Goal: Information Seeking & Learning: Learn about a topic

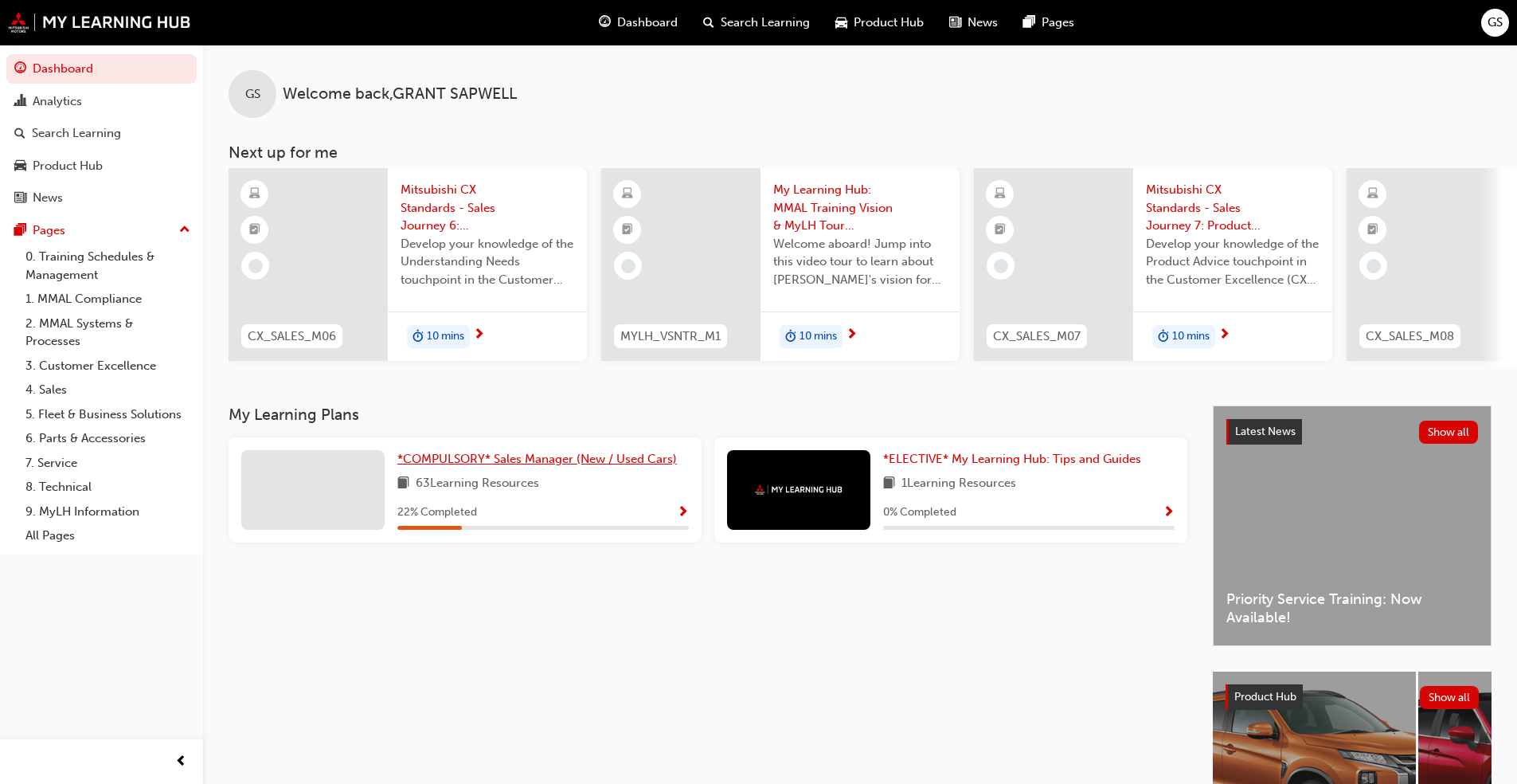
click at [528, 462] on span "*COMPULSORY* Sales Manager (New / Used Cars)" at bounding box center [537, 459] width 279 height 15
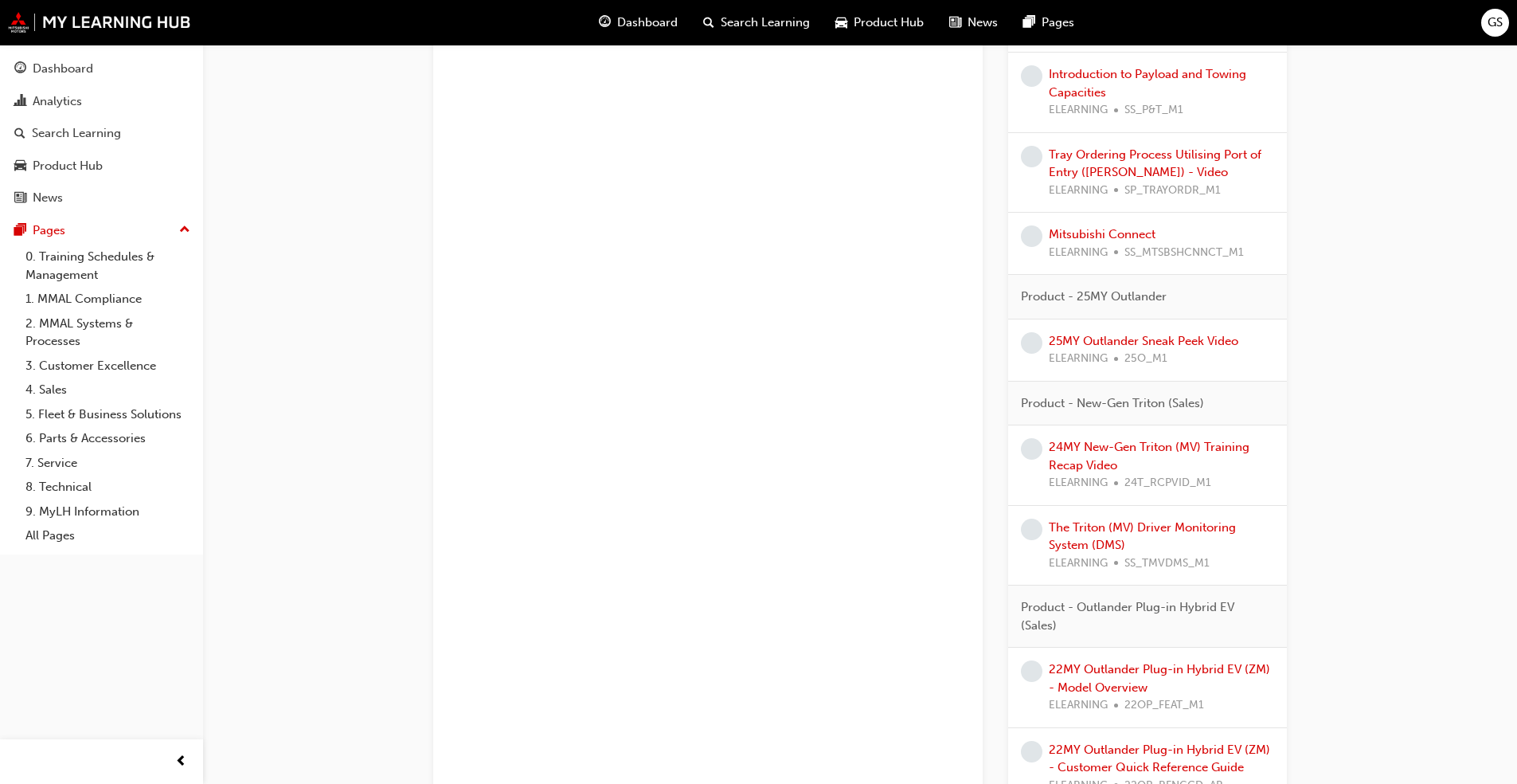
scroll to position [3653, 0]
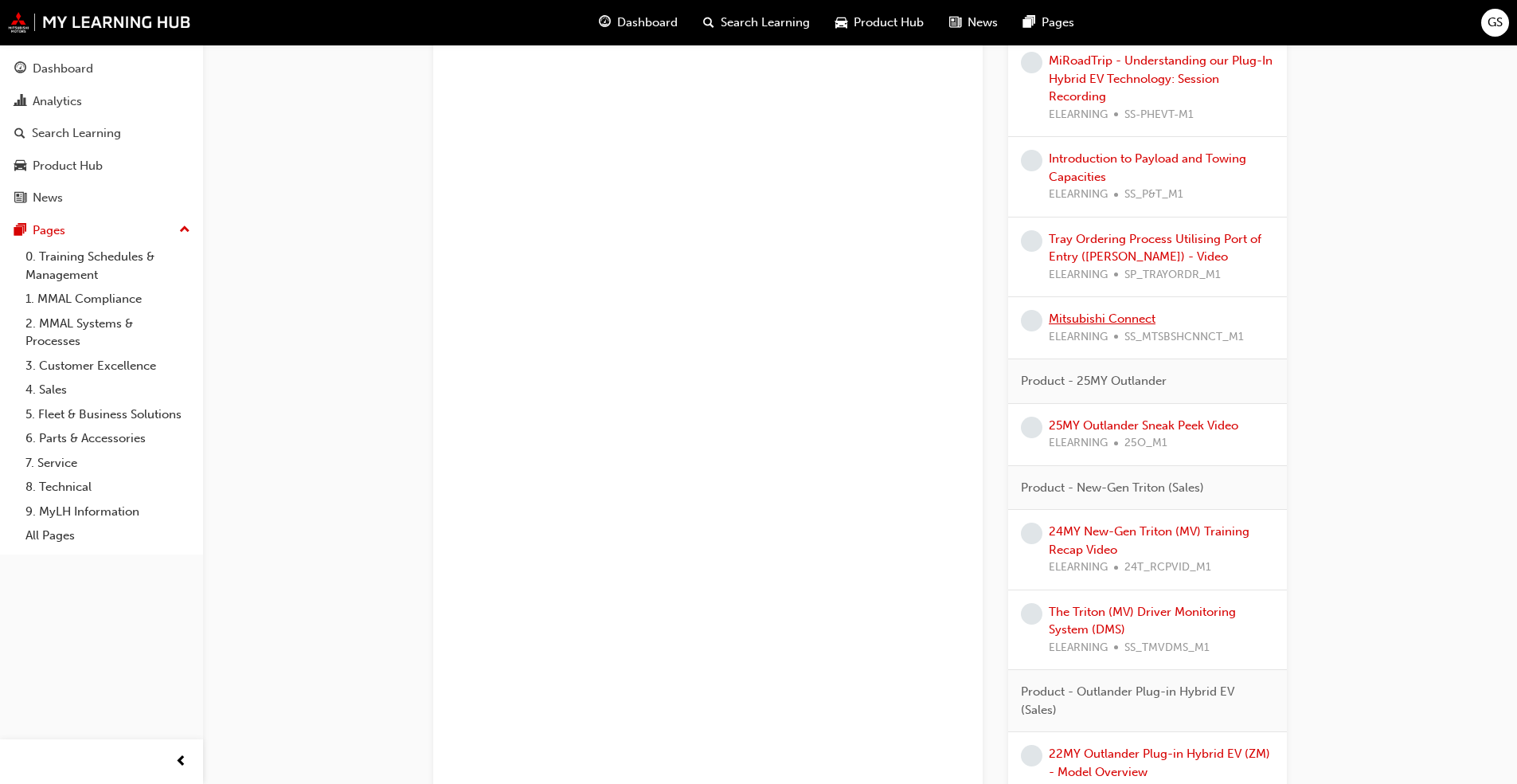
click at [784, 321] on link "Mitsubishi Connect" at bounding box center [1103, 319] width 107 height 15
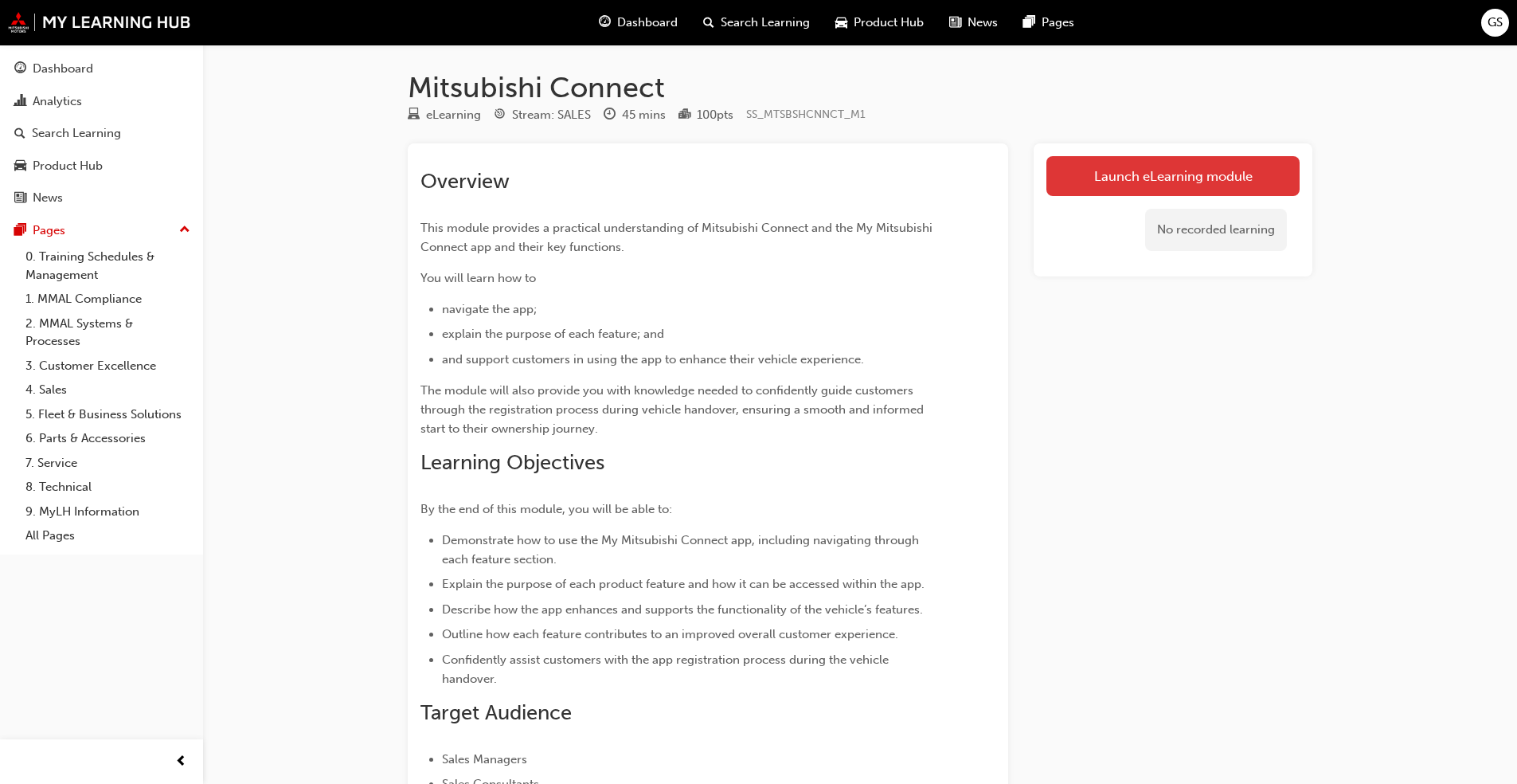
click at [784, 171] on link "Launch eLearning module" at bounding box center [1173, 176] width 253 height 39
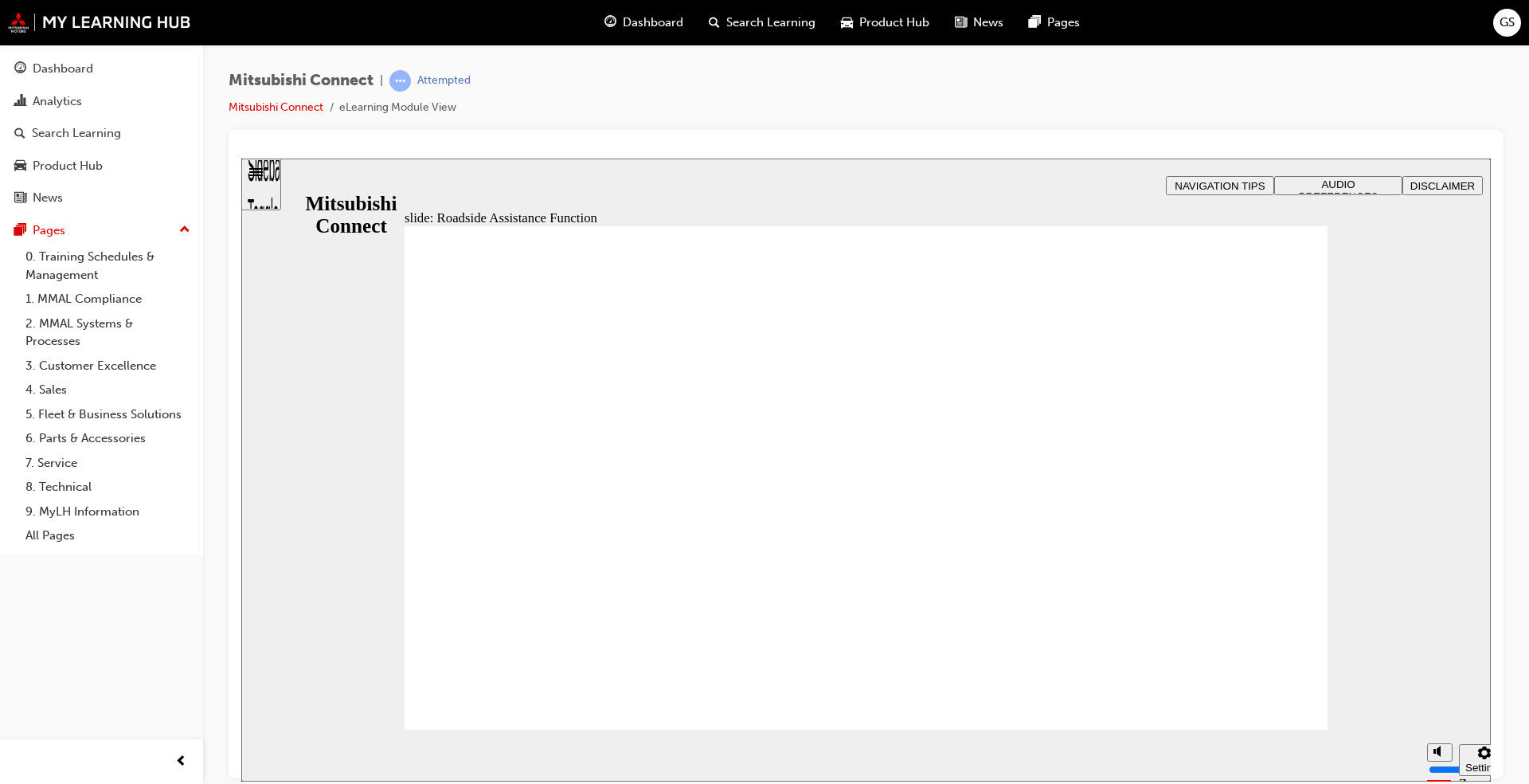
checkbox input "true"
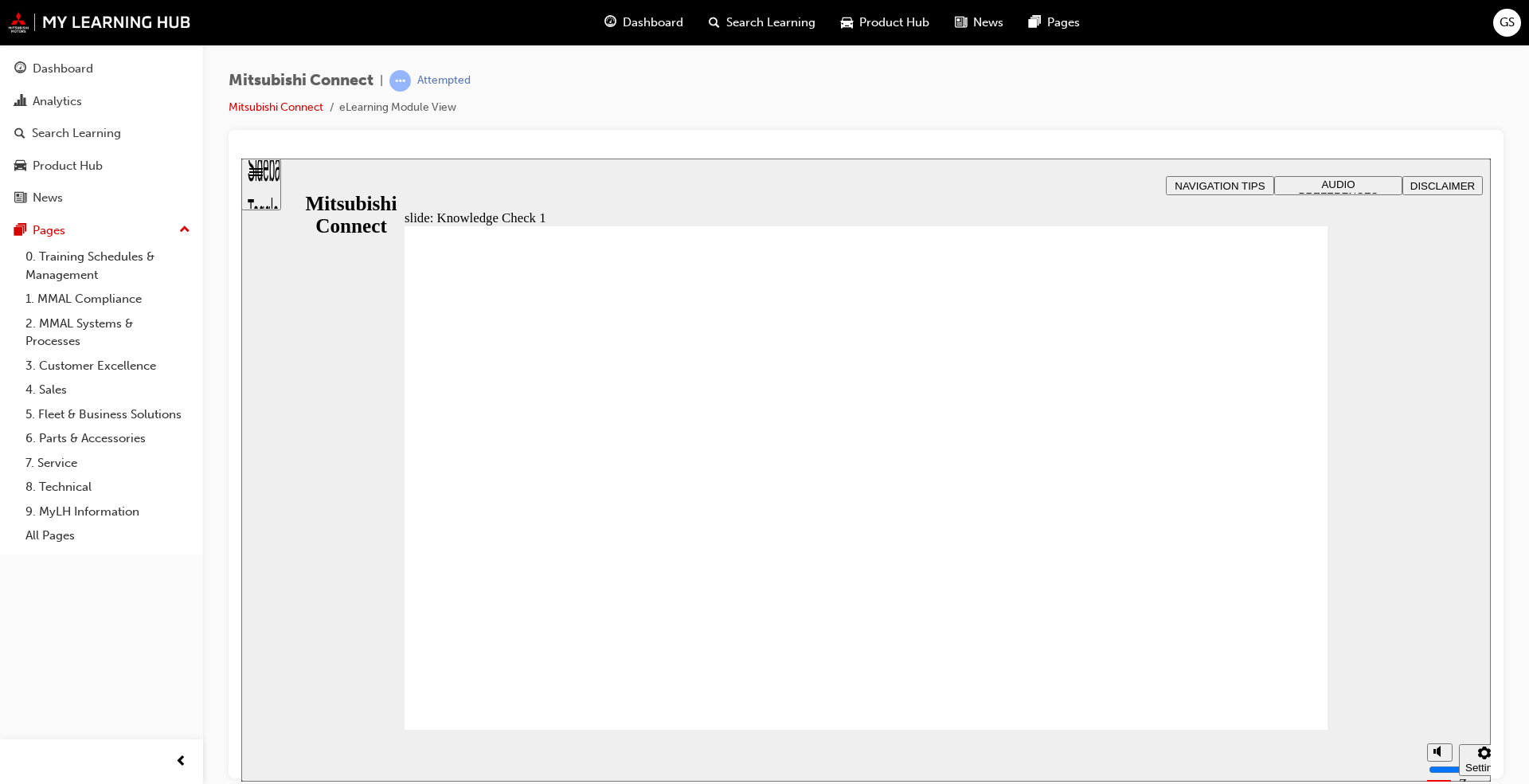
checkbox input "true"
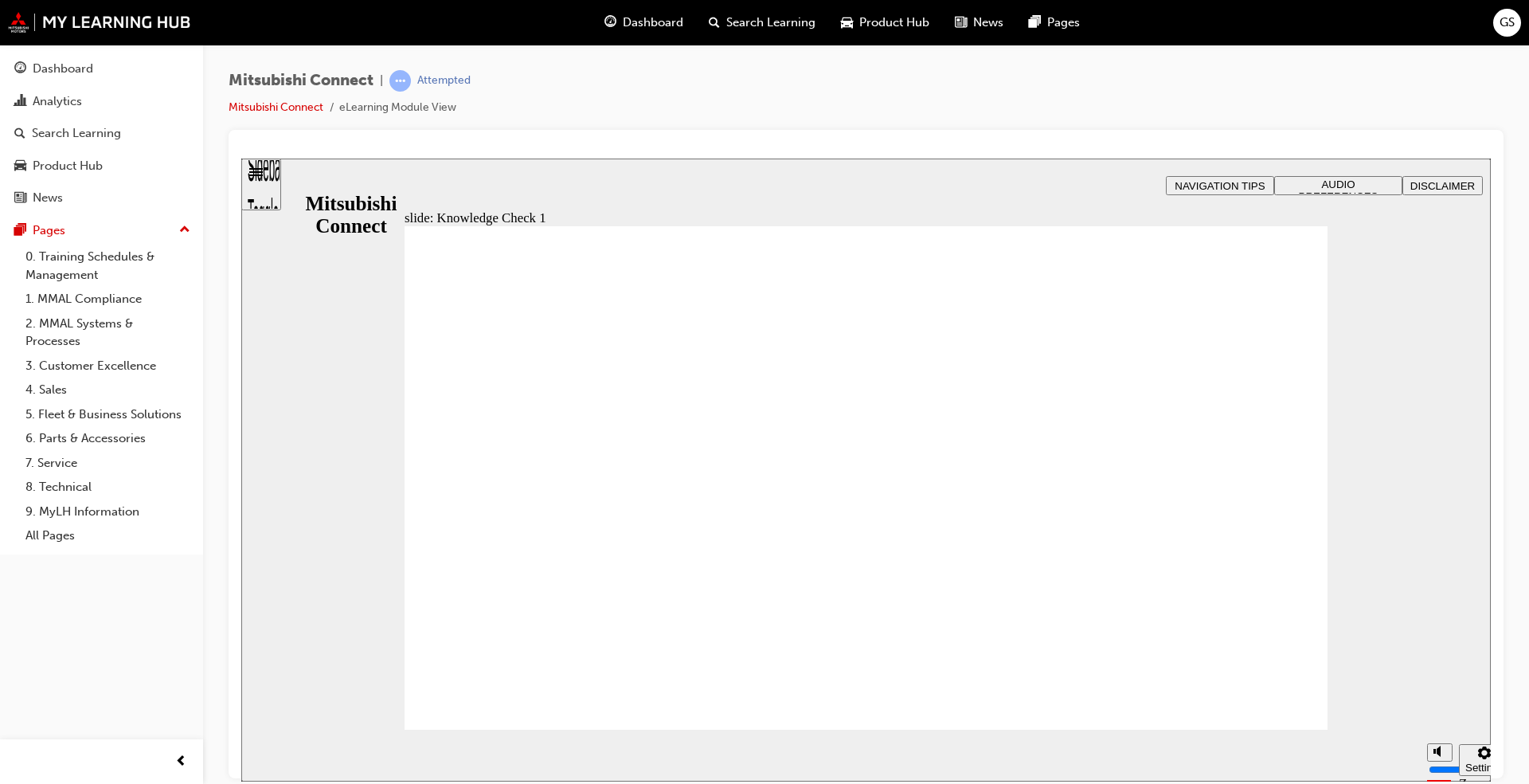
checkbox input "false"
checkbox input "true"
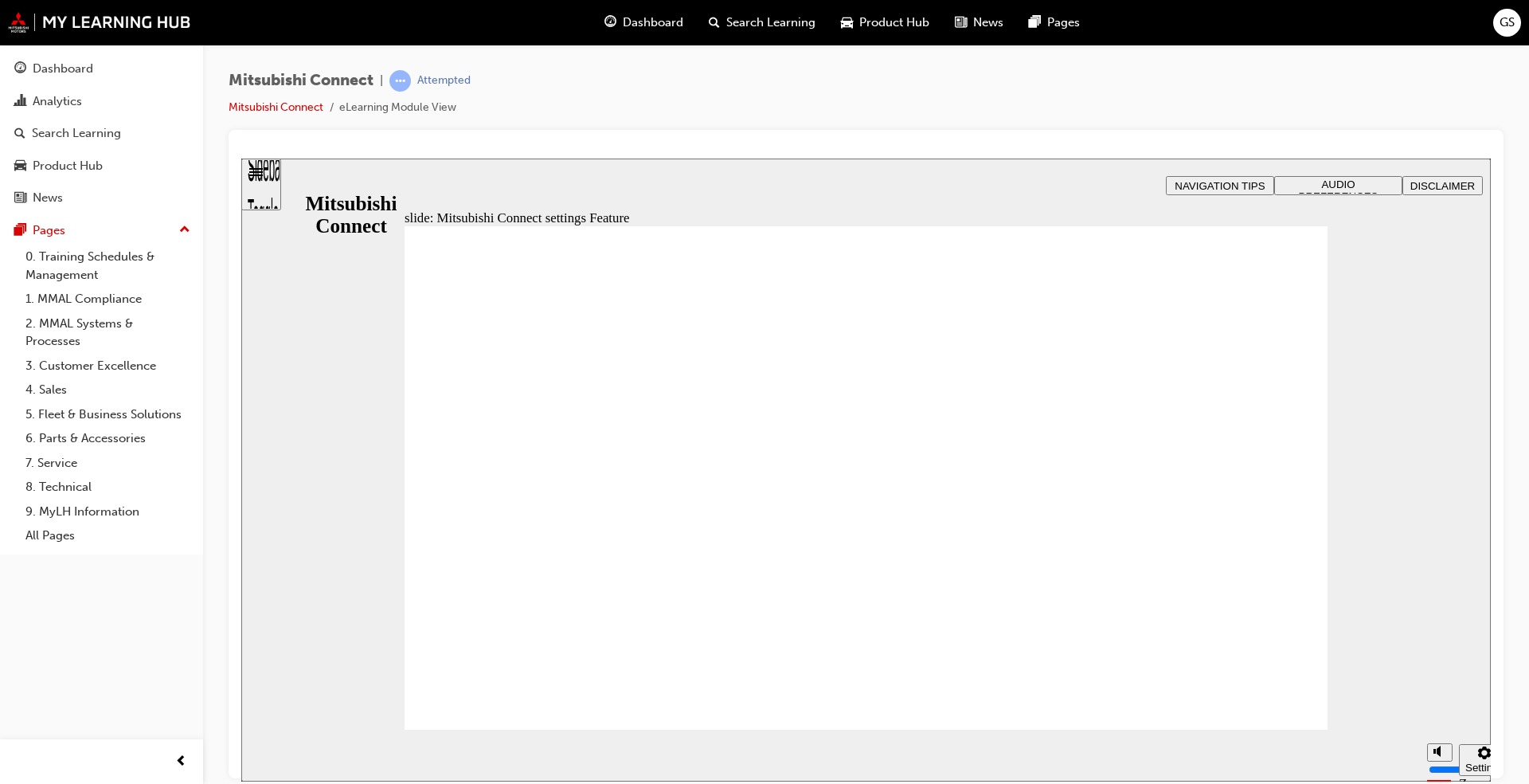
radio input "false"
radio input "true"
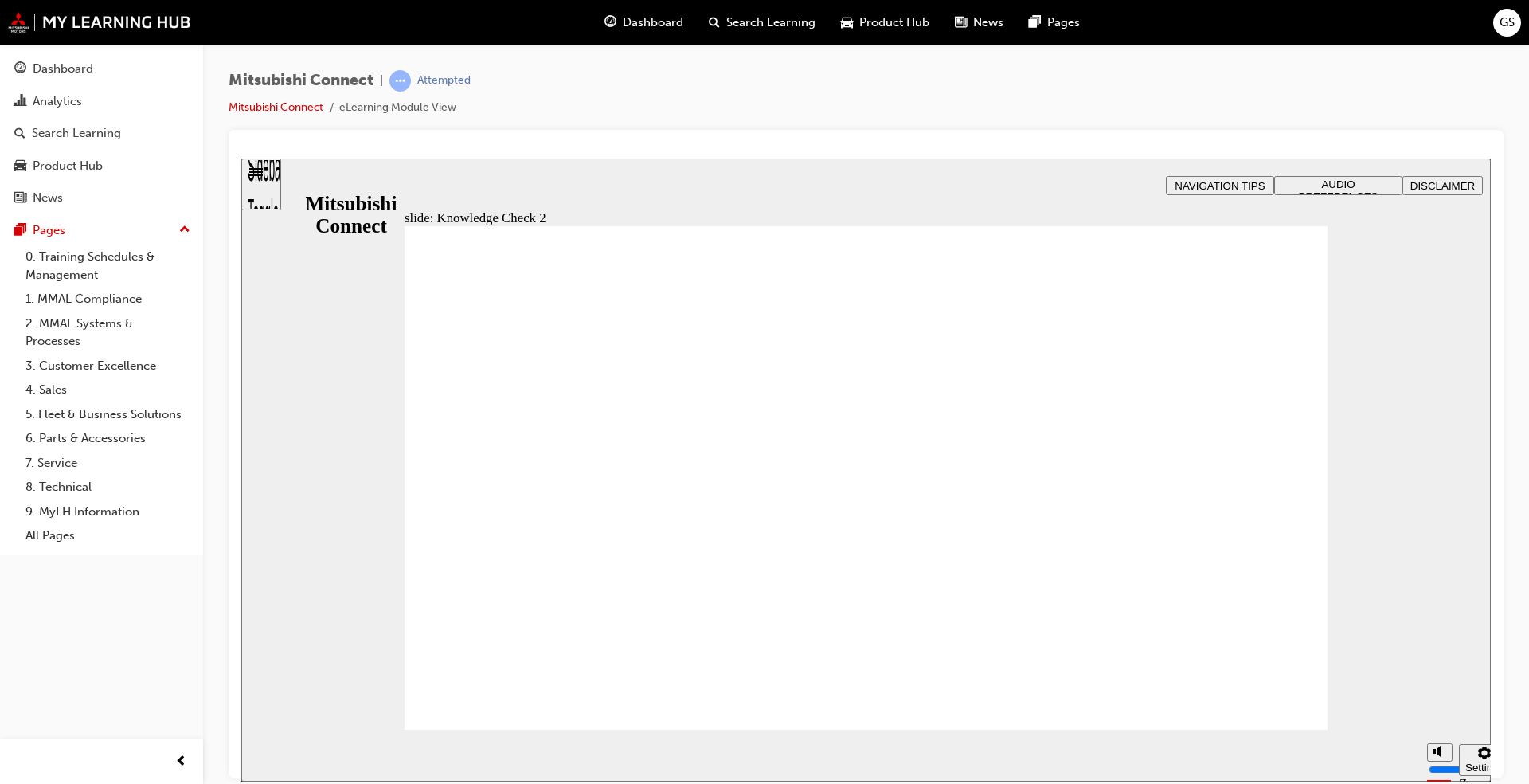
radio input "true"
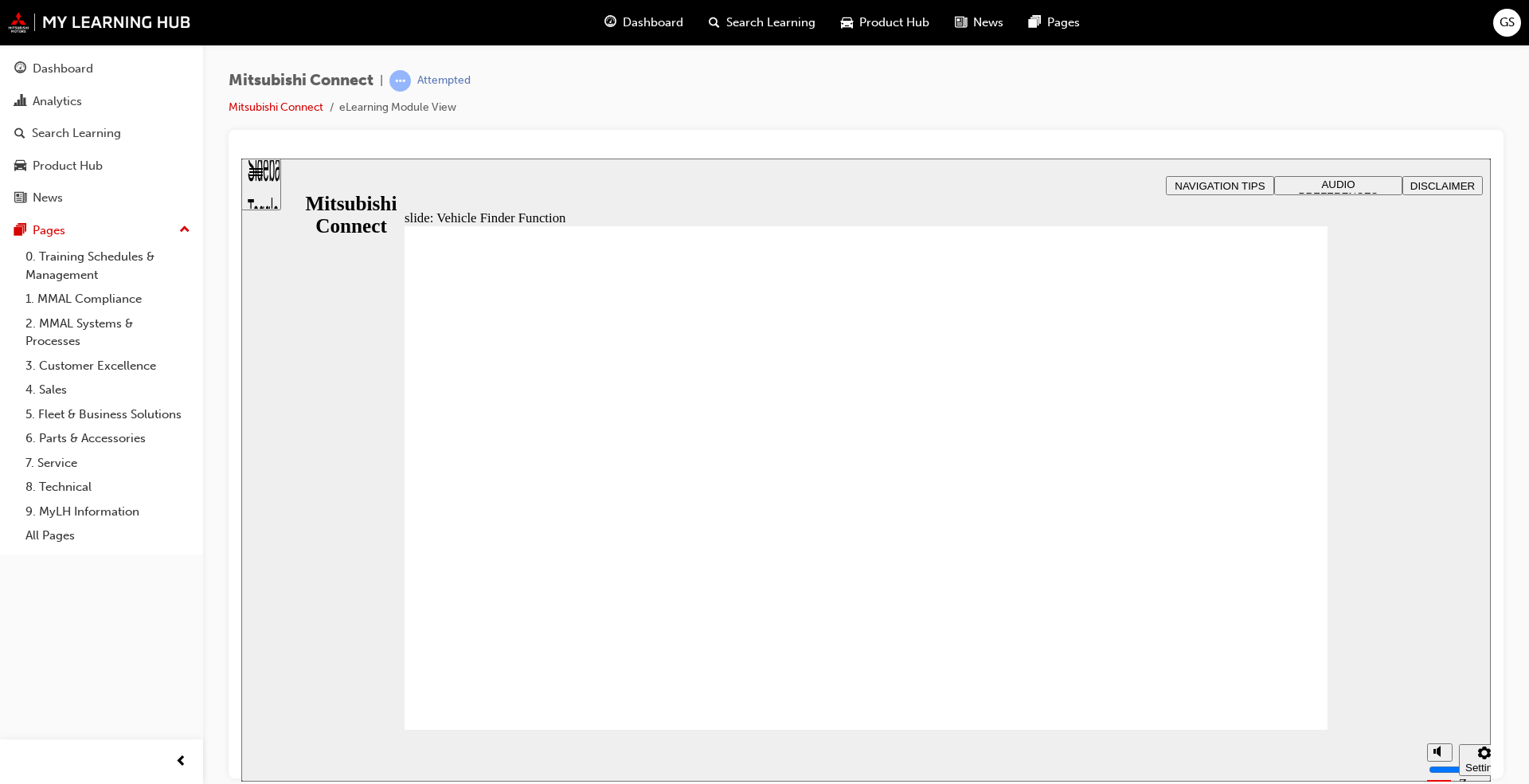
drag, startPoint x: 1249, startPoint y: 687, endPoint x: 1259, endPoint y: 699, distance: 15.6
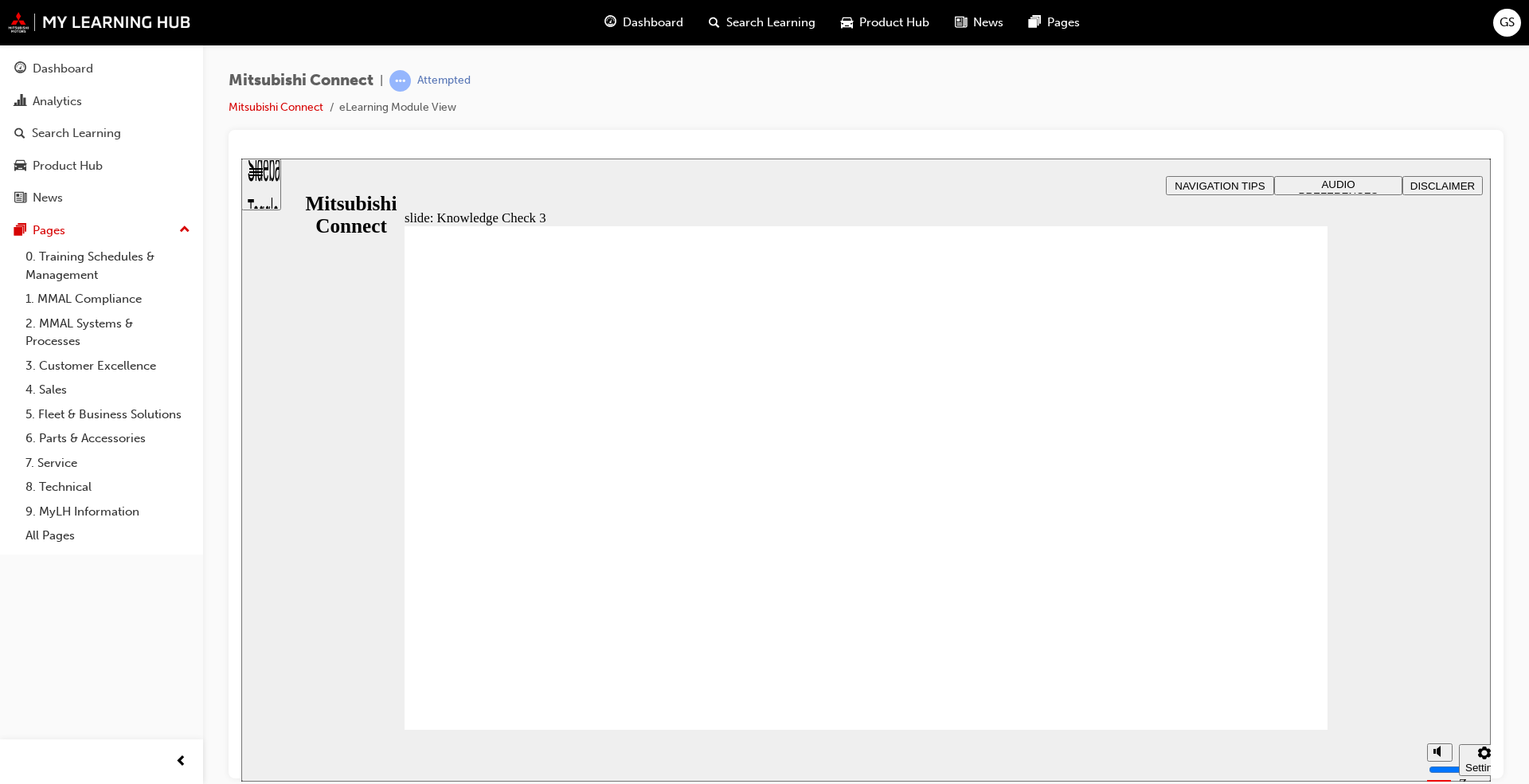
checkbox input "true"
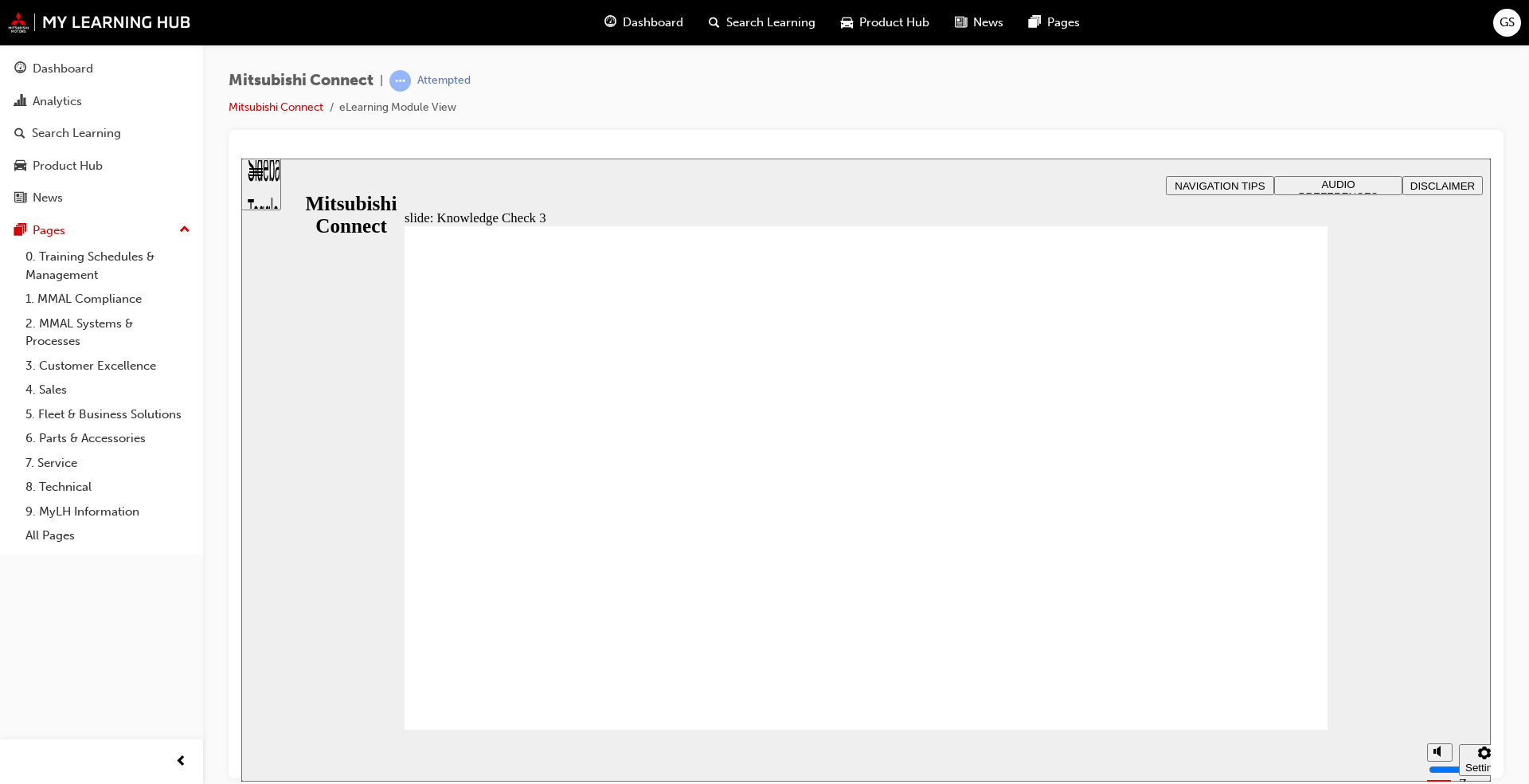
checkbox input "false"
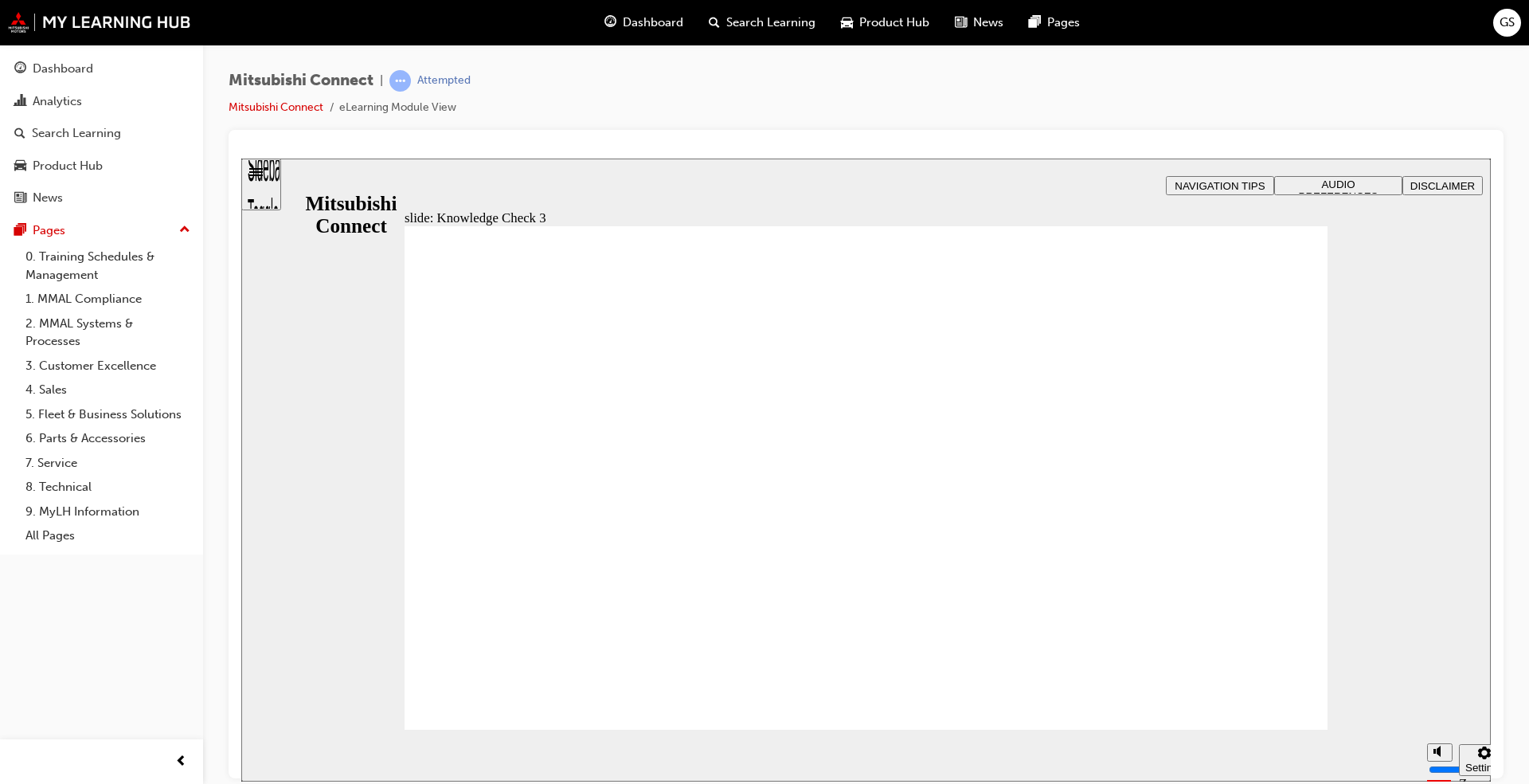
checkbox input "true"
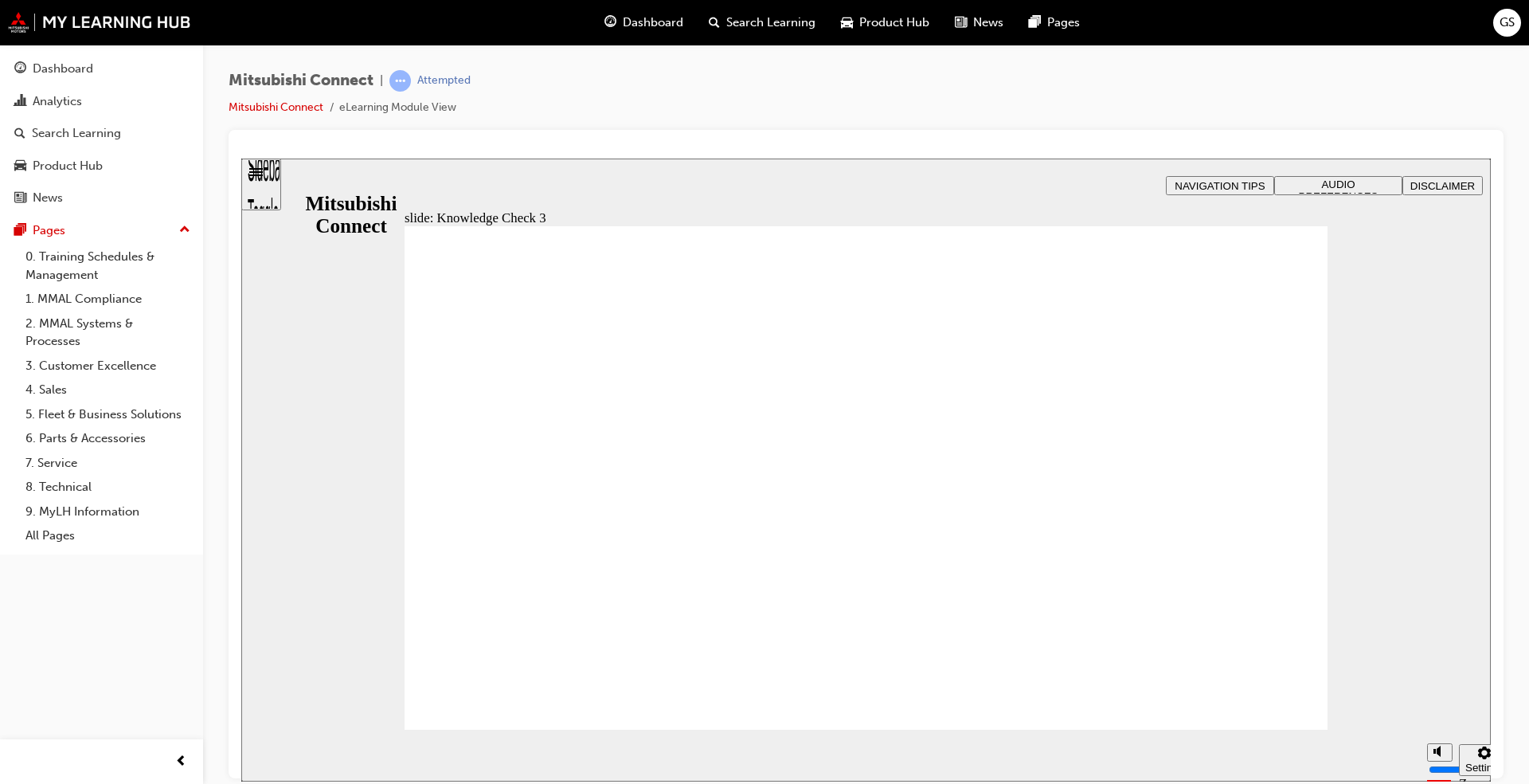
drag, startPoint x: 544, startPoint y: 464, endPoint x: 552, endPoint y: 462, distance: 8.2
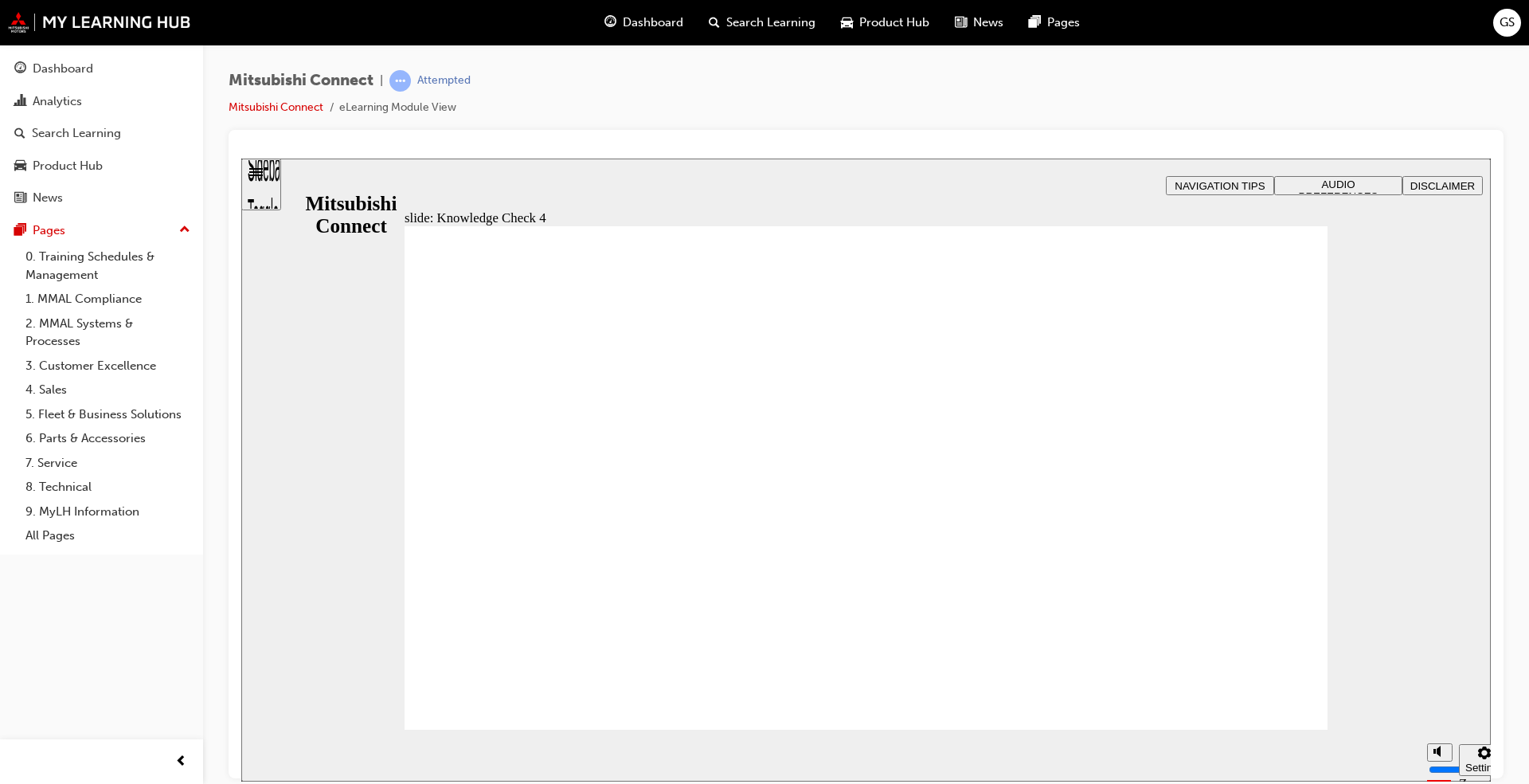
radio input "true"
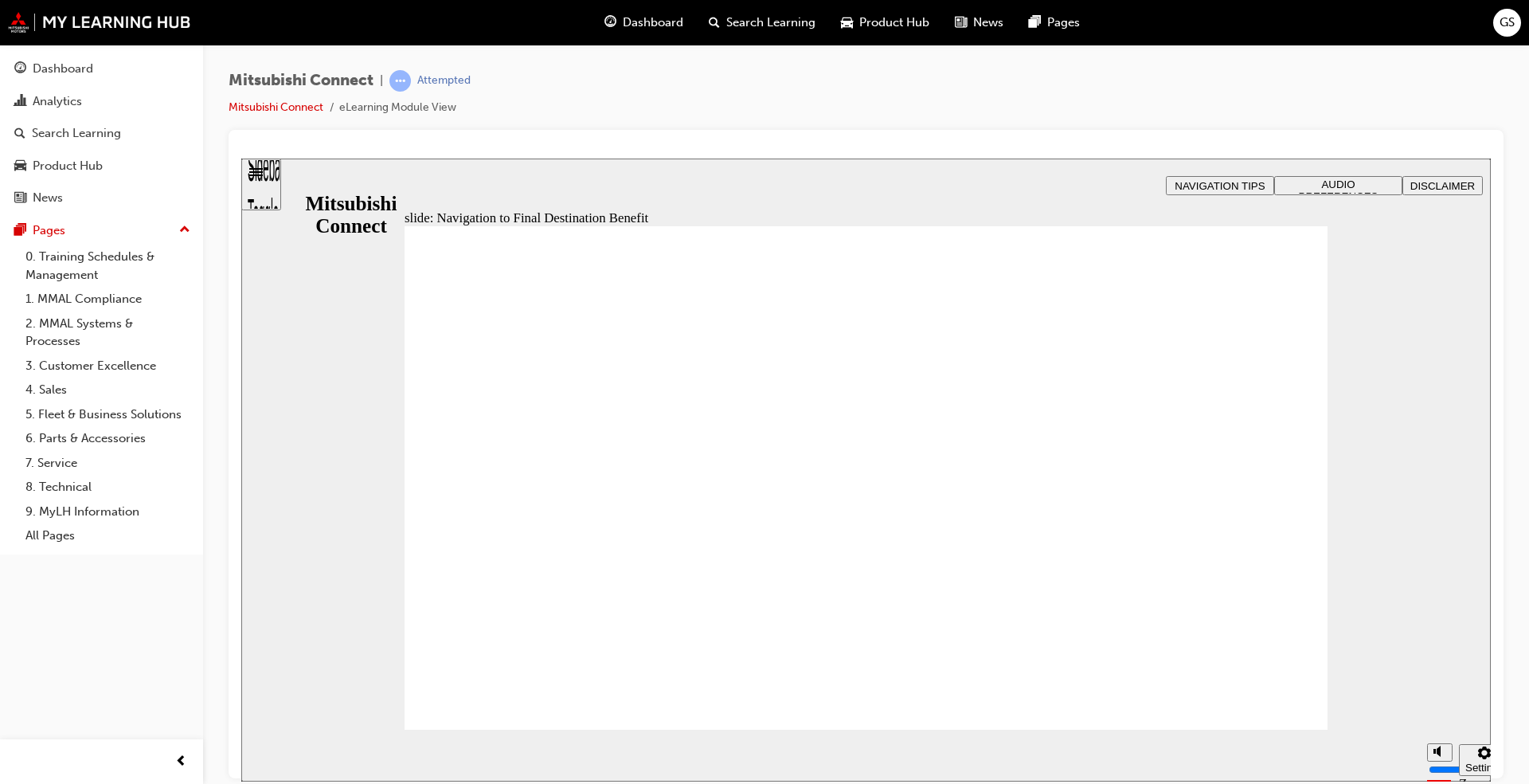
drag, startPoint x: 1277, startPoint y: 692, endPoint x: 1293, endPoint y: 693, distance: 16.0
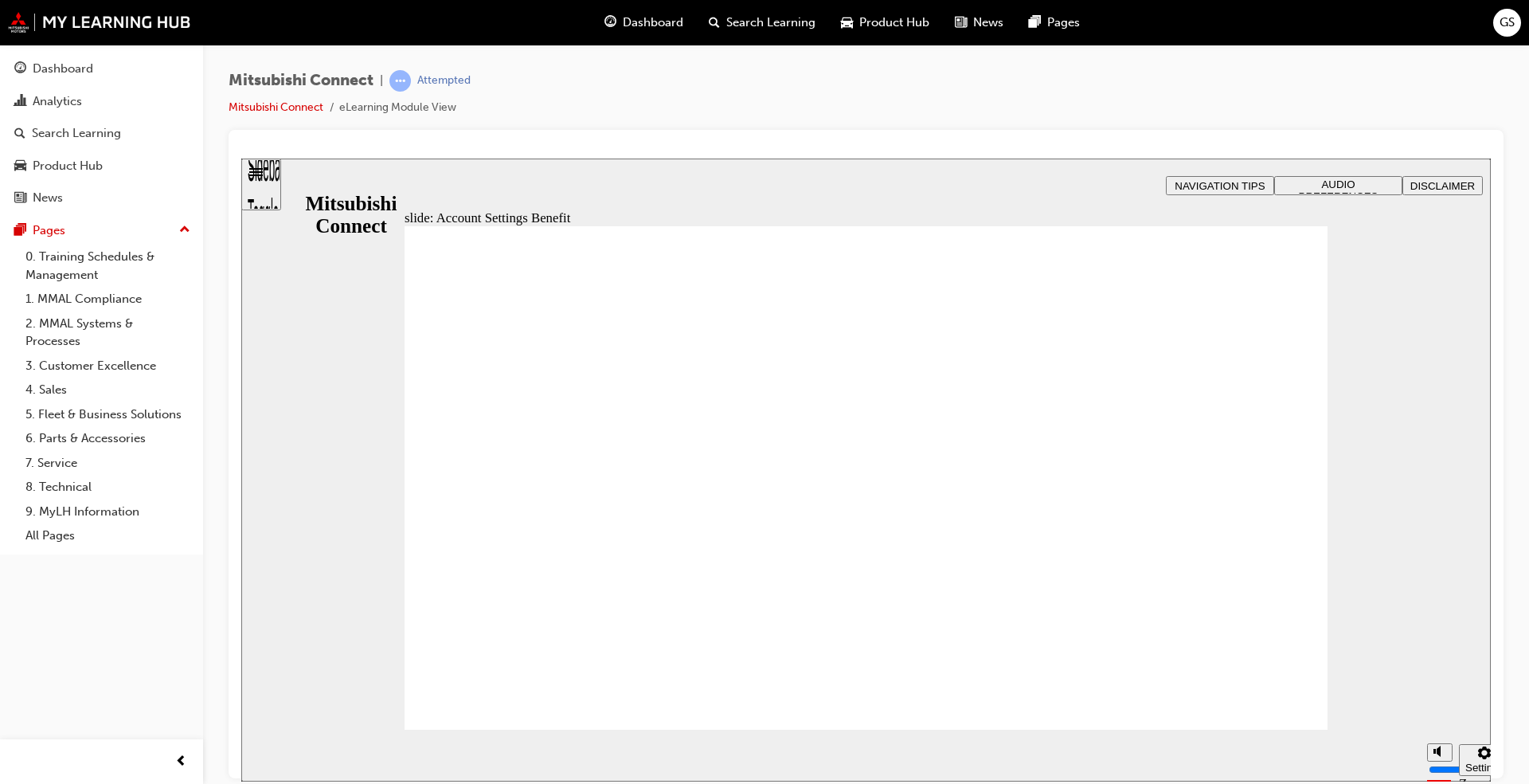
checkbox input "true"
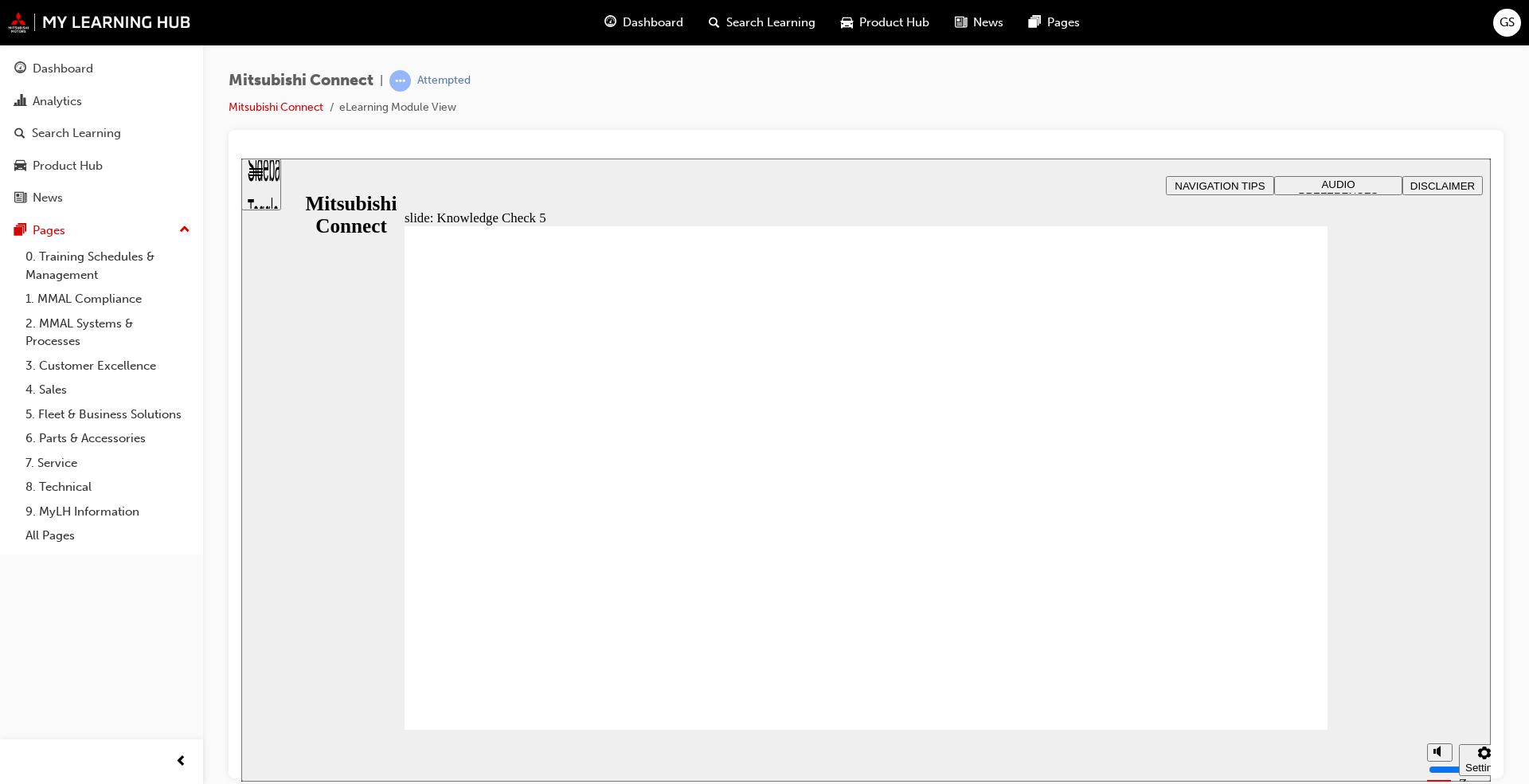
checkbox input "false"
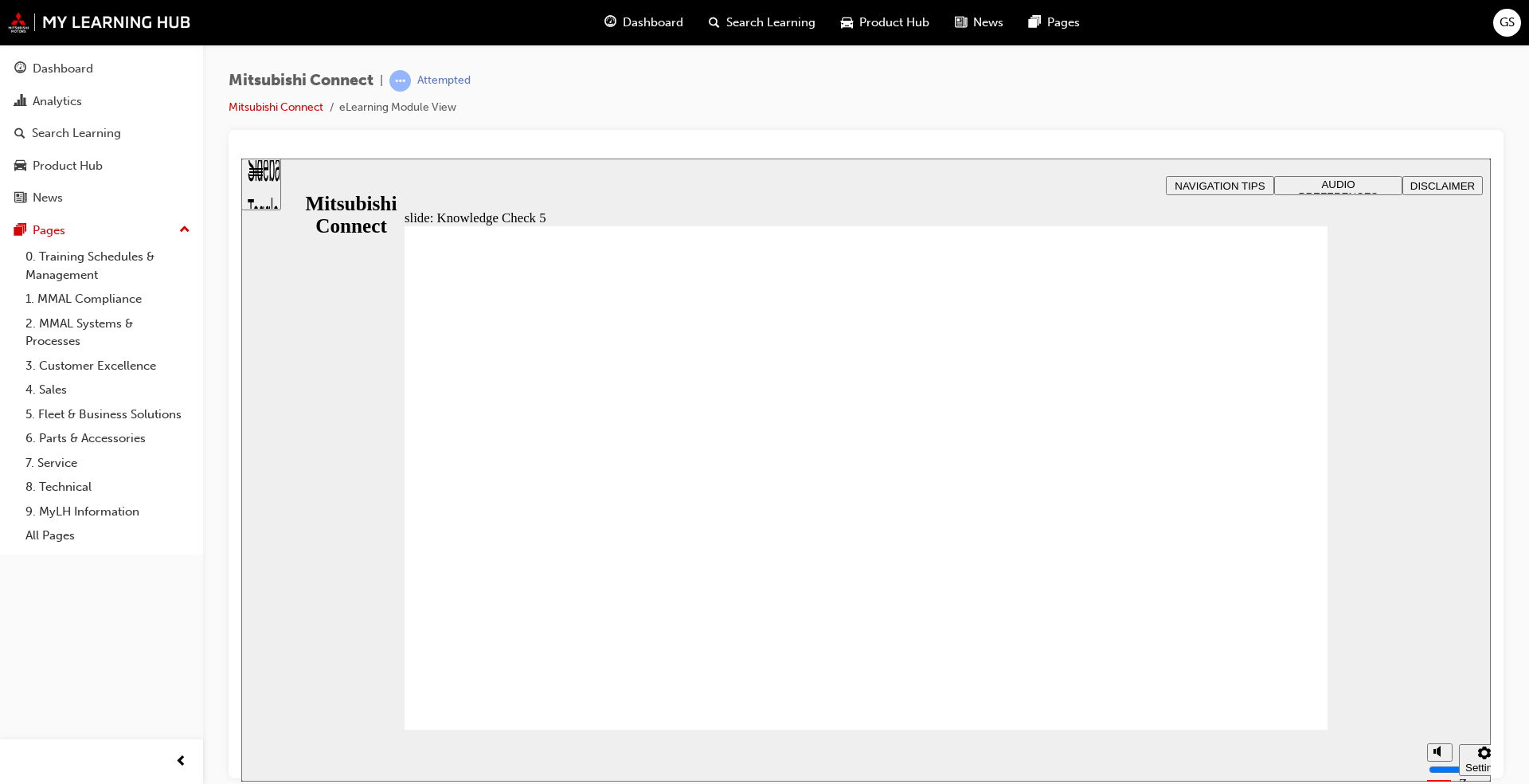
checkbox input "true"
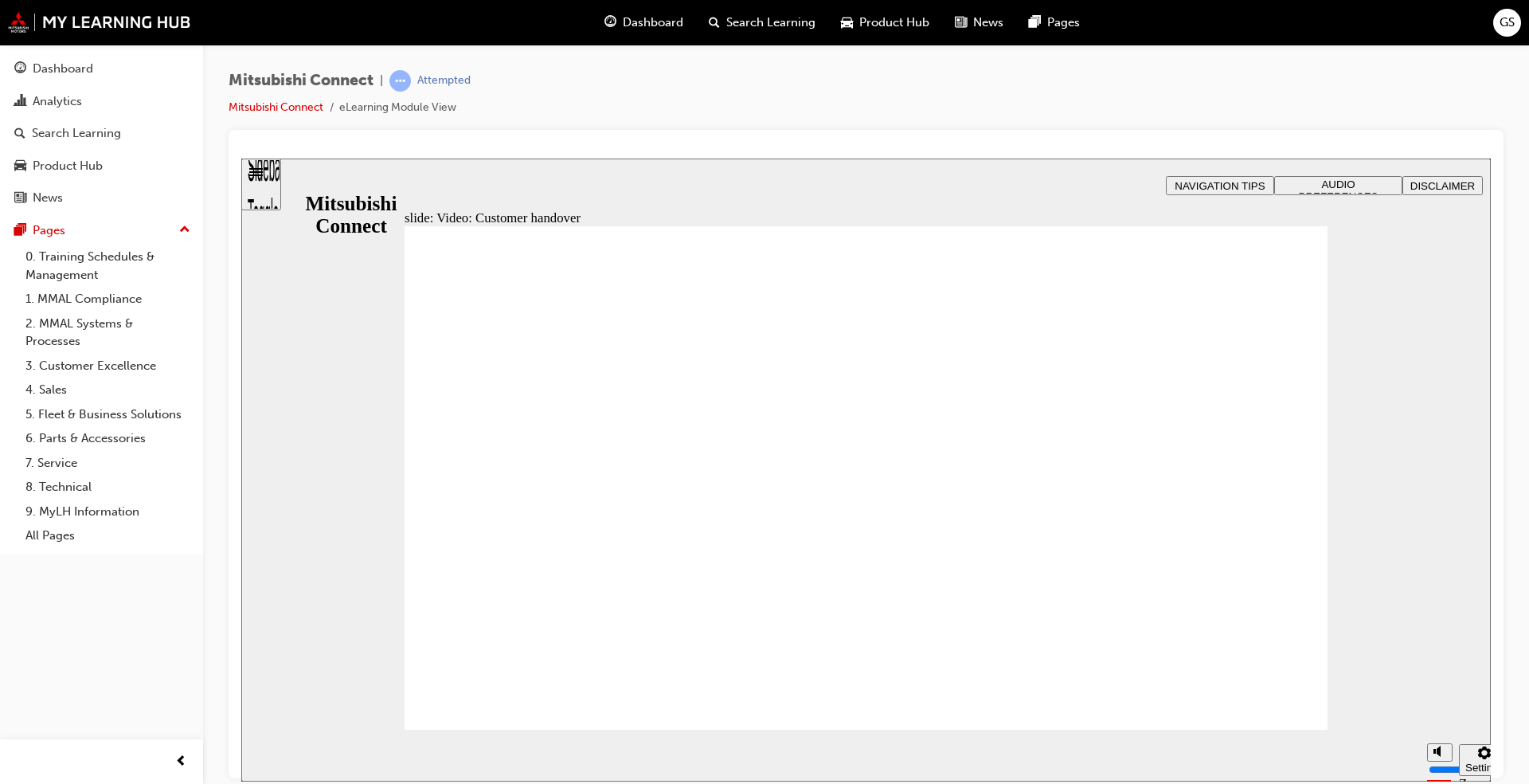
radio input "true"
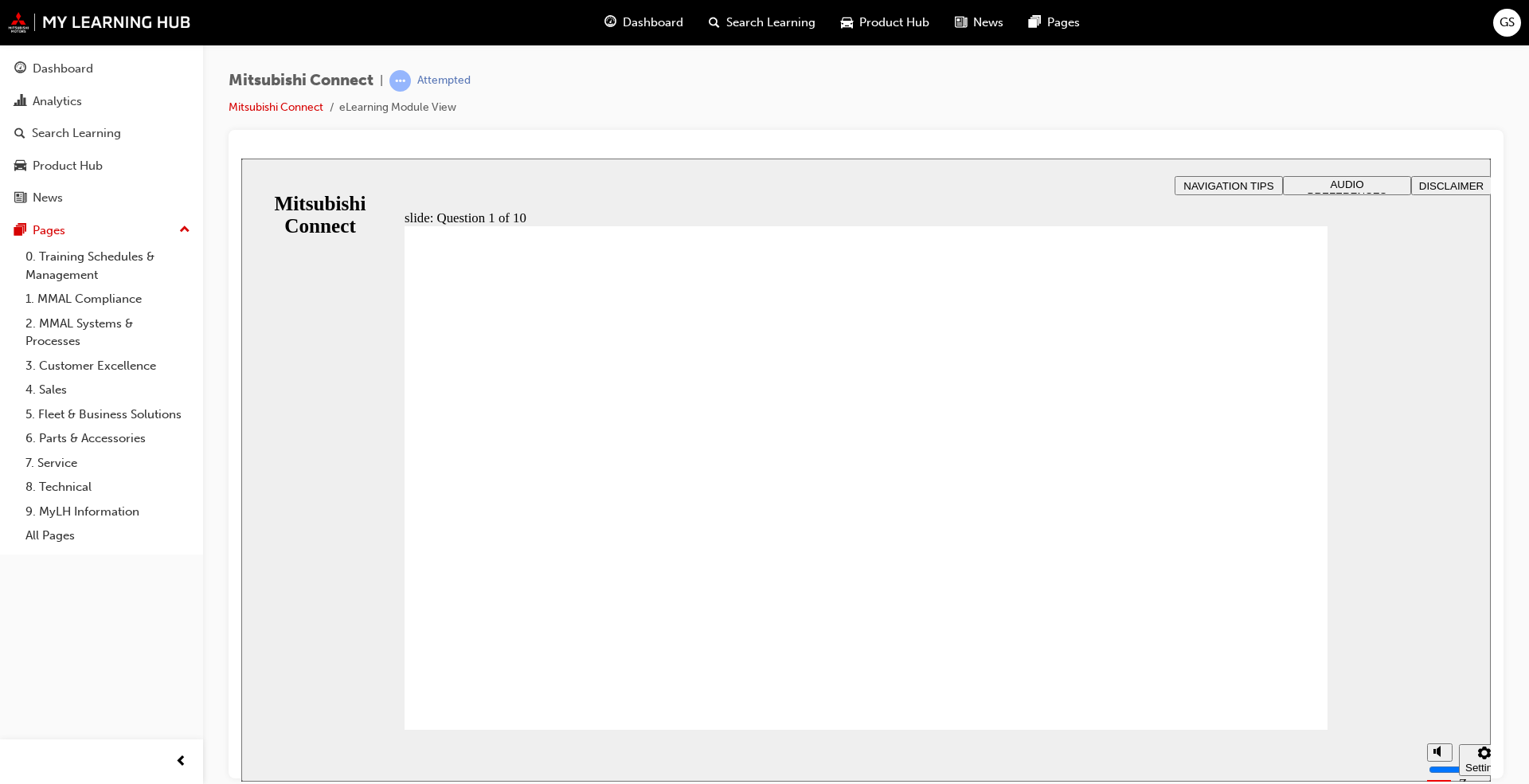
checkbox input "true"
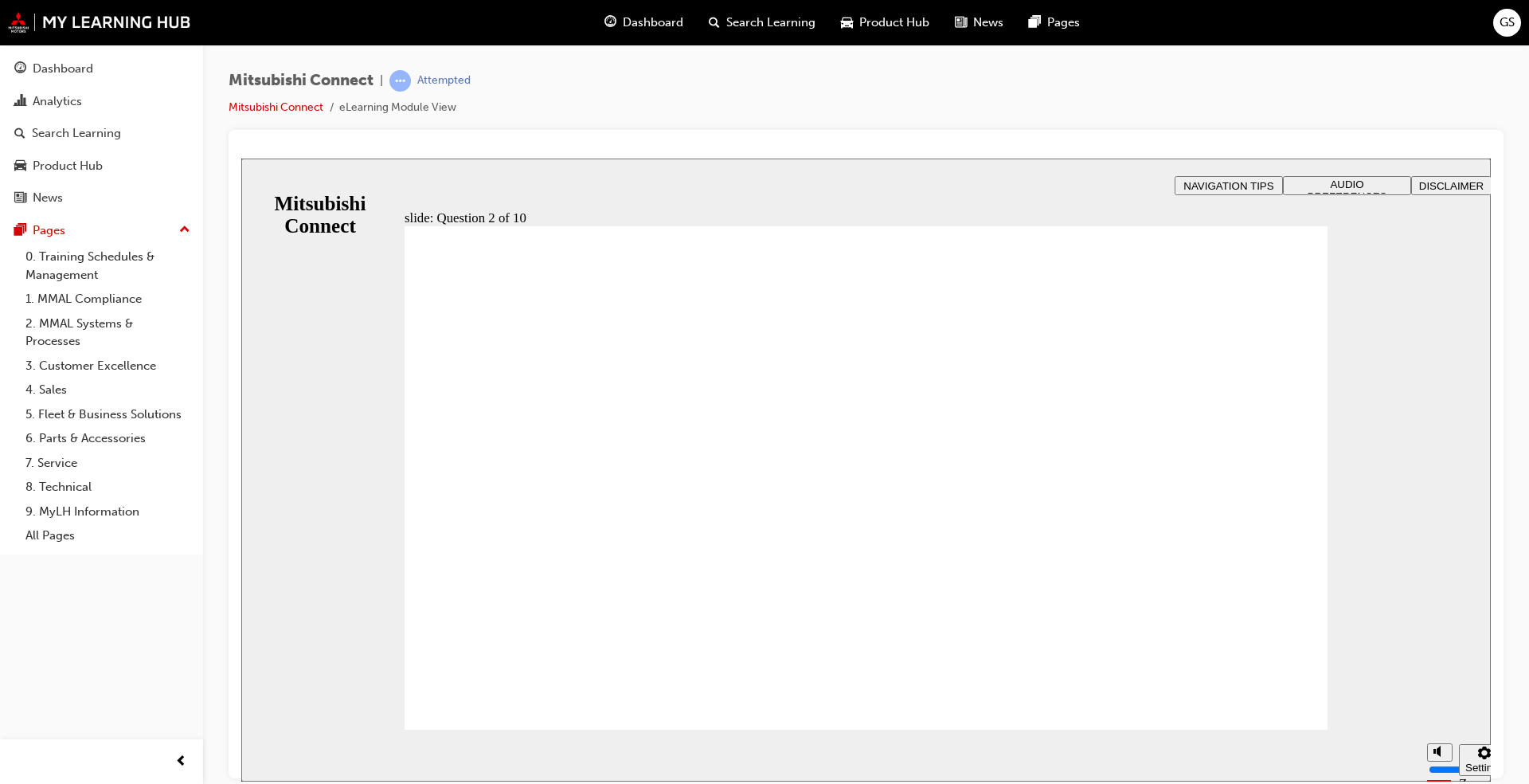
checkbox input "true"
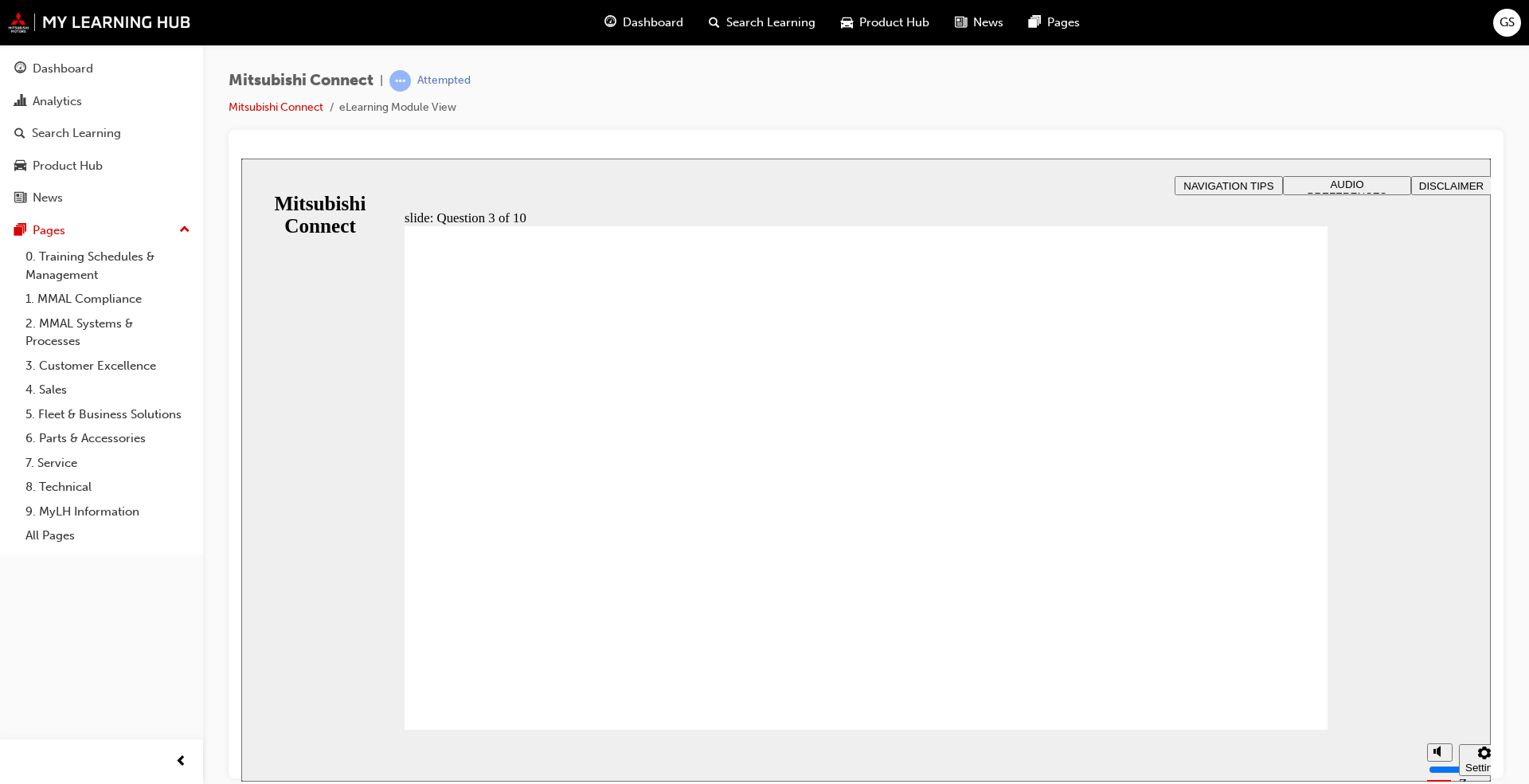
radio input "true"
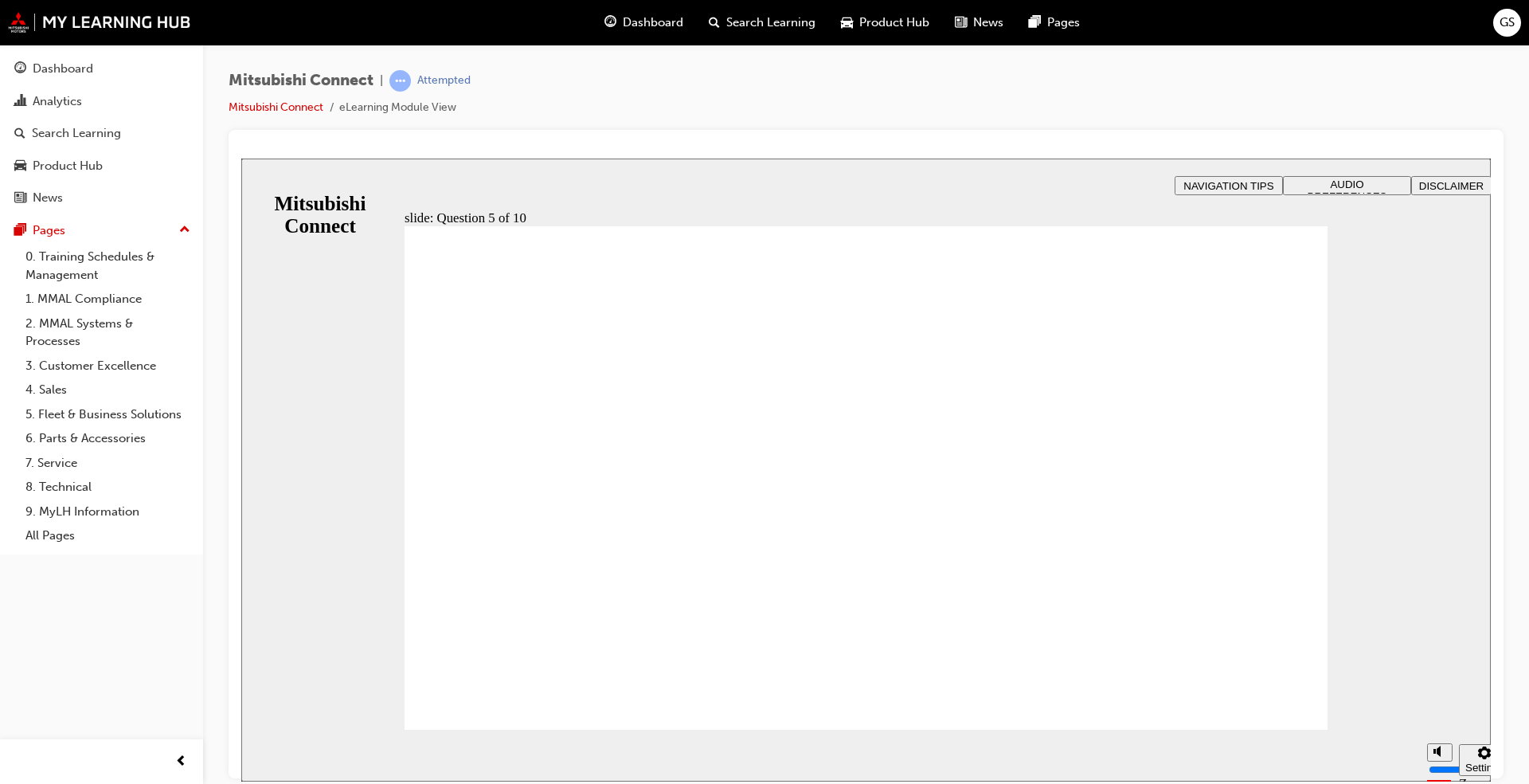
checkbox input "true"
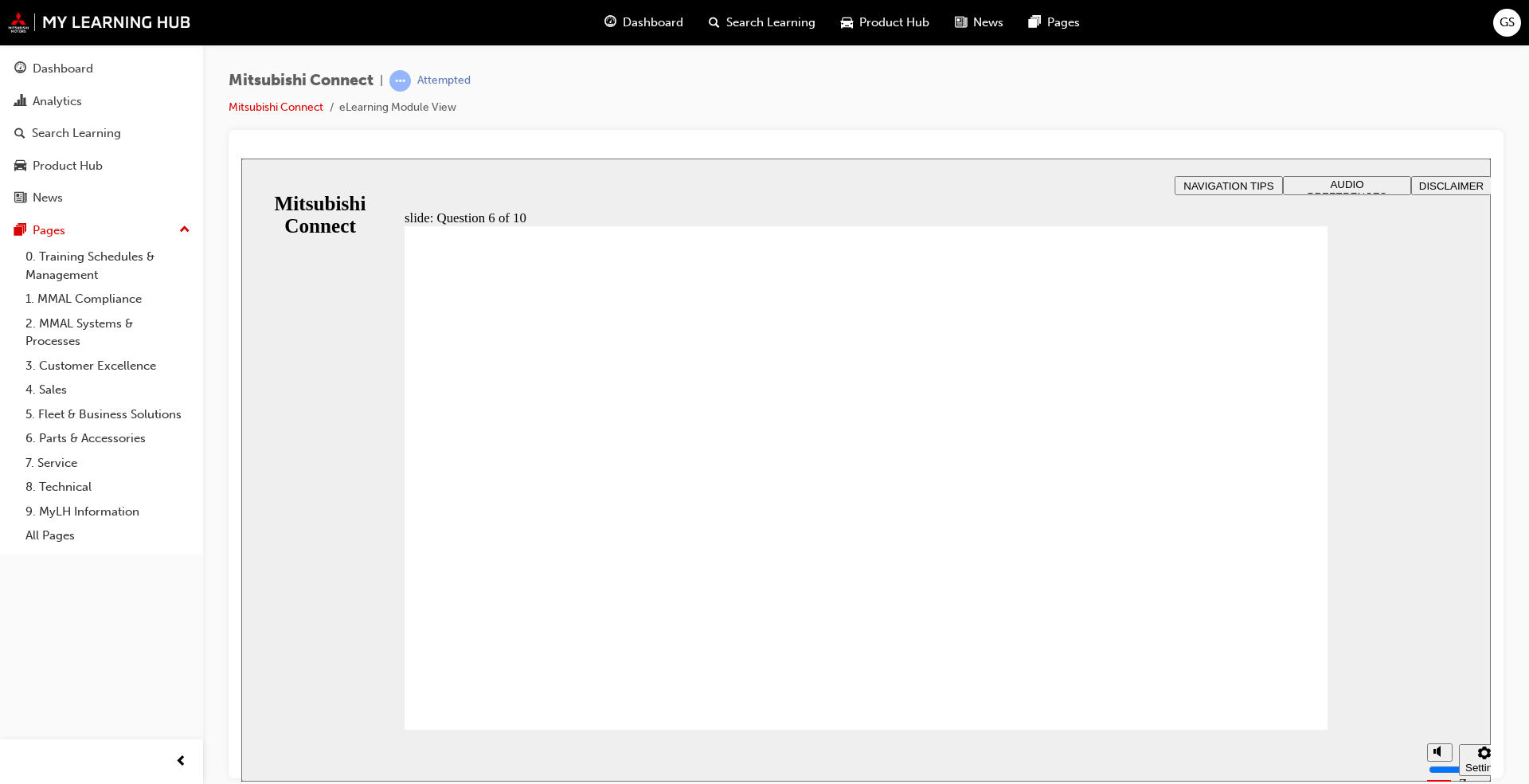
checkbox input "true"
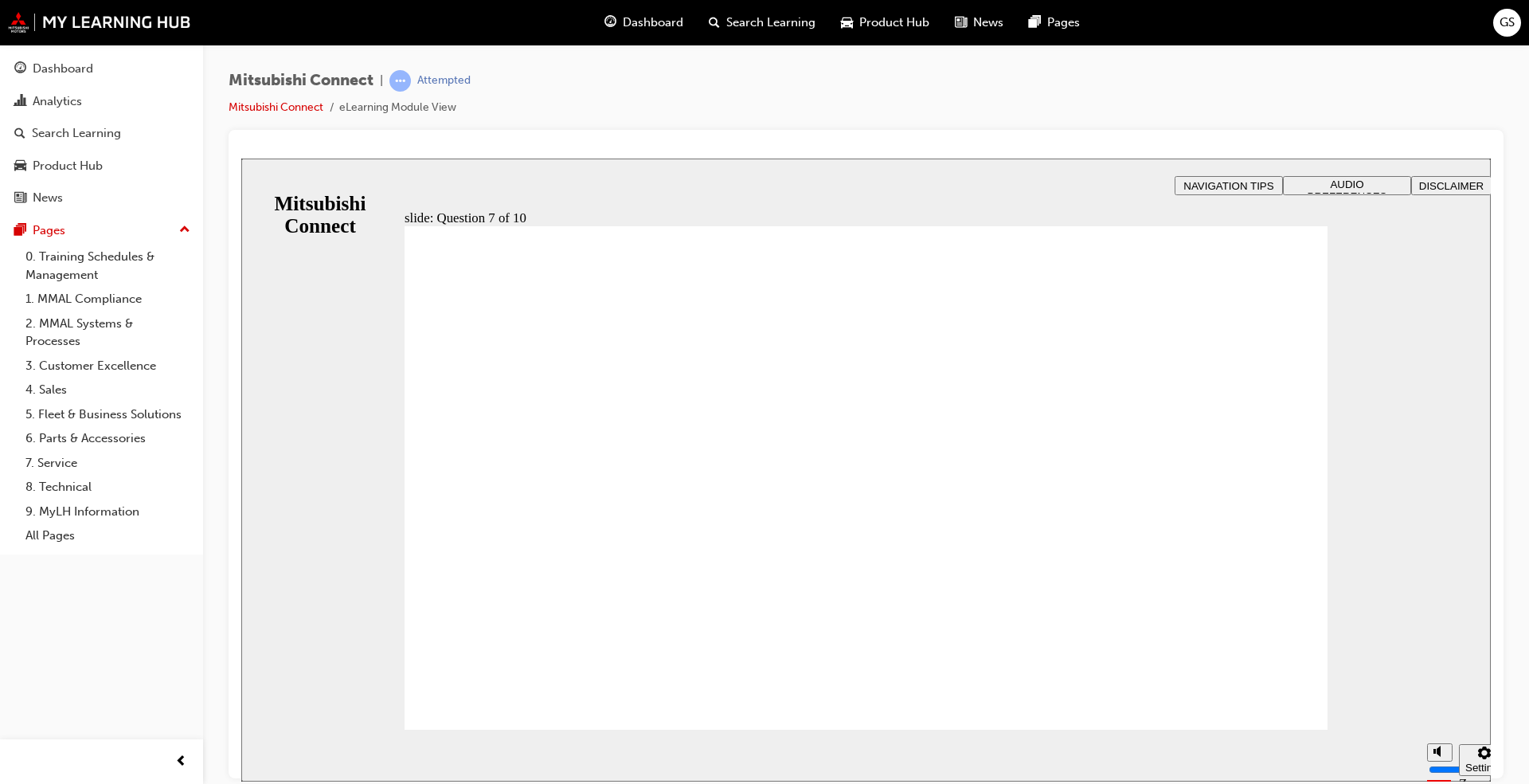
checkbox input "true"
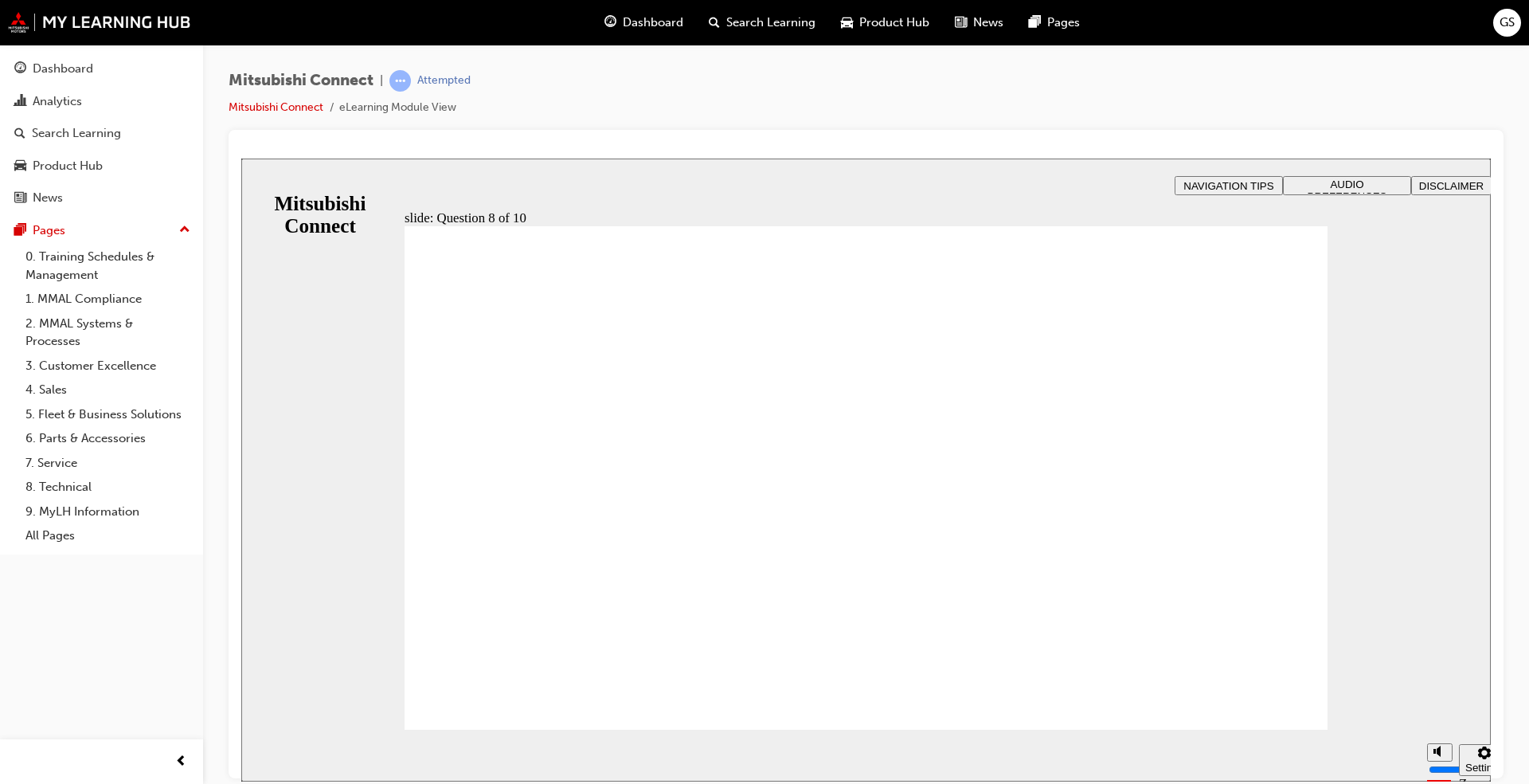
radio input "true"
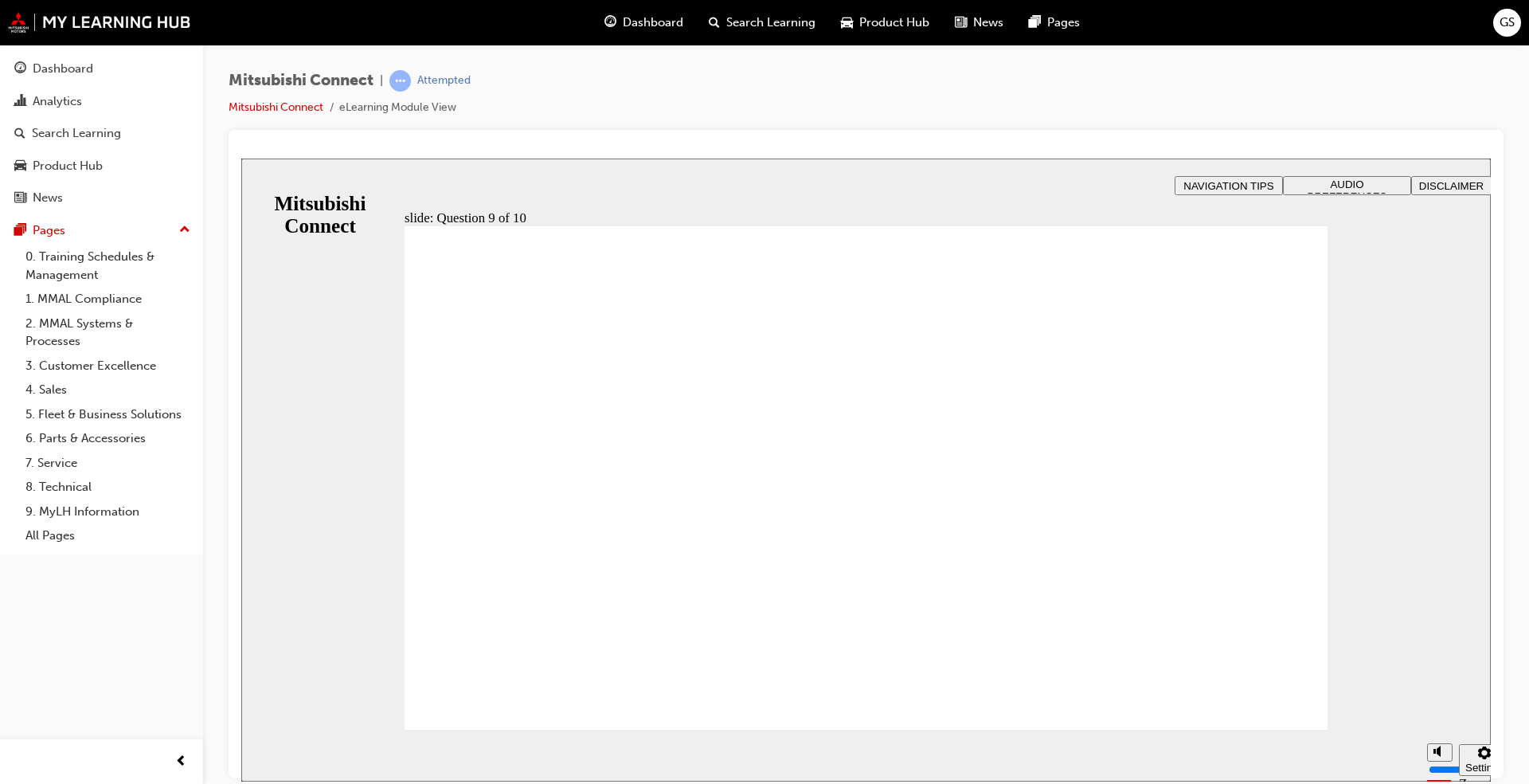
checkbox input "true"
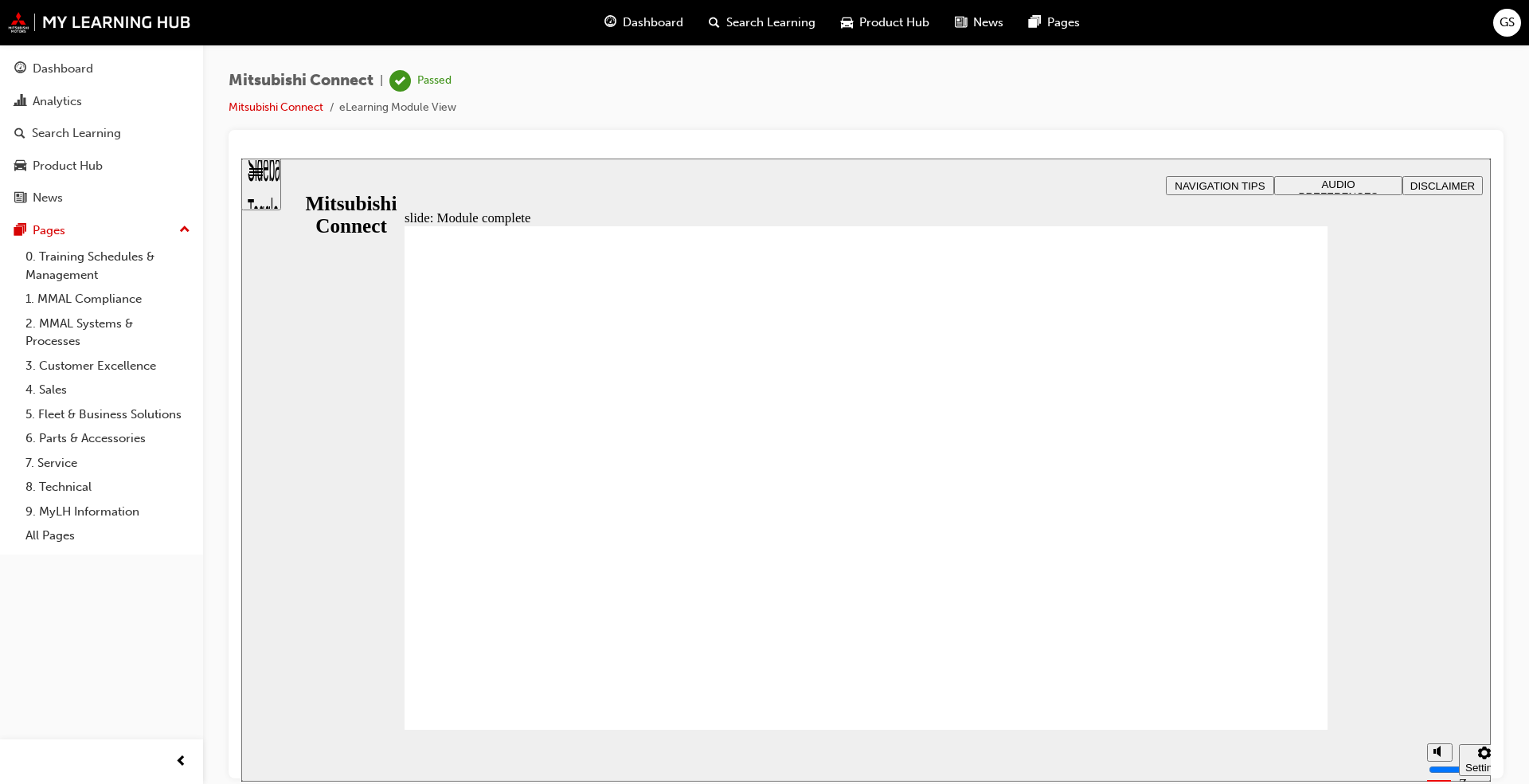
click at [748, 19] on span "Search Learning" at bounding box center [770, 23] width 89 height 19
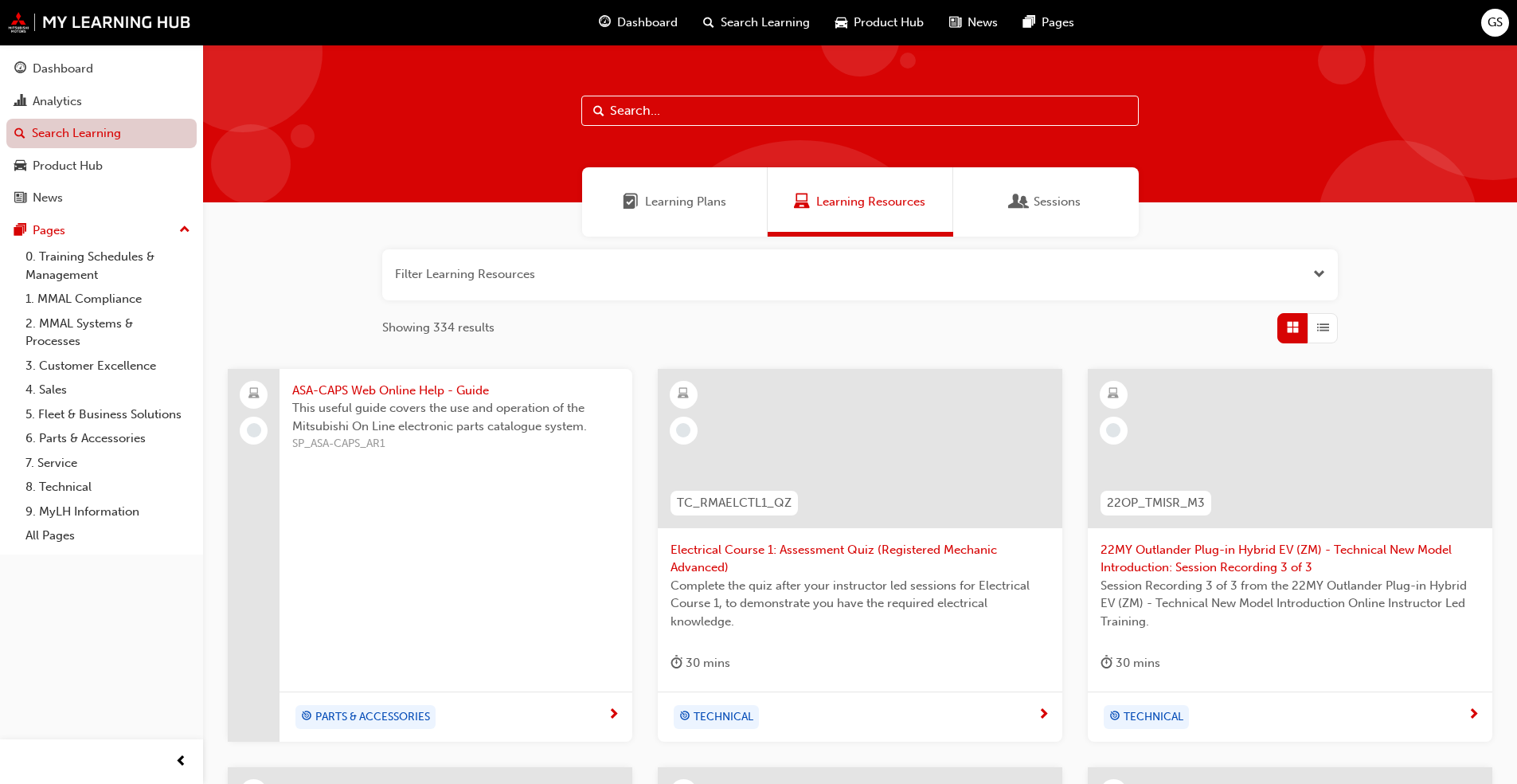
click at [73, 124] on link "Search Learning" at bounding box center [101, 133] width 190 height 30
click at [658, 201] on span "Learning Plans" at bounding box center [686, 201] width 81 height 19
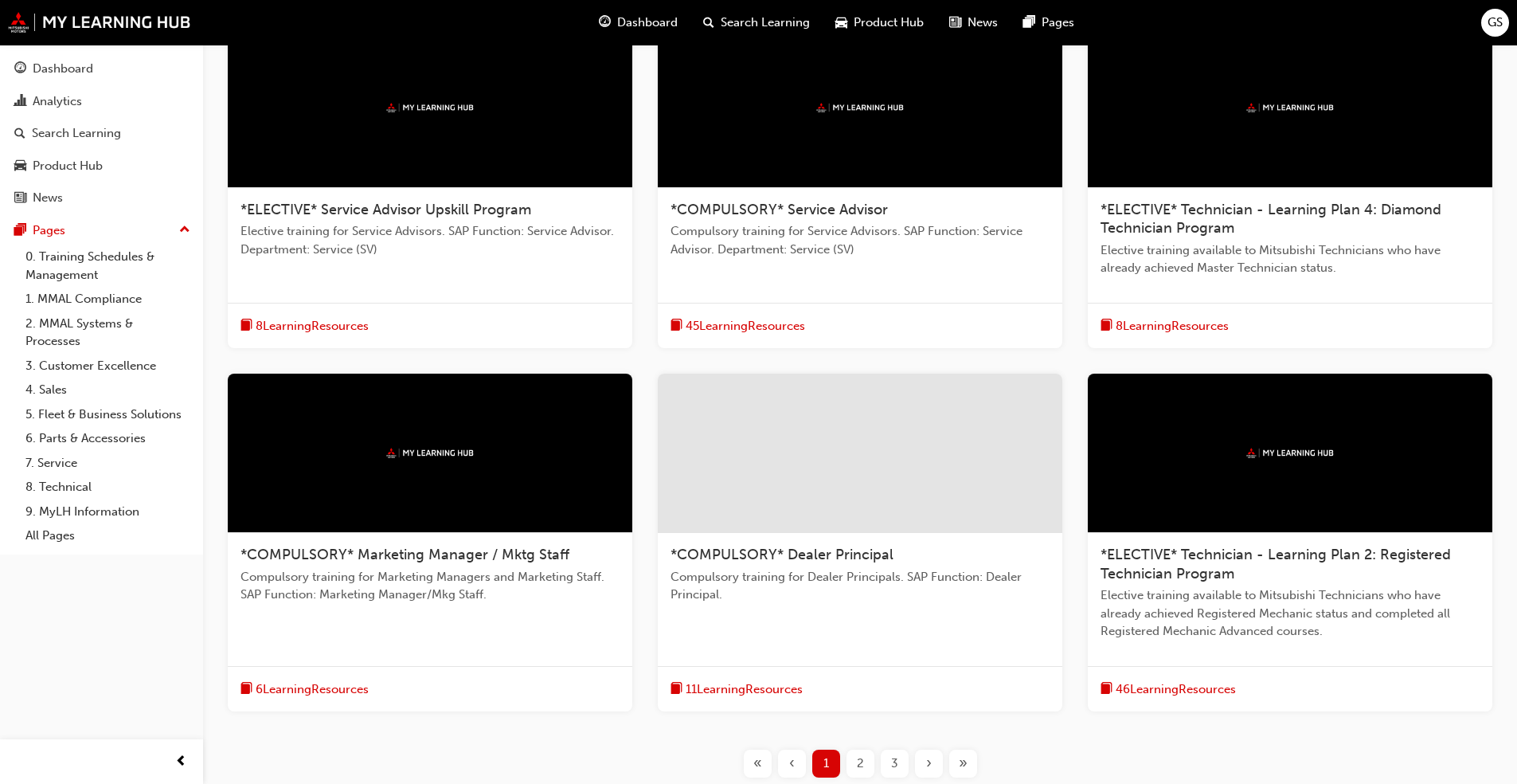
scroll to position [424, 0]
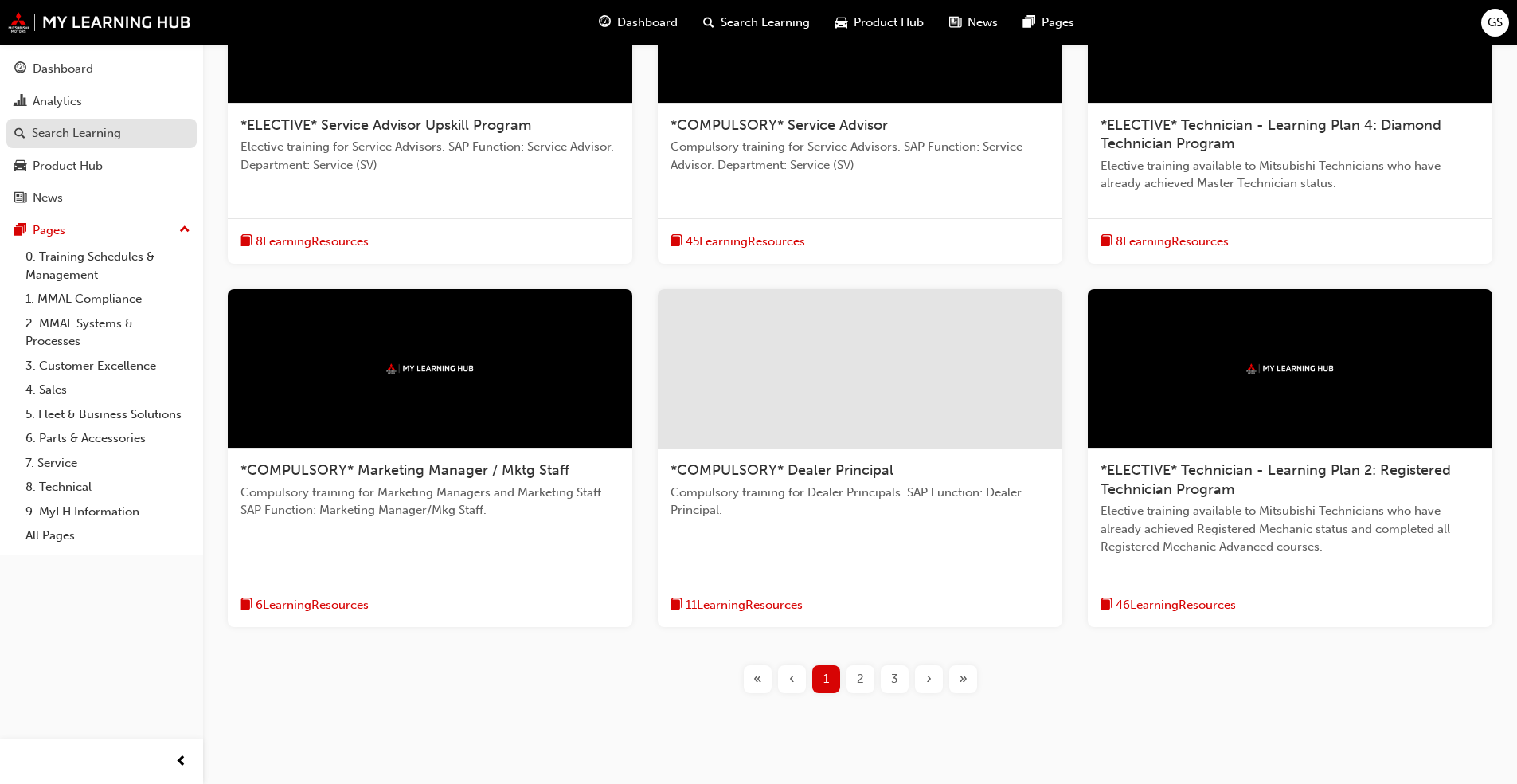
click at [51, 127] on div "Search Learning" at bounding box center [76, 133] width 89 height 19
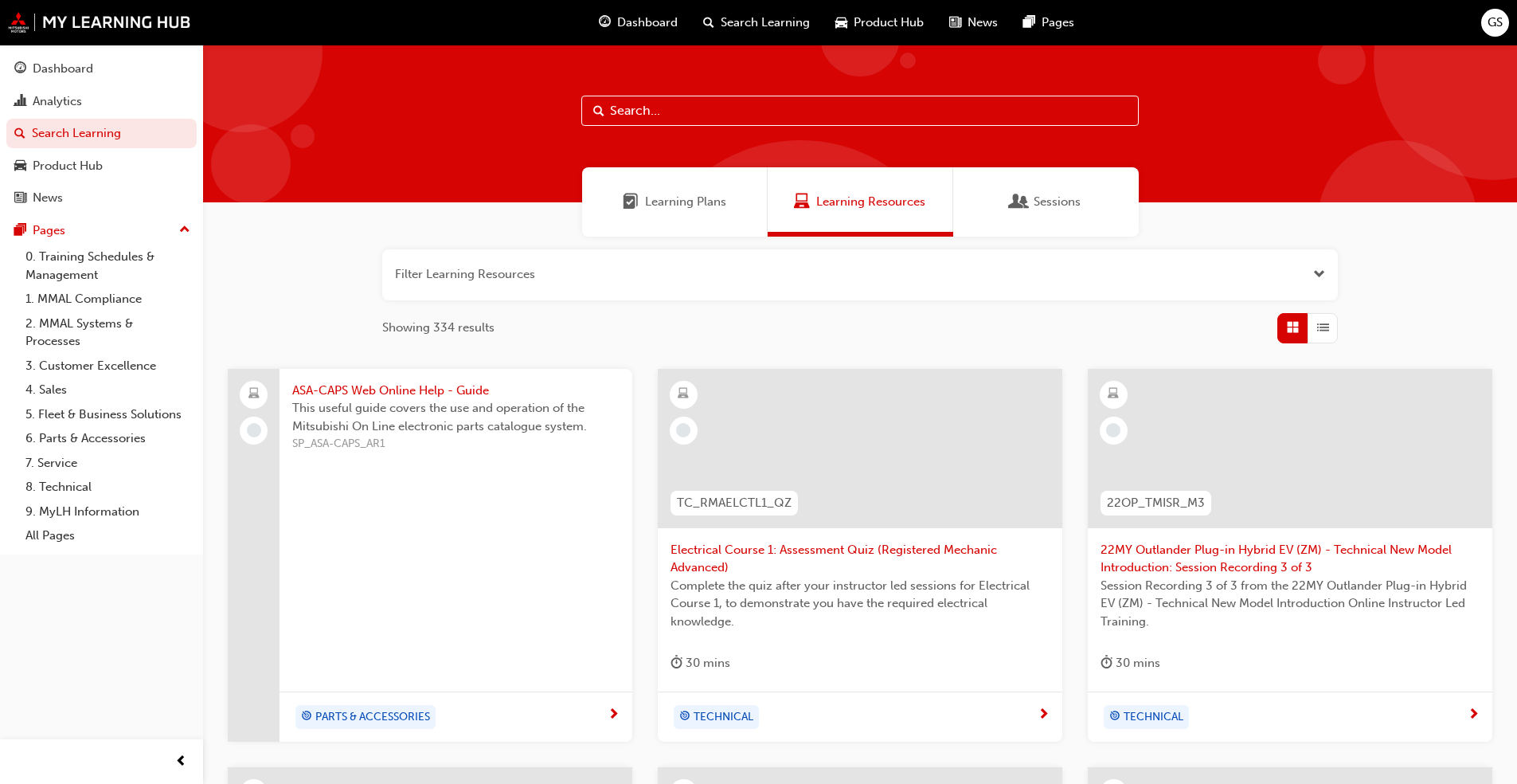
click at [1055, 199] on span "Sessions" at bounding box center [1057, 201] width 47 height 19
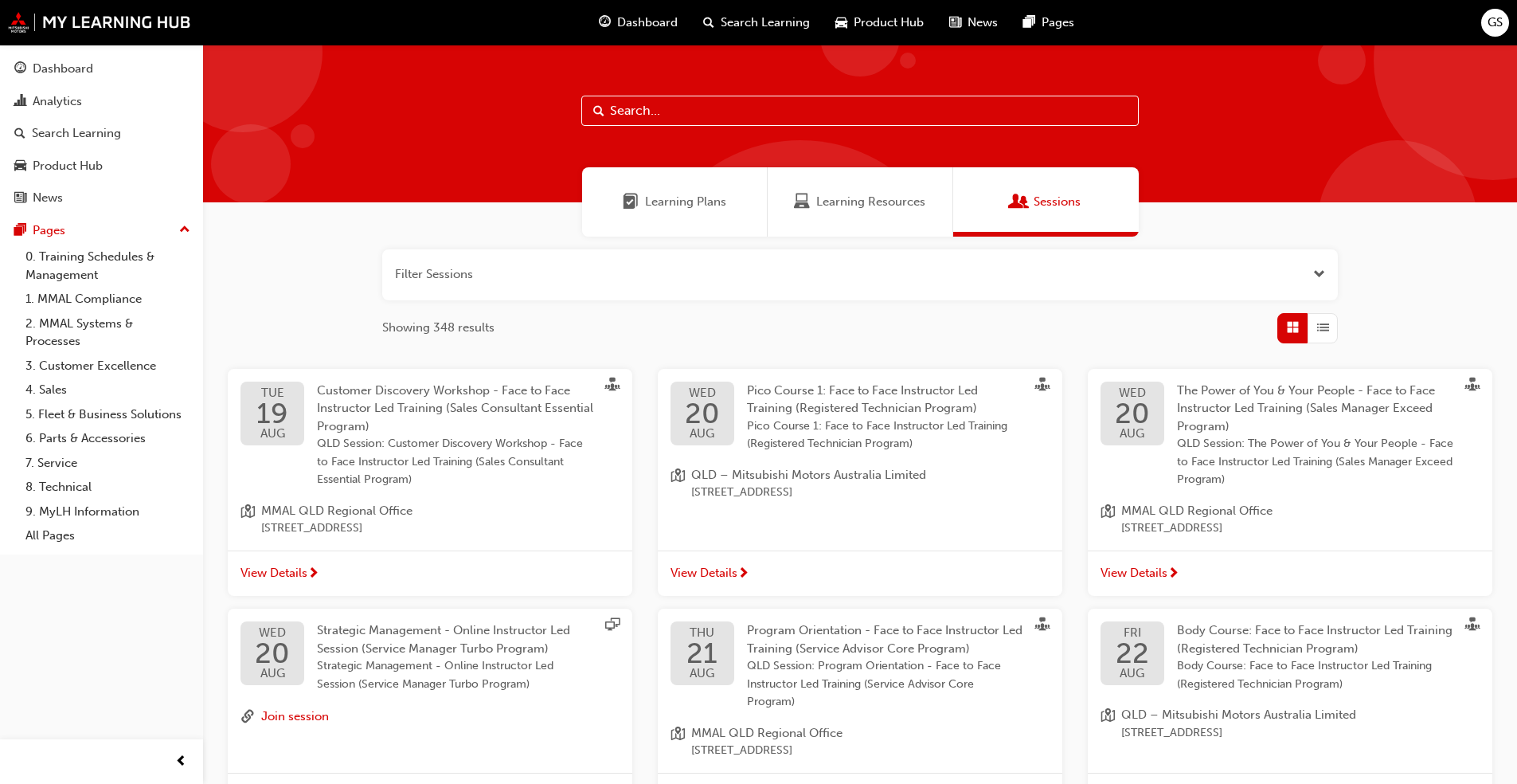
click at [678, 198] on span "Learning Plans" at bounding box center [686, 201] width 81 height 19
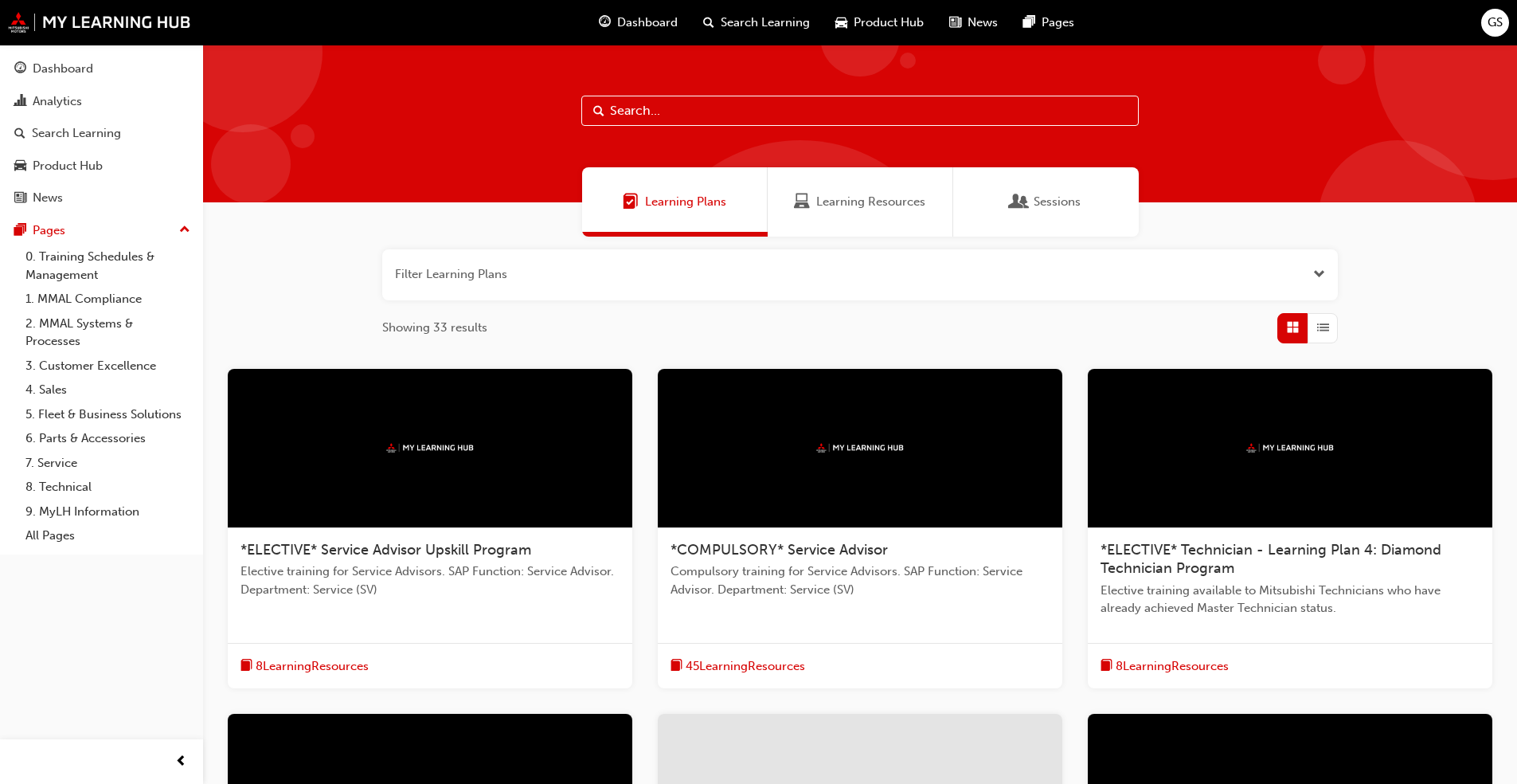
click at [638, 23] on span "Dashboard" at bounding box center [647, 23] width 60 height 19
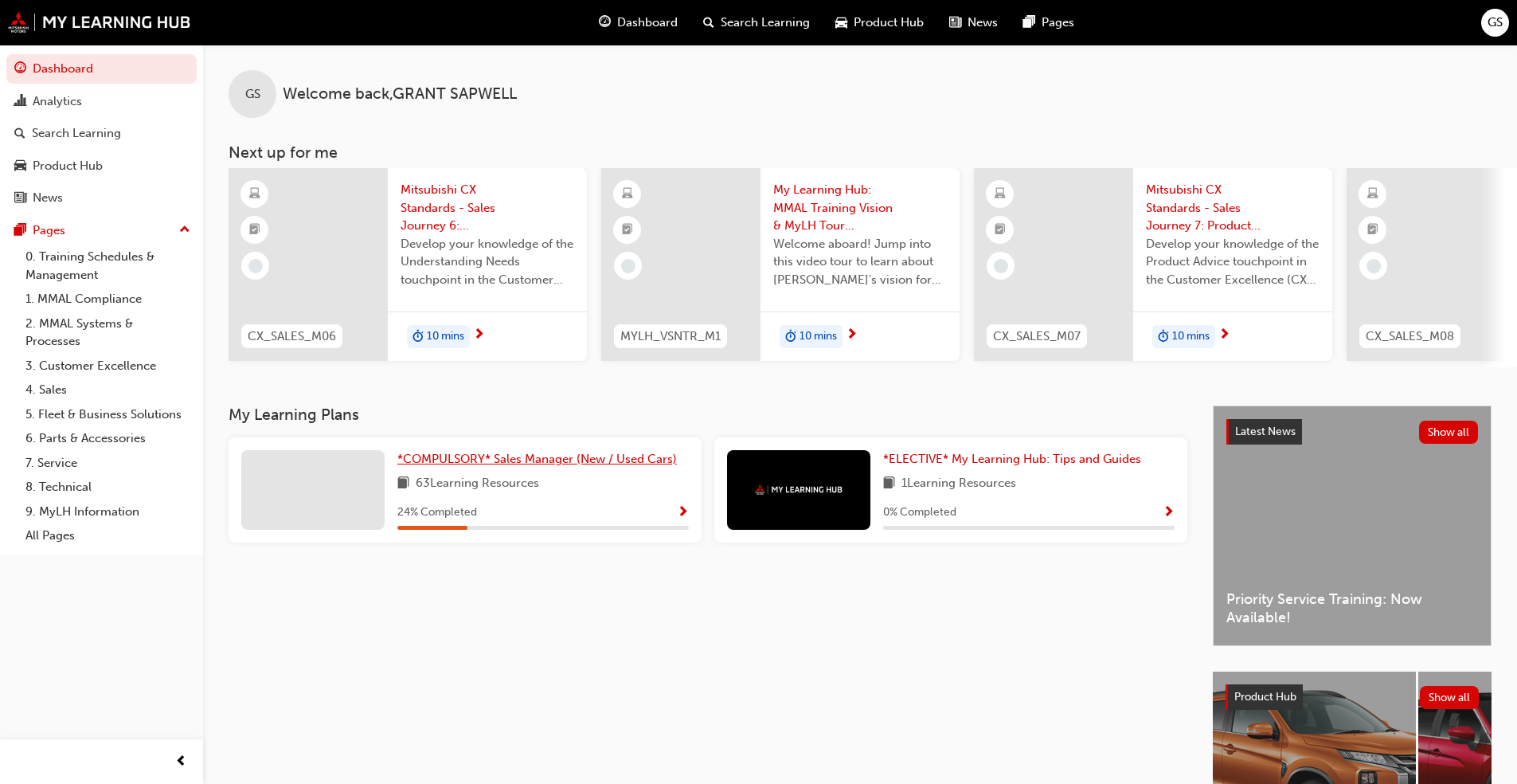
click at [489, 462] on span "*COMPULSORY* Sales Manager (New / Used Cars)" at bounding box center [537, 459] width 279 height 15
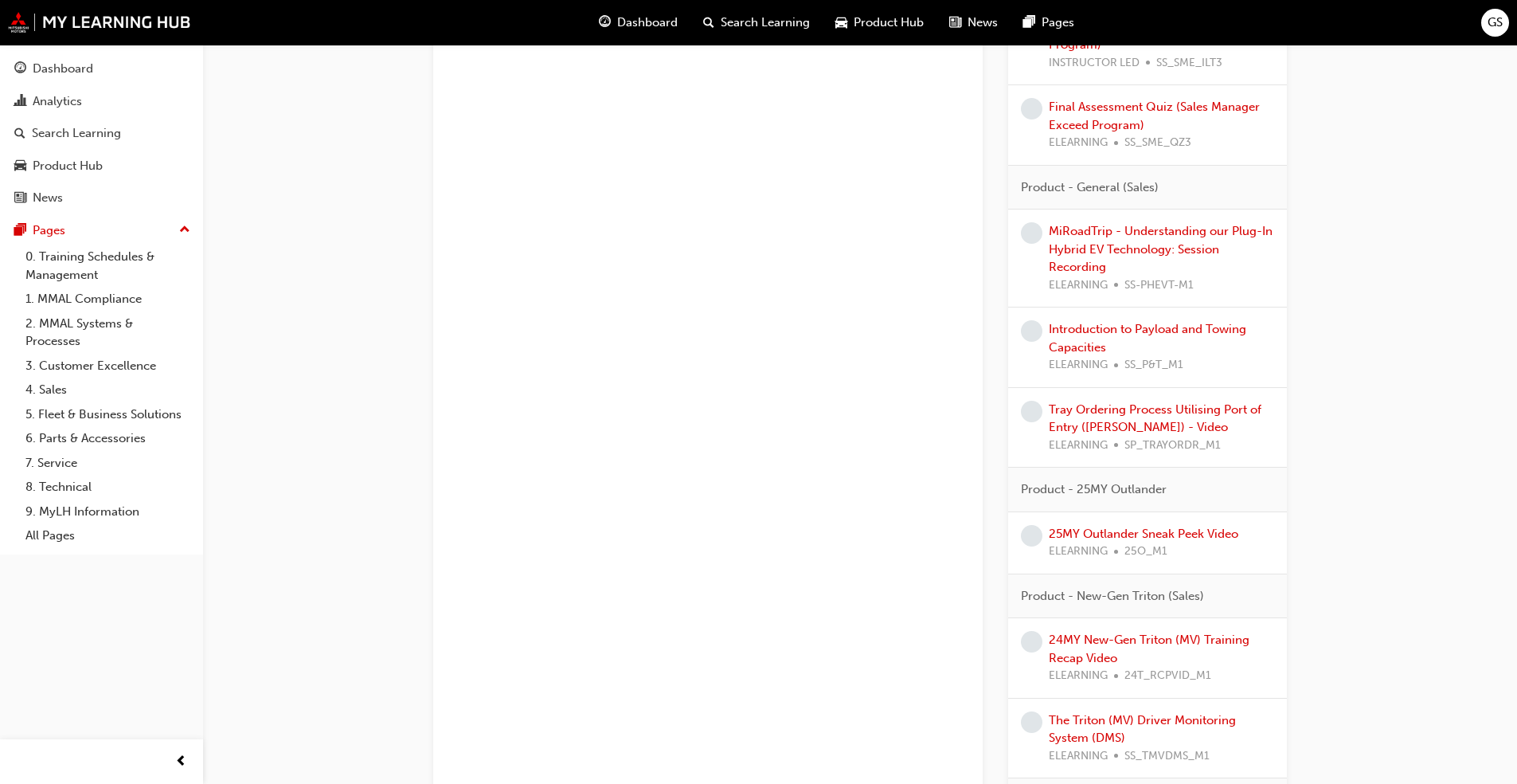
scroll to position [3568, 0]
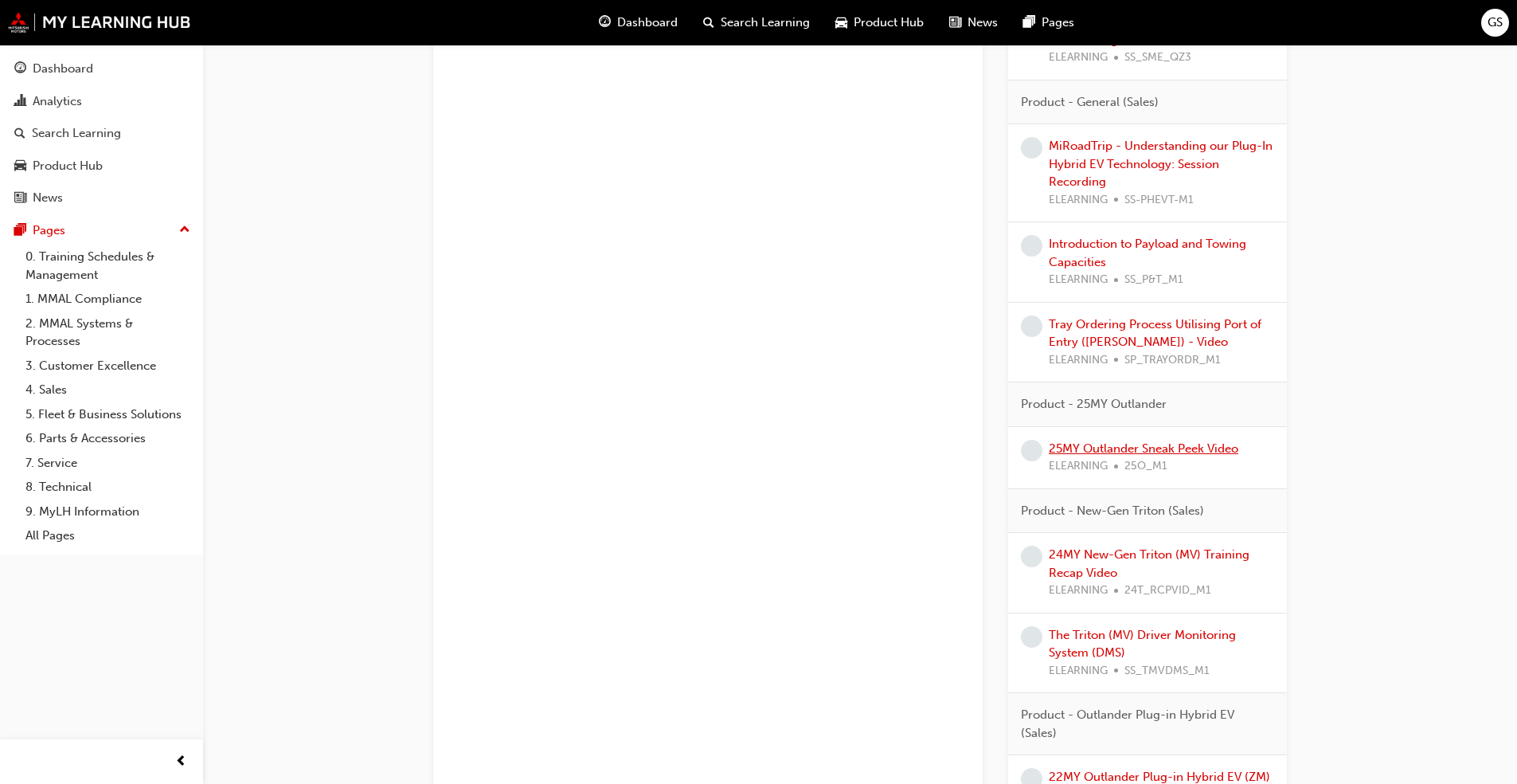
click at [1121, 445] on link "25MY Outlander Sneak Peek Video" at bounding box center [1144, 448] width 189 height 15
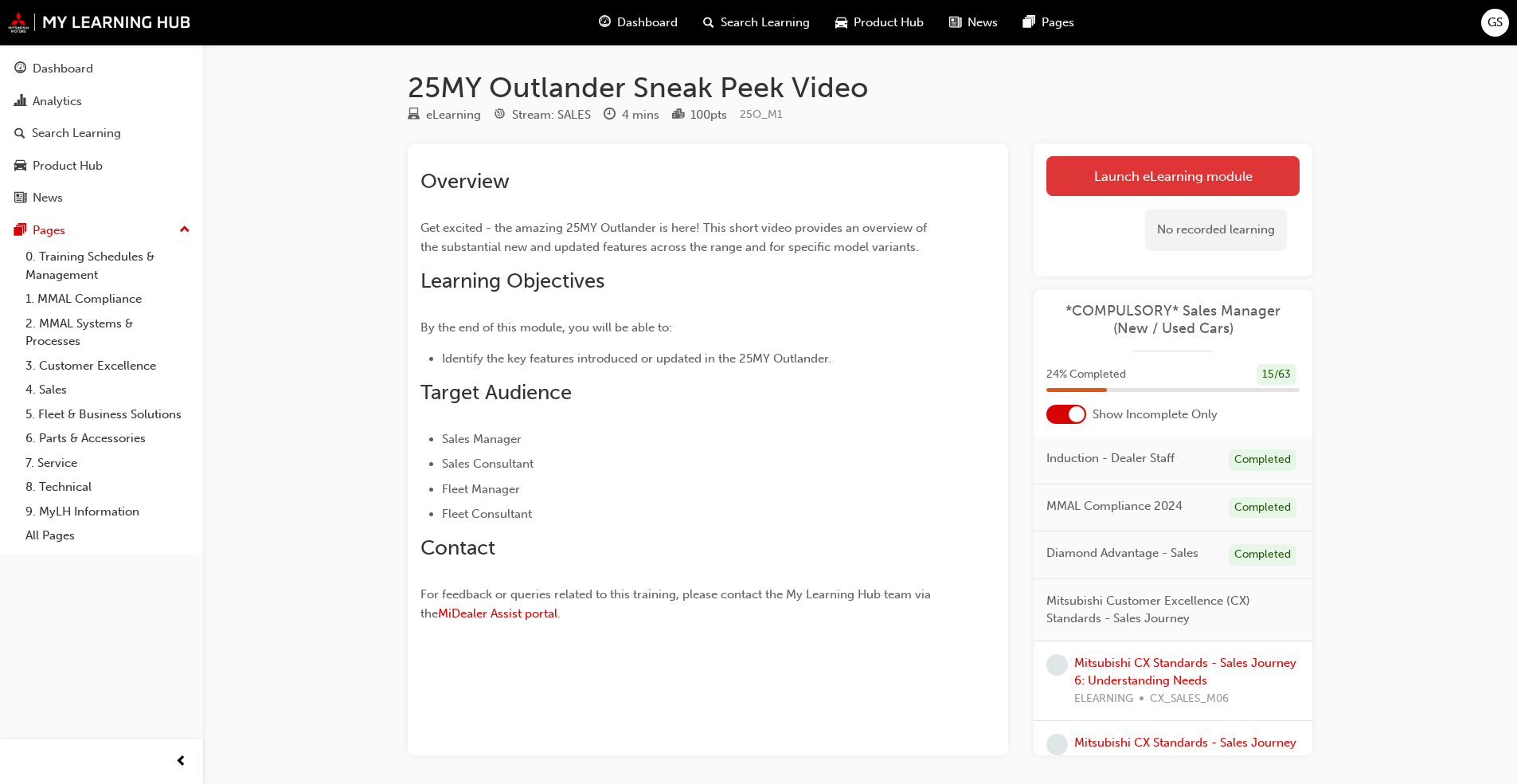
click at [1173, 178] on link "Launch eLearning module" at bounding box center [1173, 176] width 253 height 39
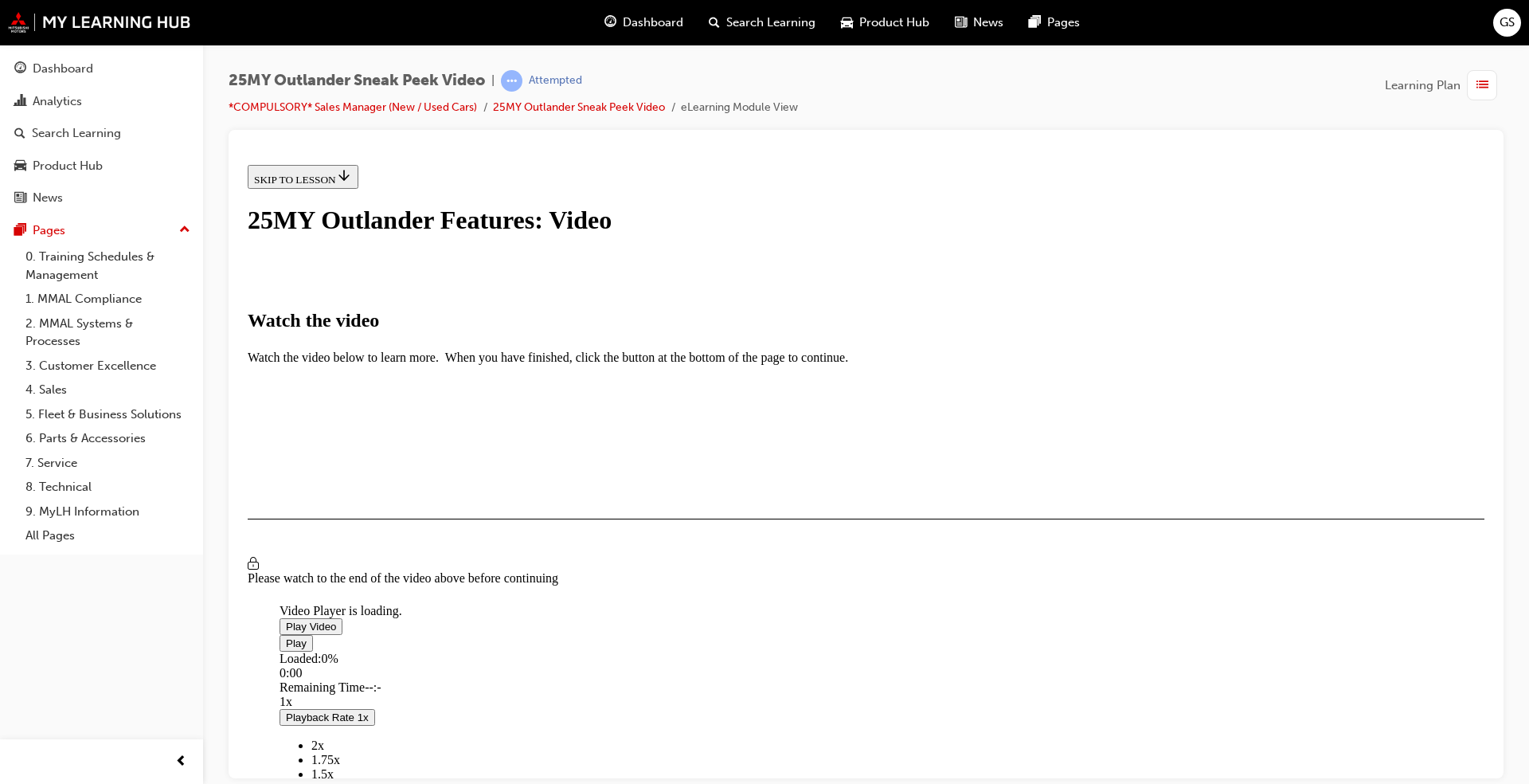
scroll to position [170, 0]
click at [286, 619] on span "Video player" at bounding box center [286, 625] width 0 height 12
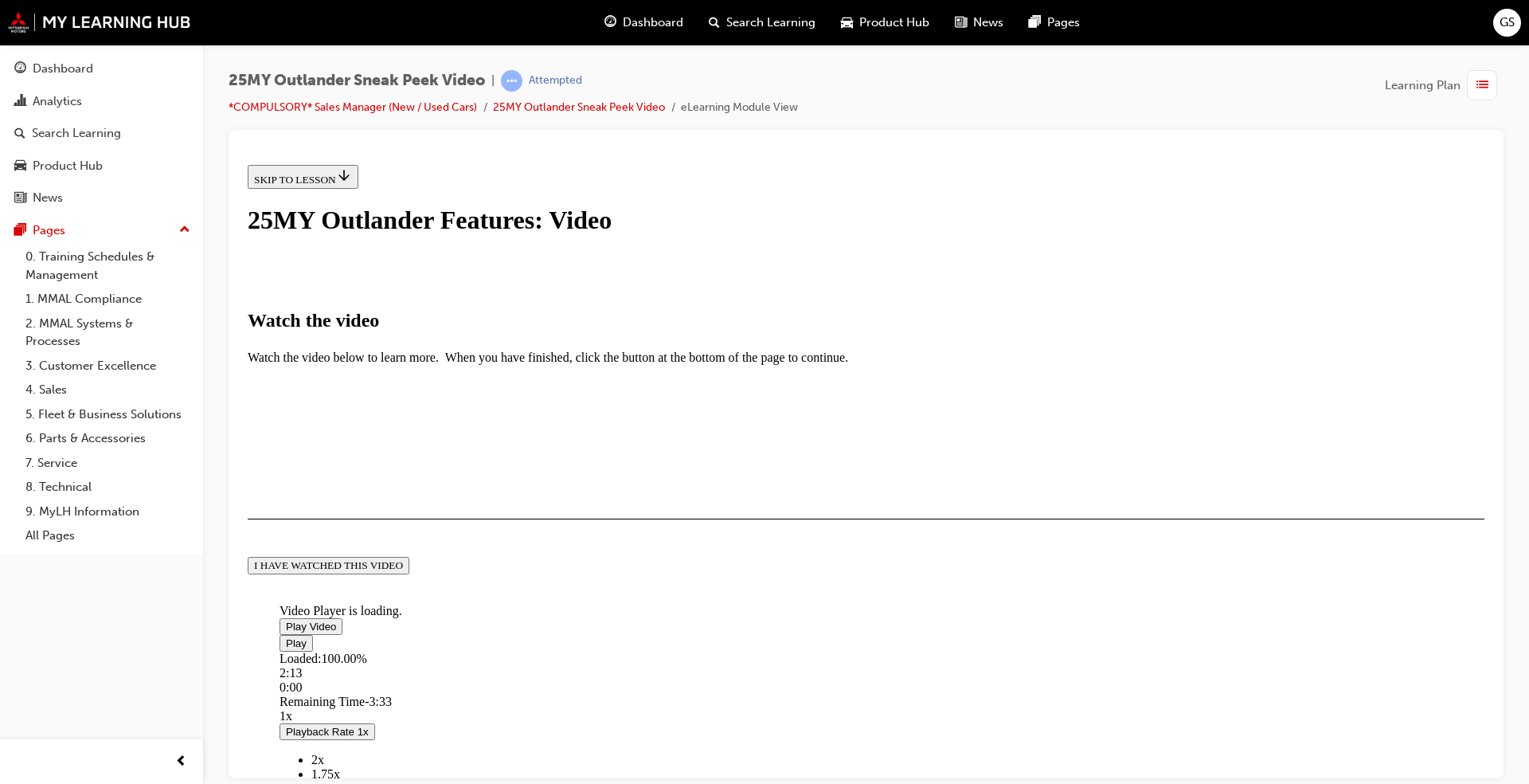
scroll to position [317, 0]
click at [409, 573] on button "I HAVE WATCHED THIS VIDEO" at bounding box center [328, 565] width 162 height 18
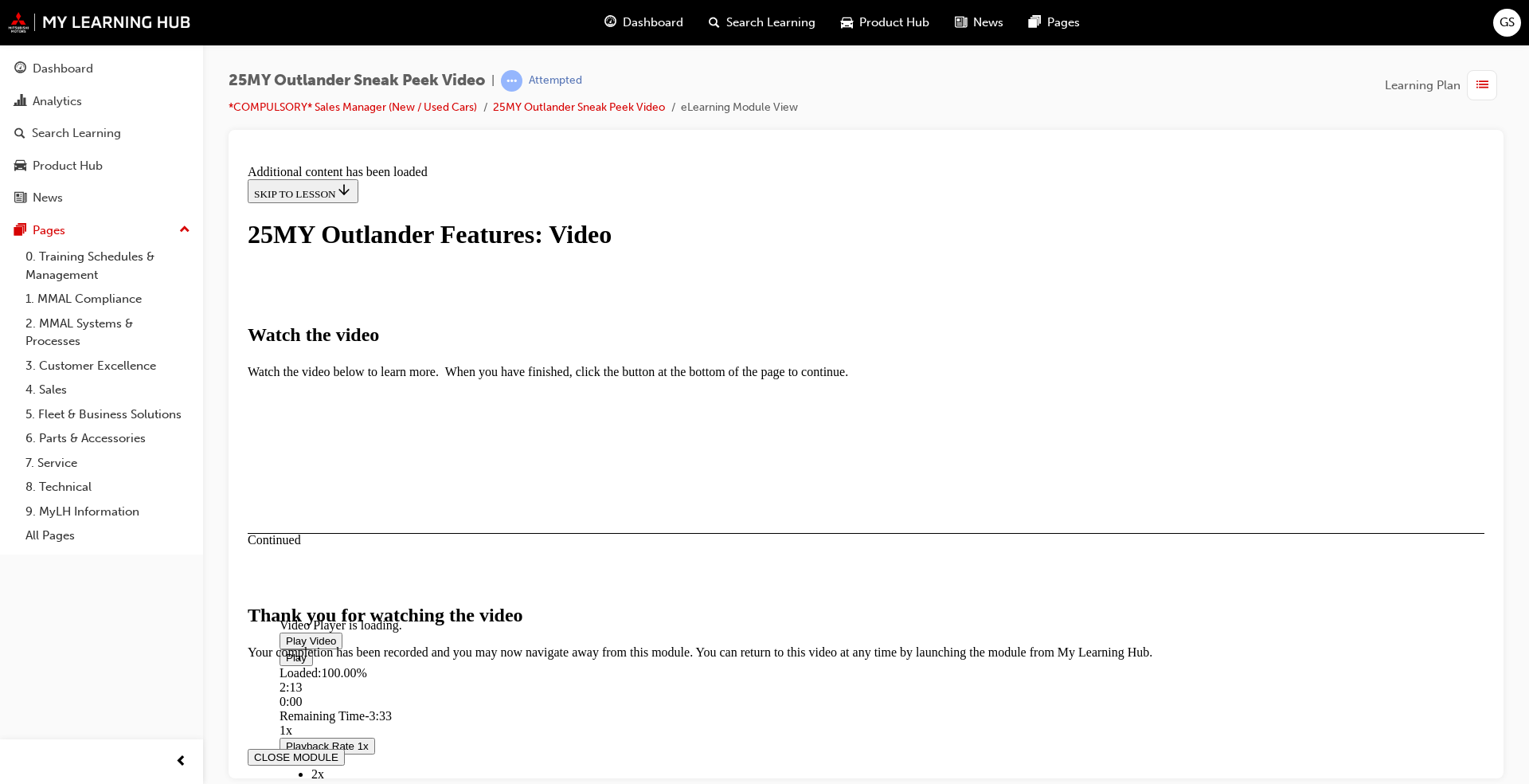
scroll to position [448, 0]
click at [345, 748] on button "CLOSE MODULE" at bounding box center [296, 755] width 98 height 17
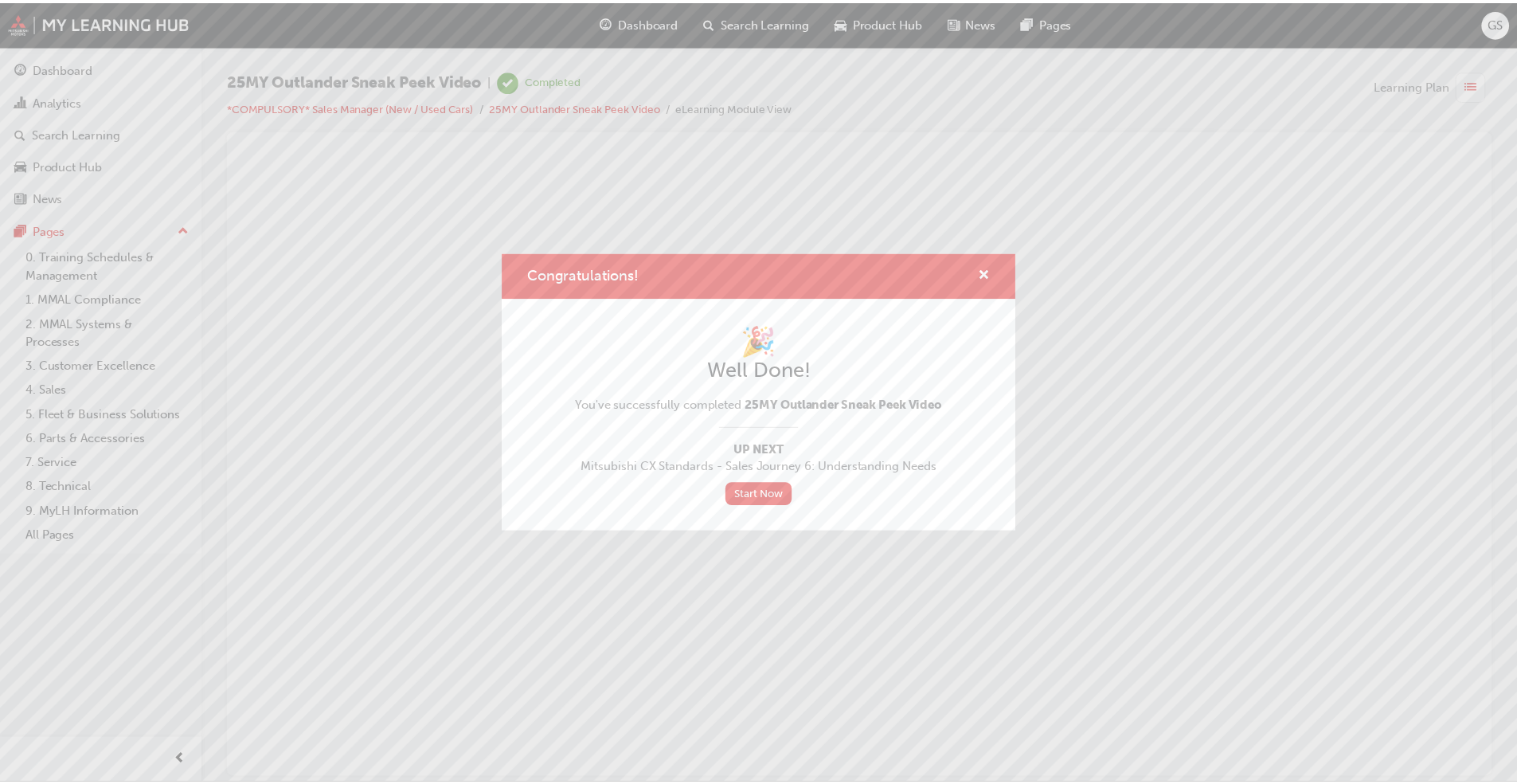
scroll to position [0, 0]
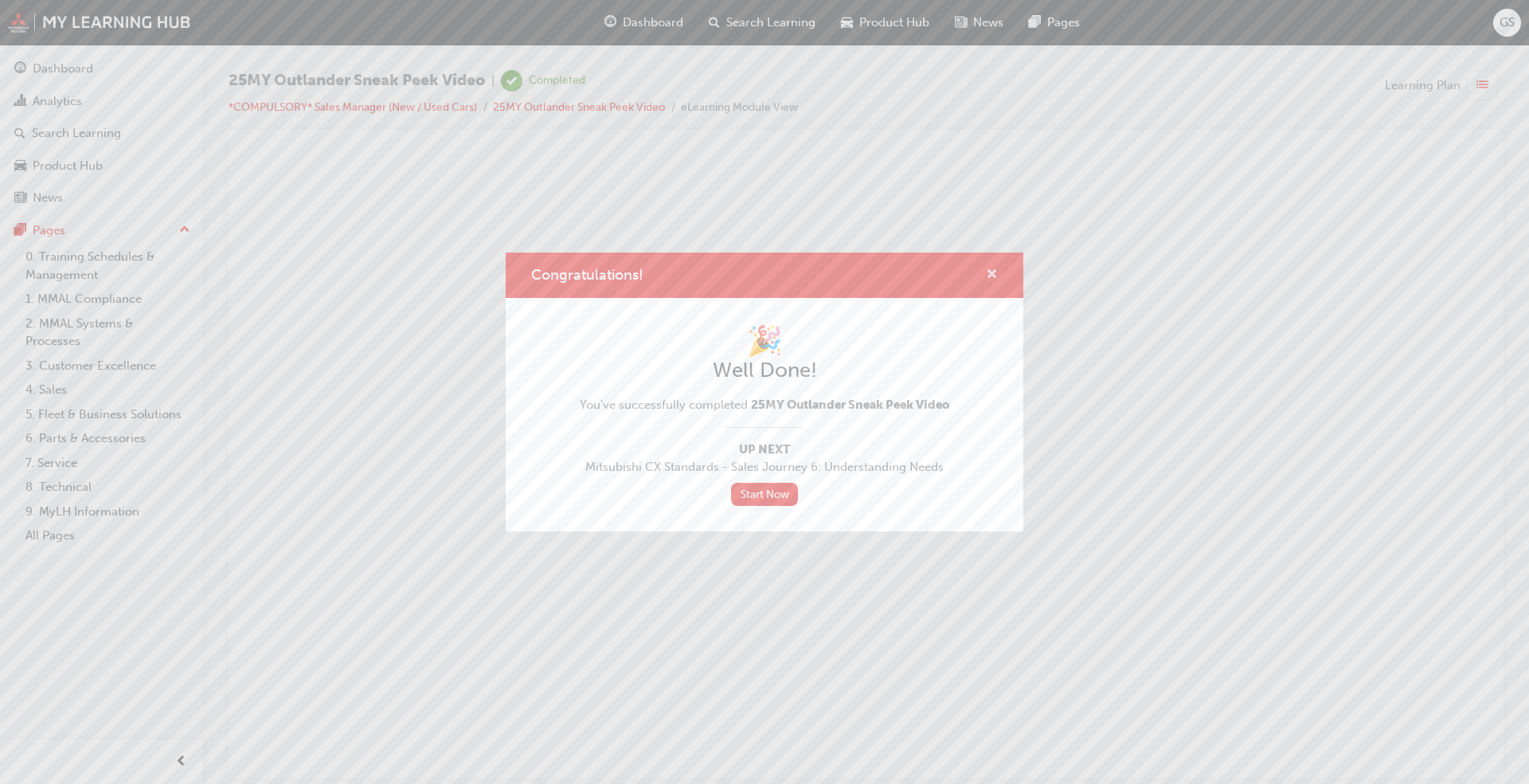
click at [991, 270] on span "cross-icon" at bounding box center [992, 275] width 12 height 15
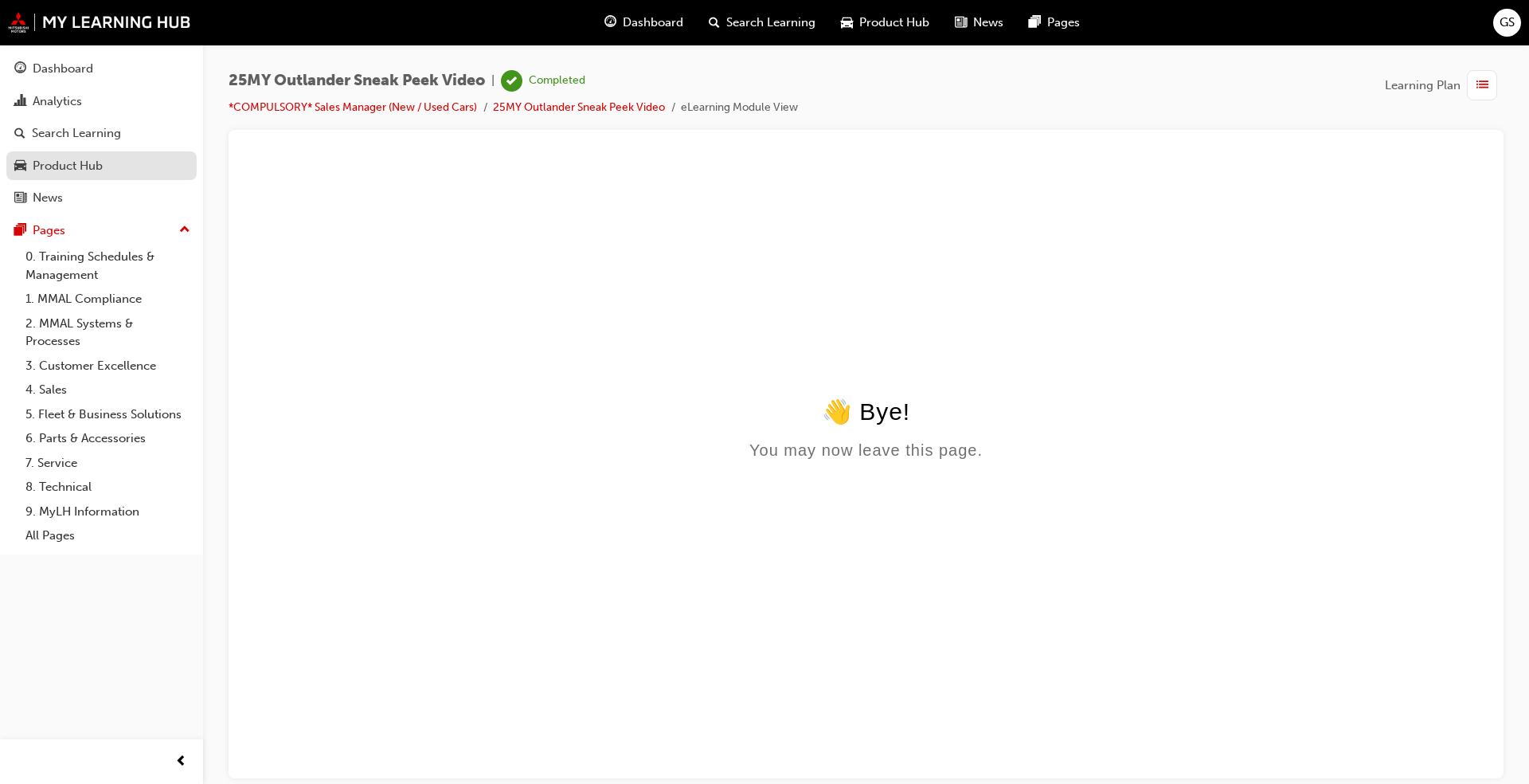
click at [51, 163] on div "Product Hub" at bounding box center [67, 166] width 70 height 19
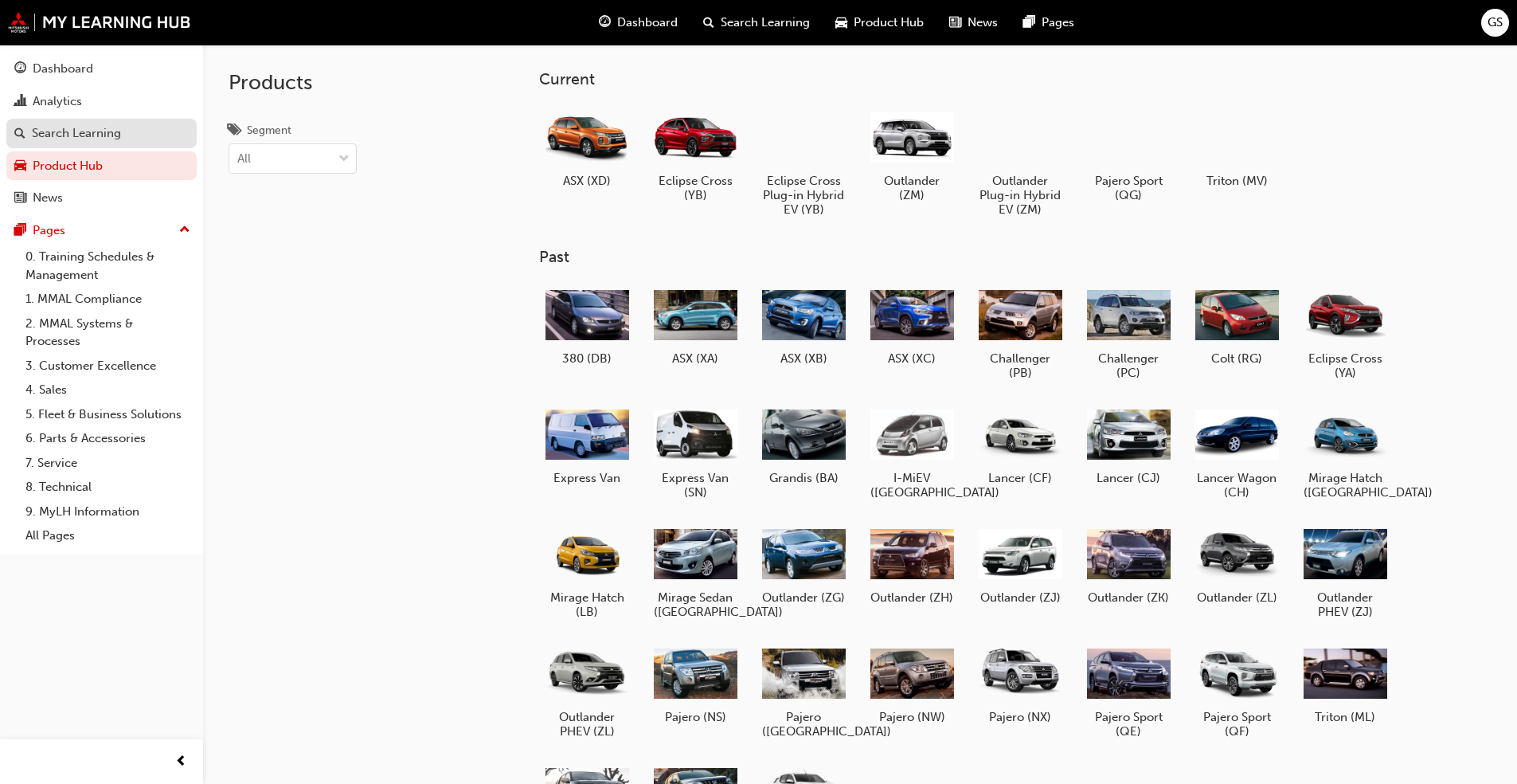
click at [47, 136] on div "Search Learning" at bounding box center [76, 133] width 89 height 19
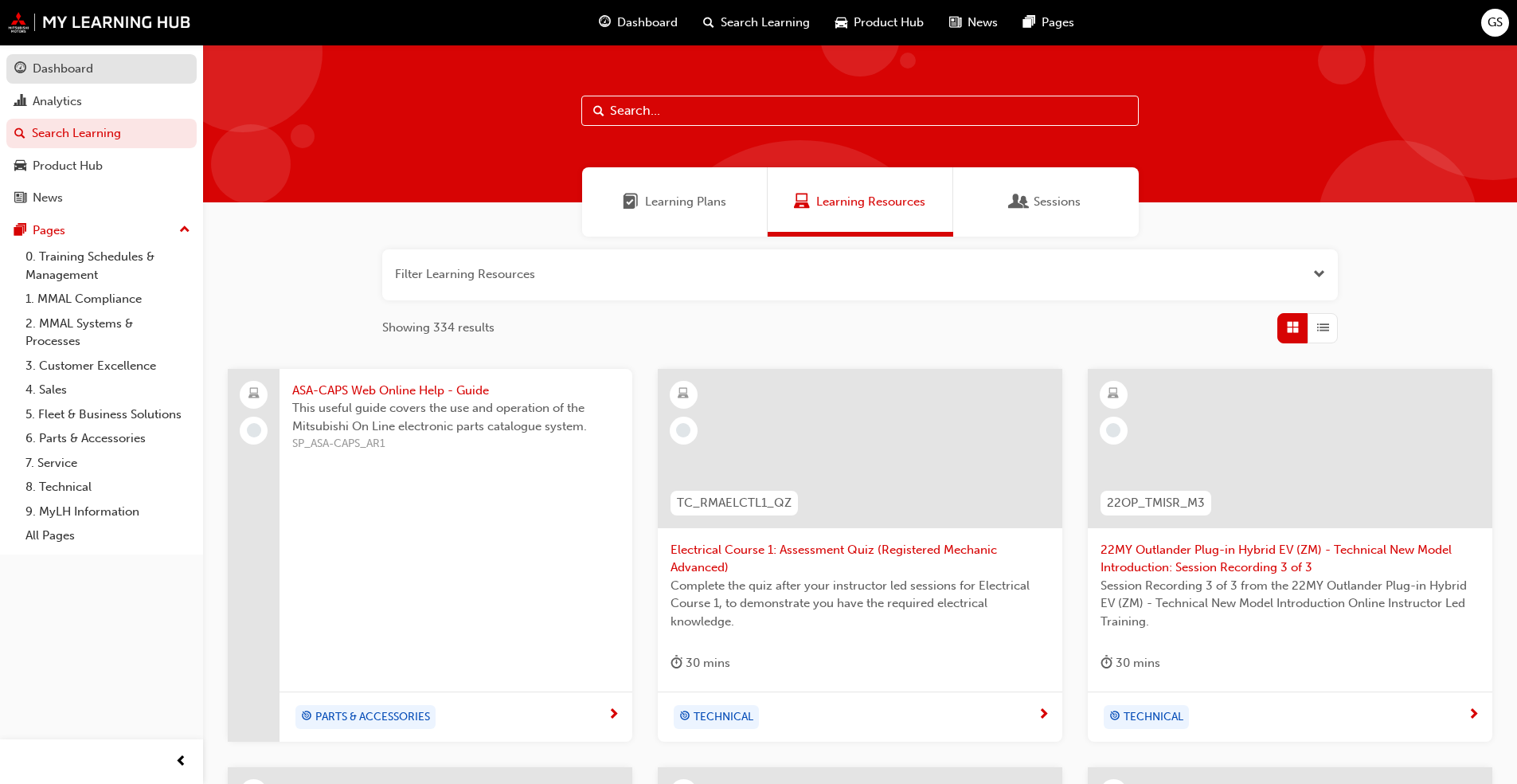
click at [57, 65] on div "Dashboard" at bounding box center [62, 69] width 60 height 19
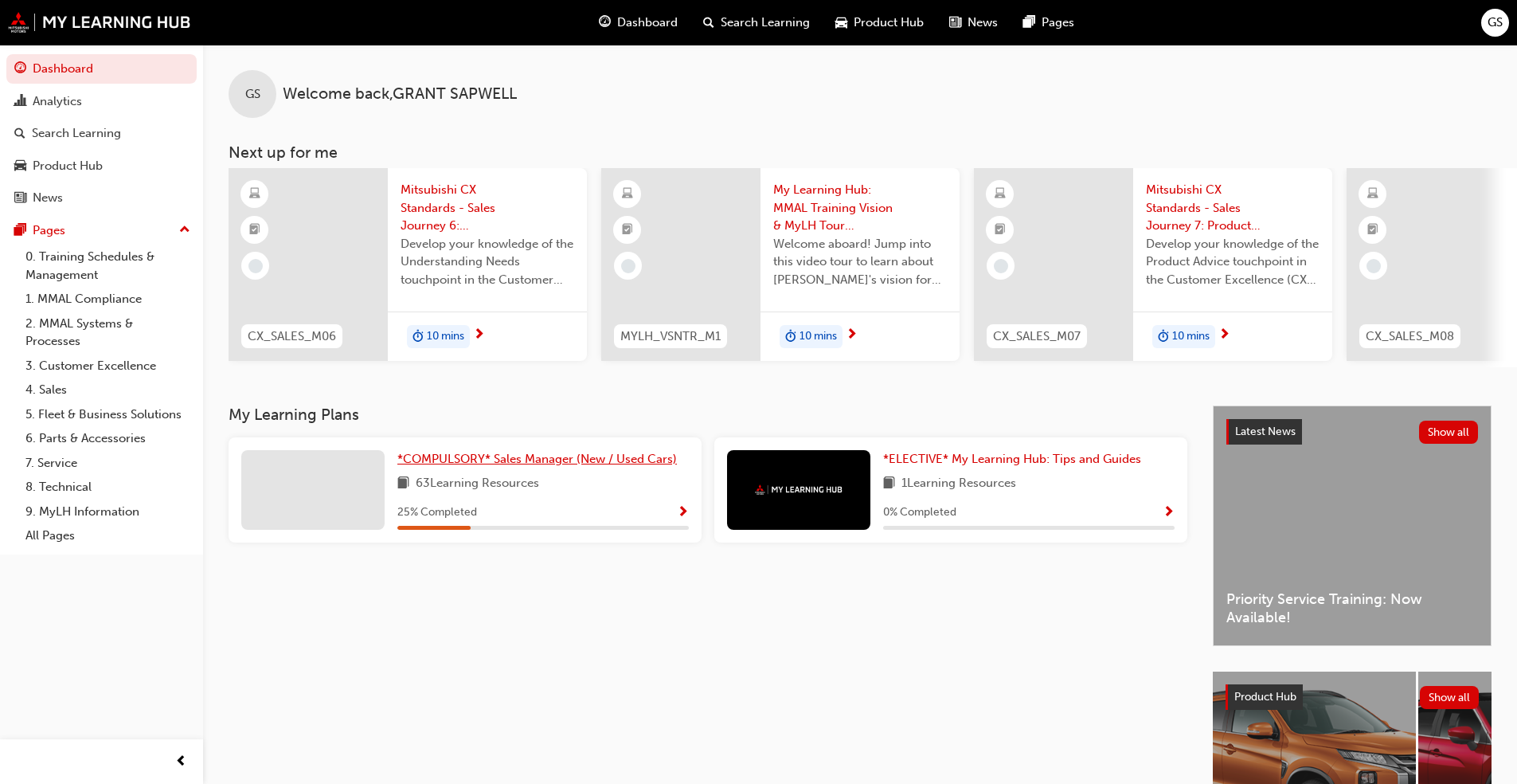
click at [541, 463] on span "*COMPULSORY* Sales Manager (New / Used Cars)" at bounding box center [537, 459] width 279 height 15
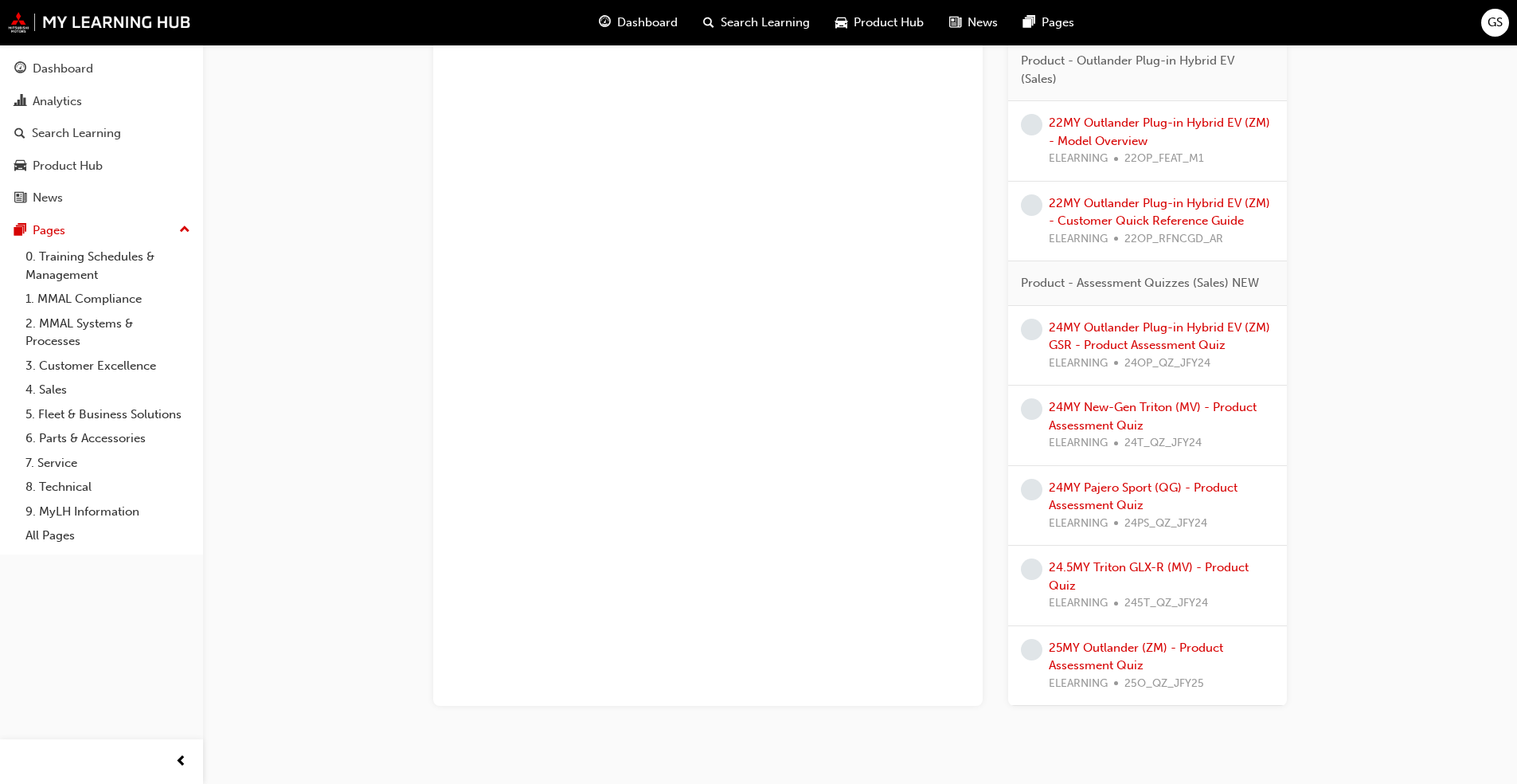
scroll to position [4201, 0]
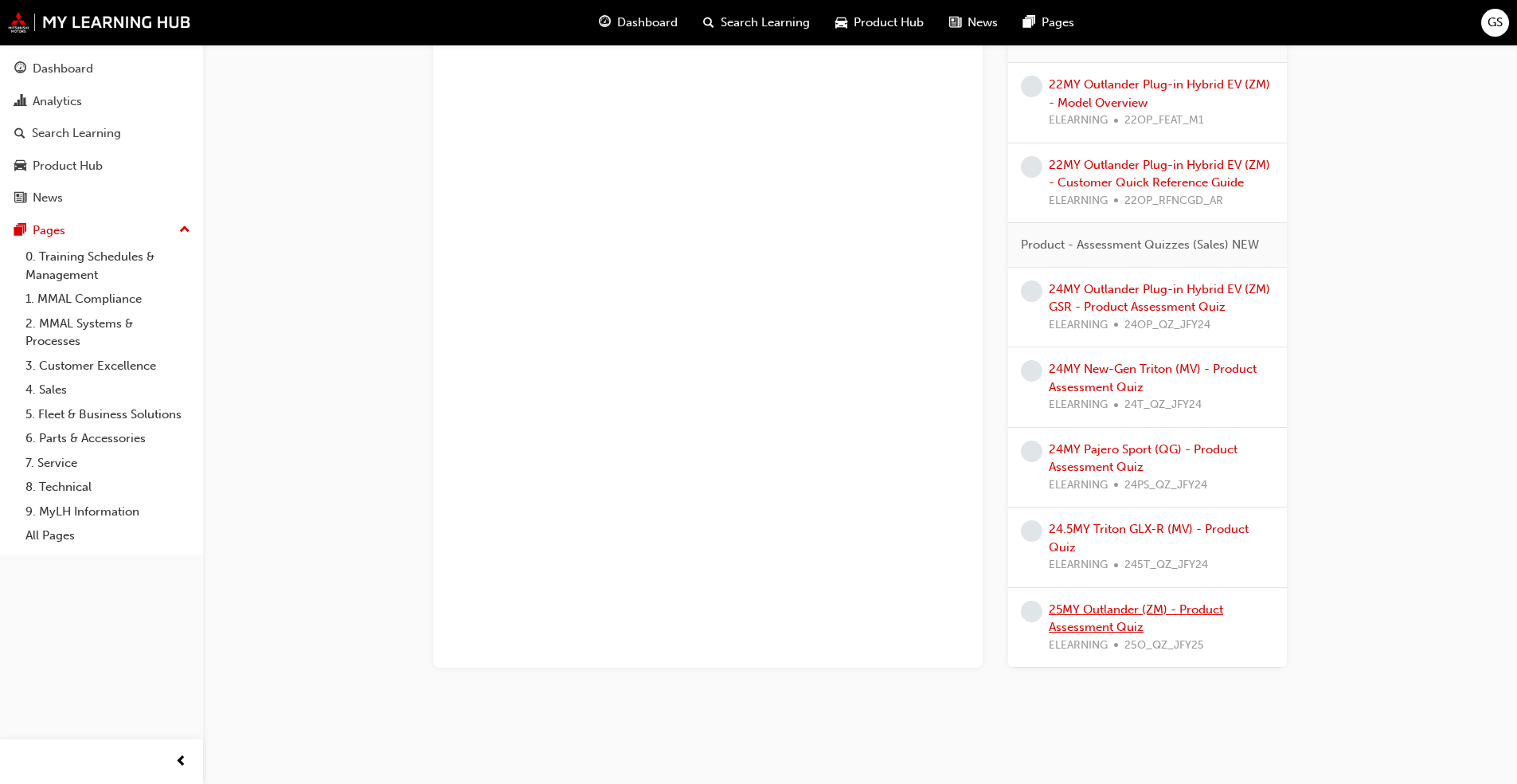
click at [1103, 610] on link "25MY Outlander (ZM) - Product Assessment Quiz" at bounding box center [1136, 617] width 175 height 33
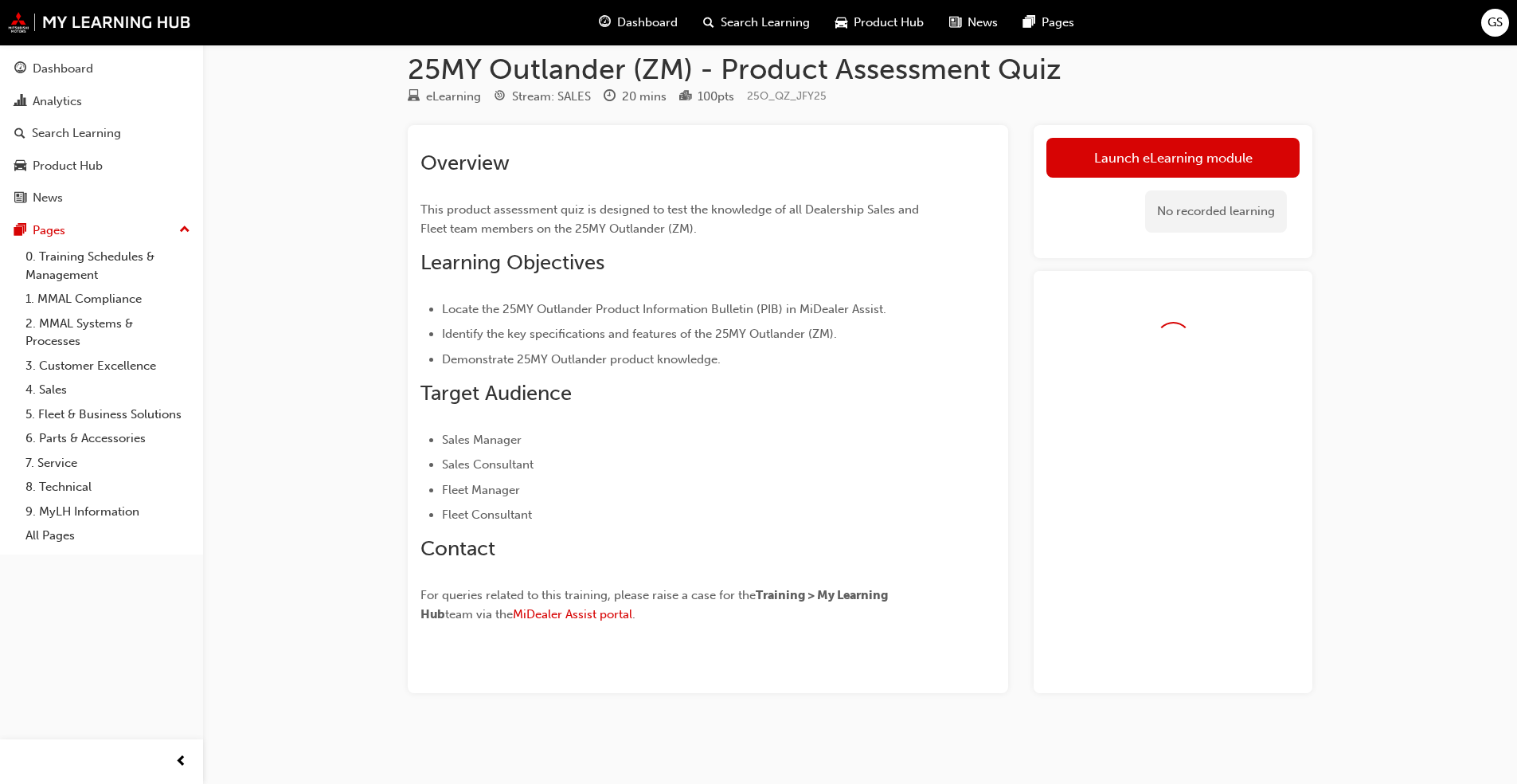
scroll to position [62, 0]
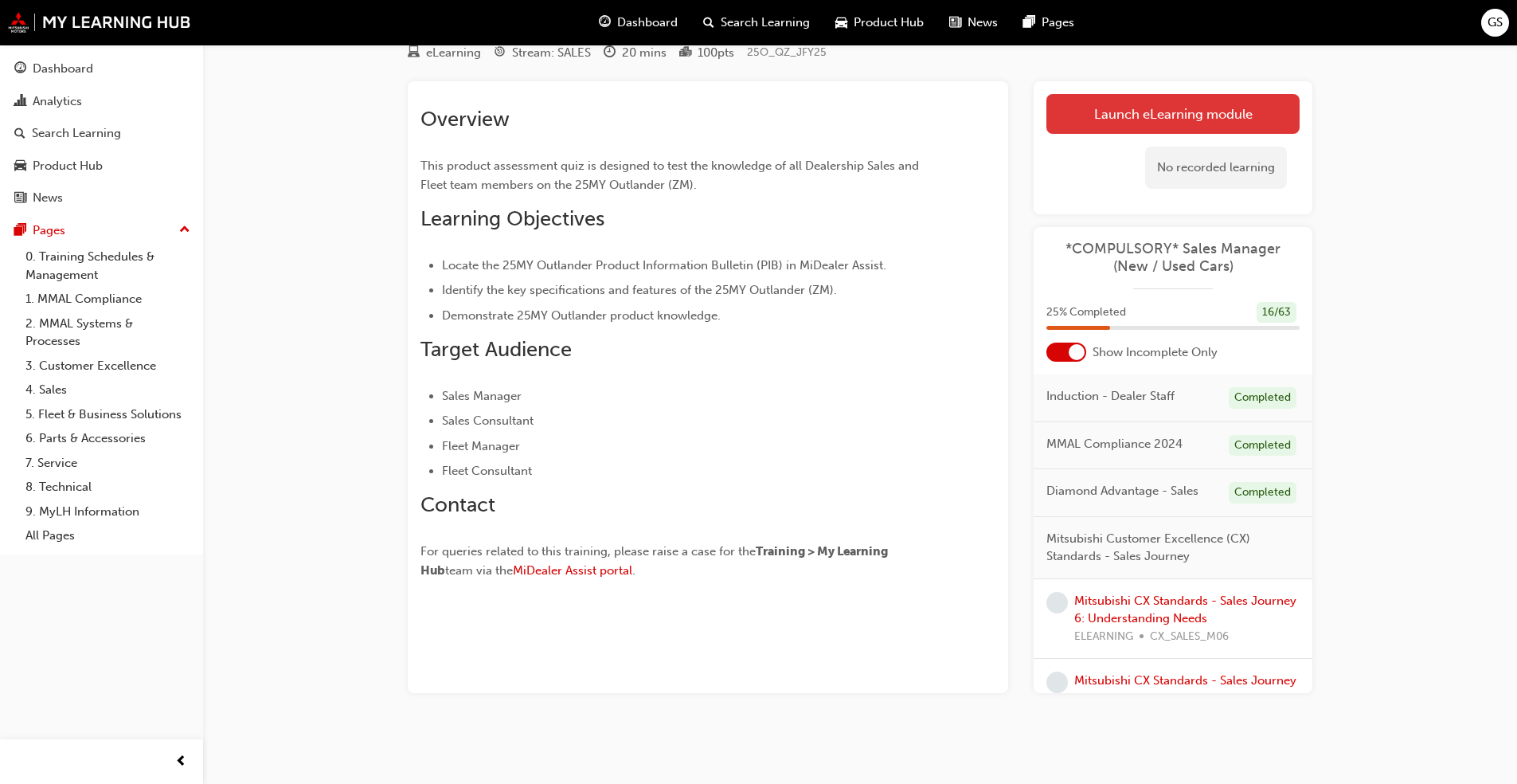
click at [1185, 113] on link "Launch eLearning module" at bounding box center [1173, 113] width 253 height 39
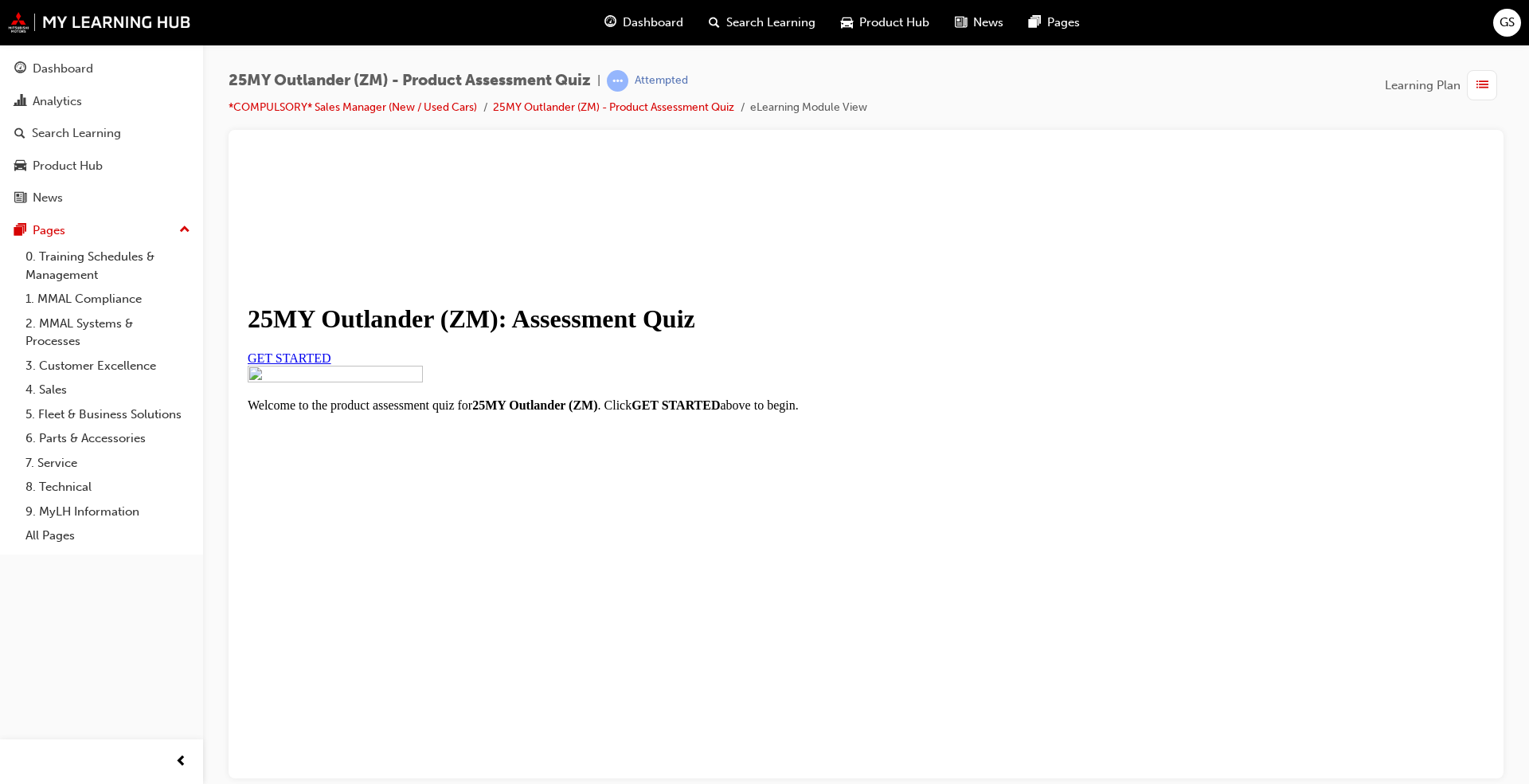
scroll to position [129, 0]
click at [331, 364] on span "GET STARTED" at bounding box center [289, 357] width 84 height 14
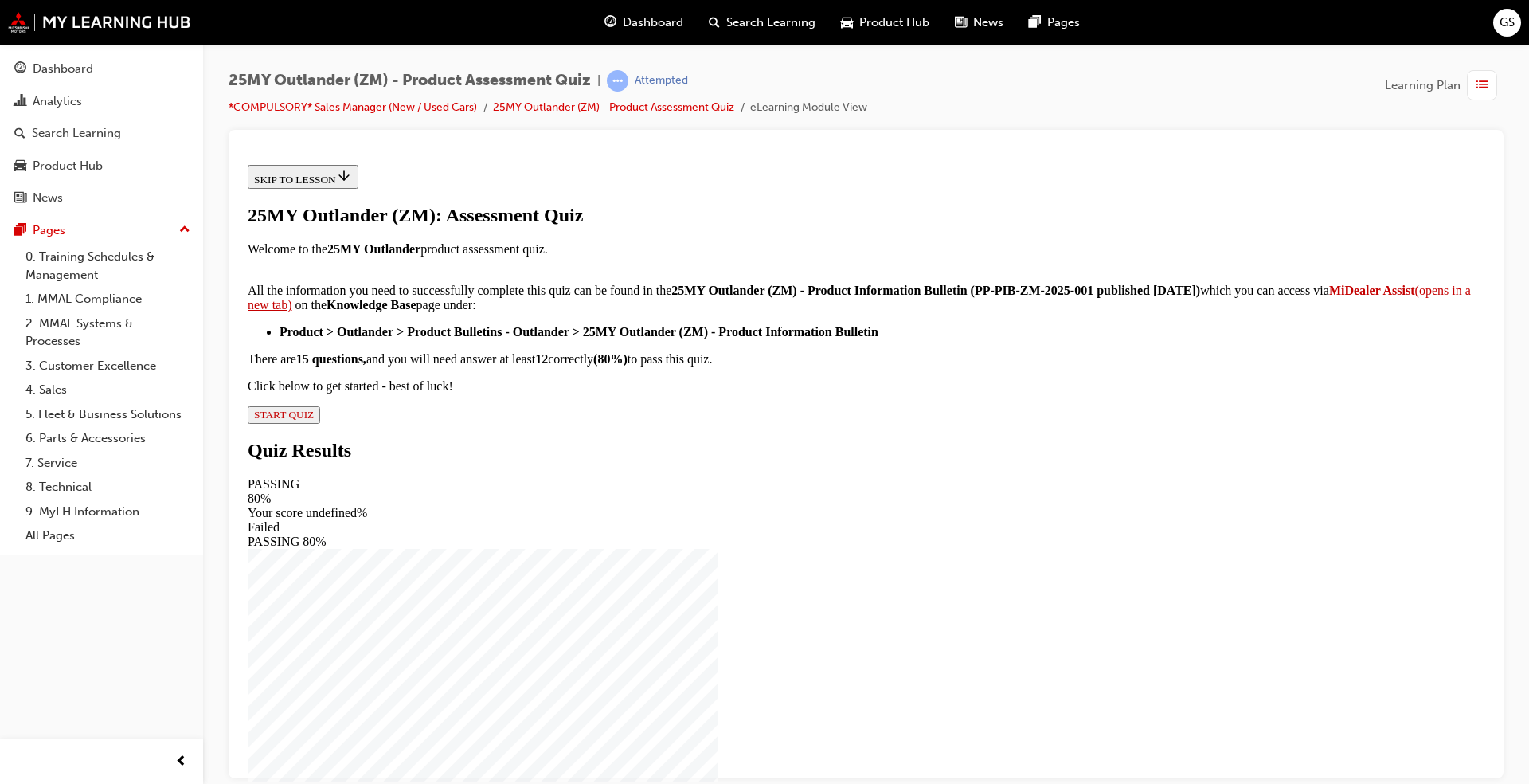
scroll to position [170, 0]
click at [1330, 296] on strong "MiDealer Assist" at bounding box center [1372, 290] width 86 height 14
click at [314, 420] on span "START QUIZ" at bounding box center [284, 413] width 60 height 12
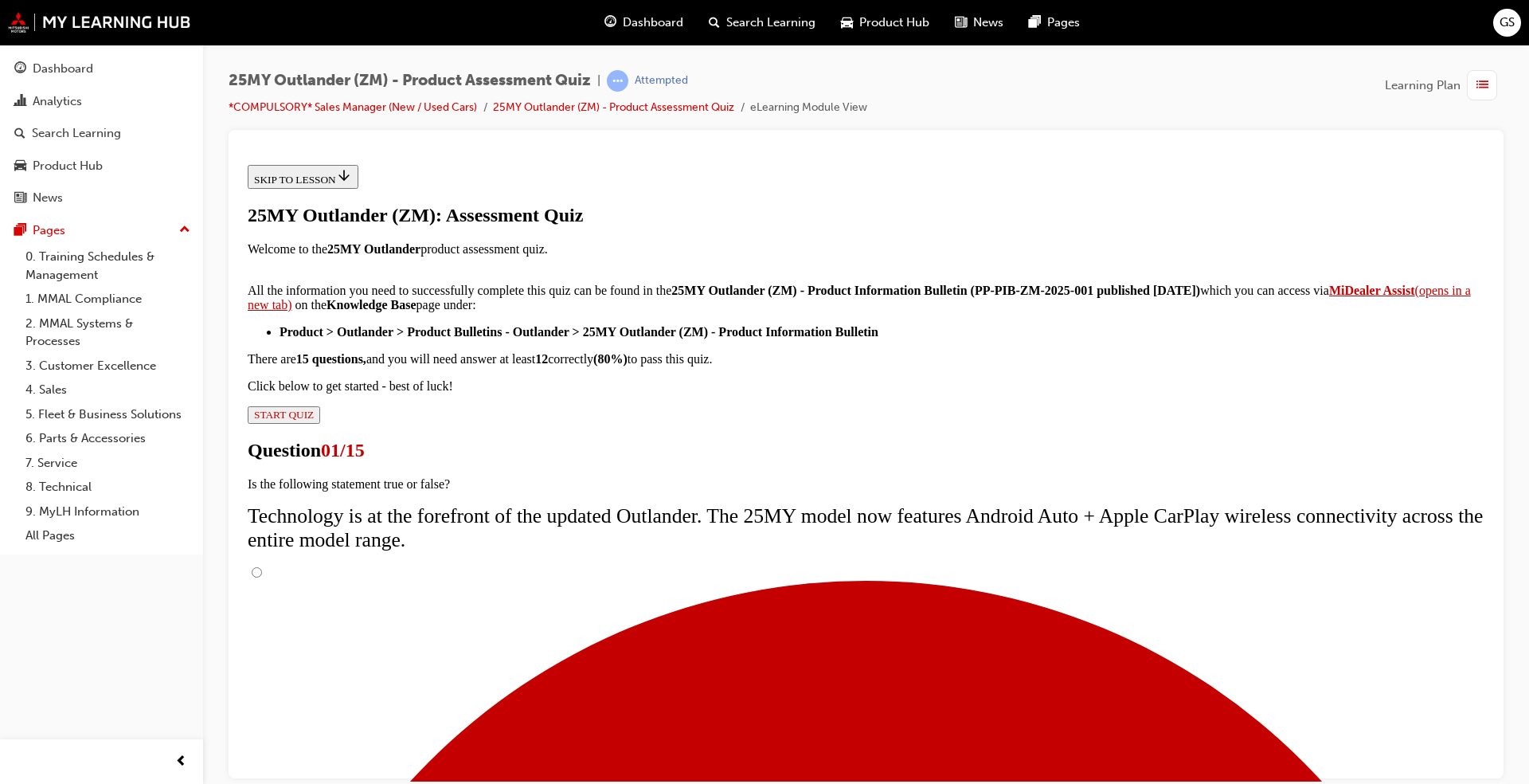
click at [262, 566] on input "True" at bounding box center [256, 571] width 10 height 10
radio input "true"
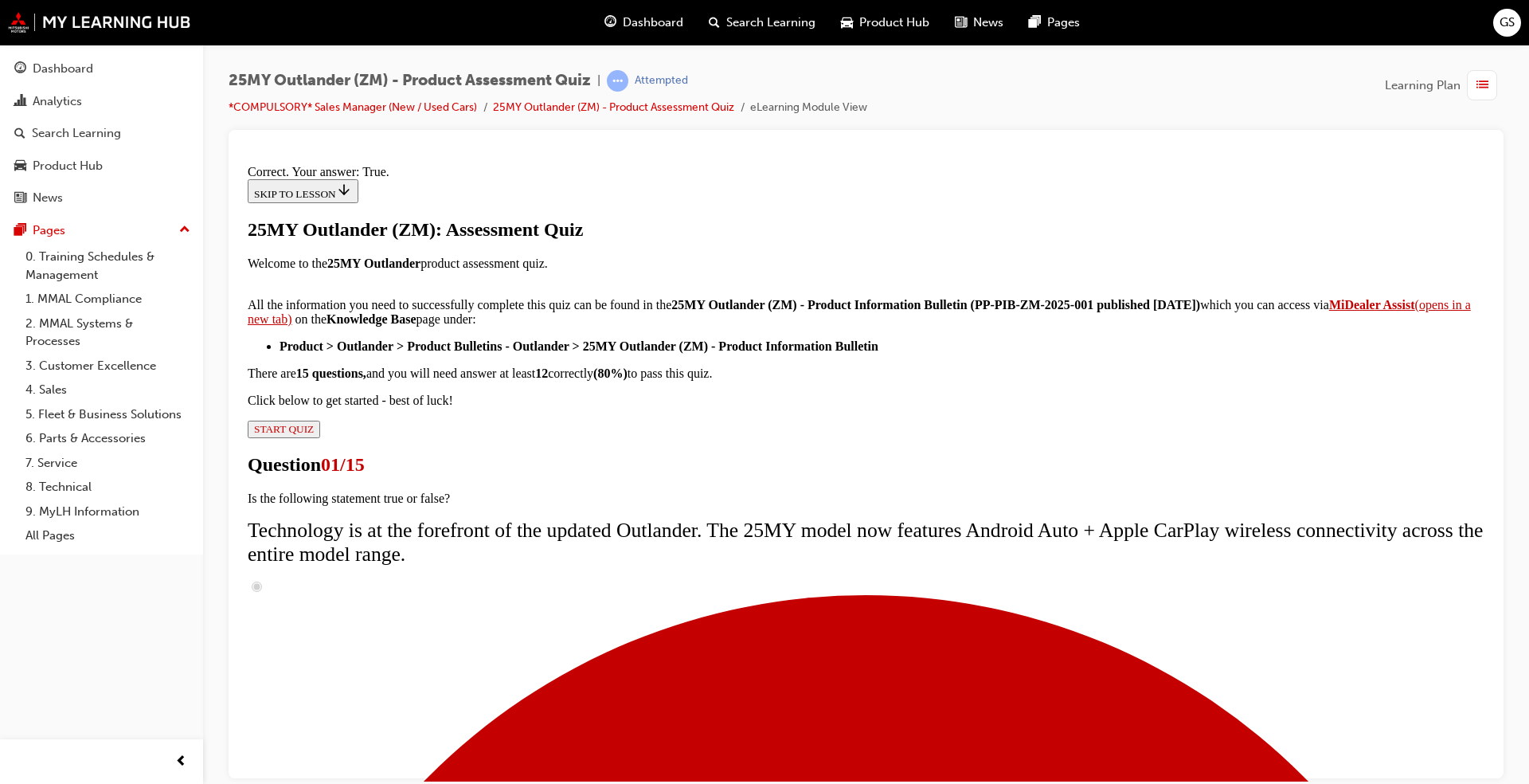
scroll to position [134, 0]
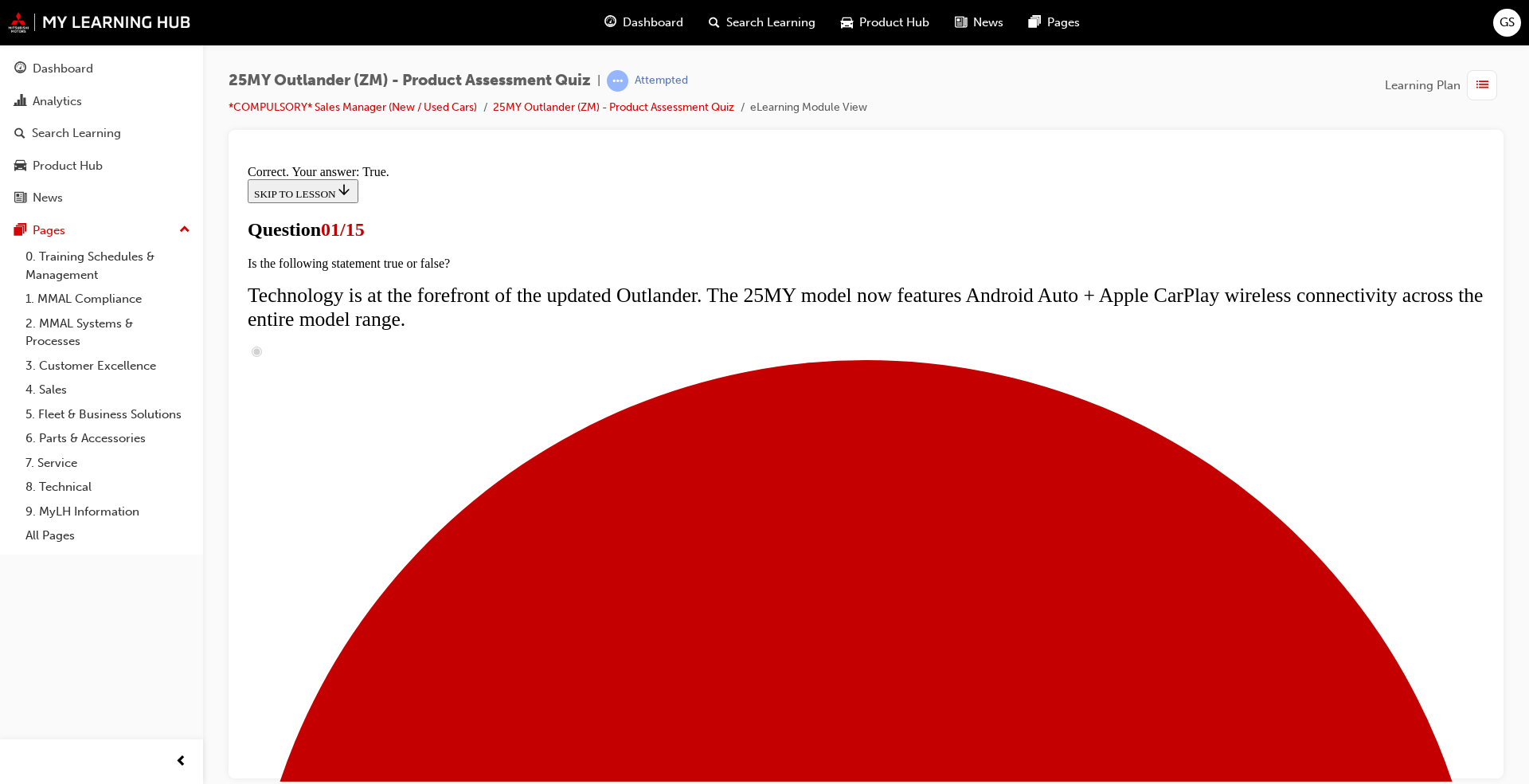
scroll to position [2, 0]
radio input "true"
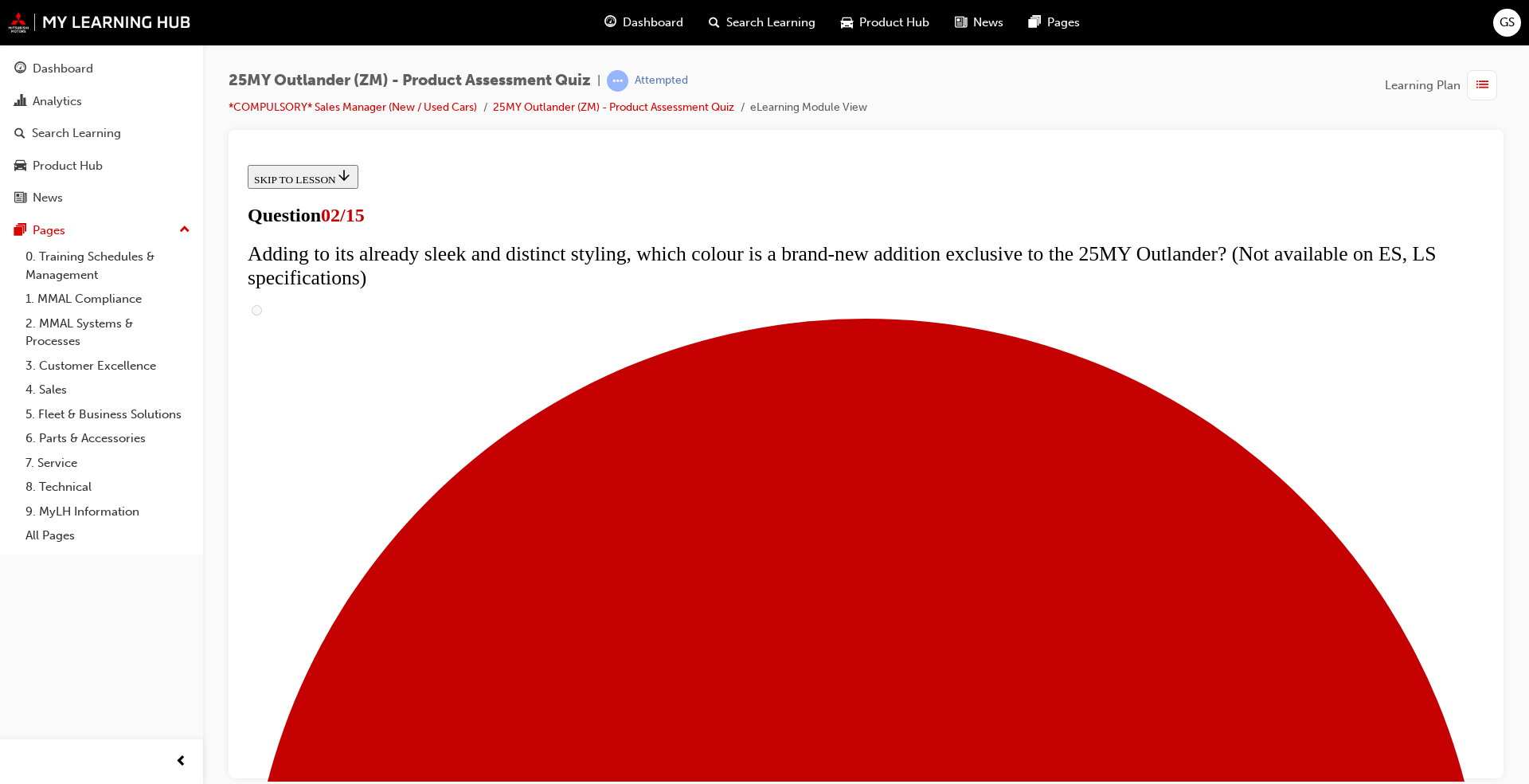
scroll to position [172, 0]
checkbox input "true"
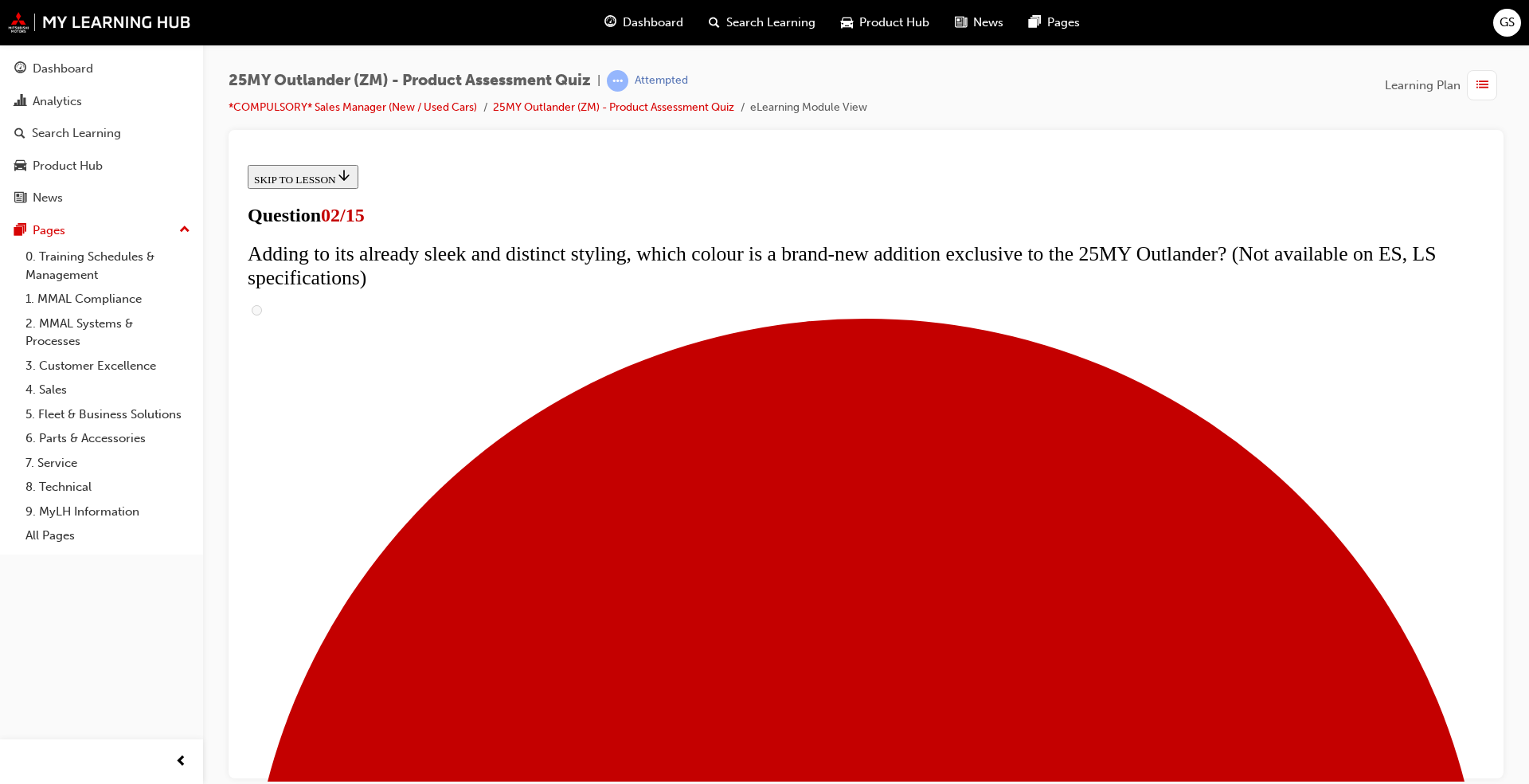
checkbox input "true"
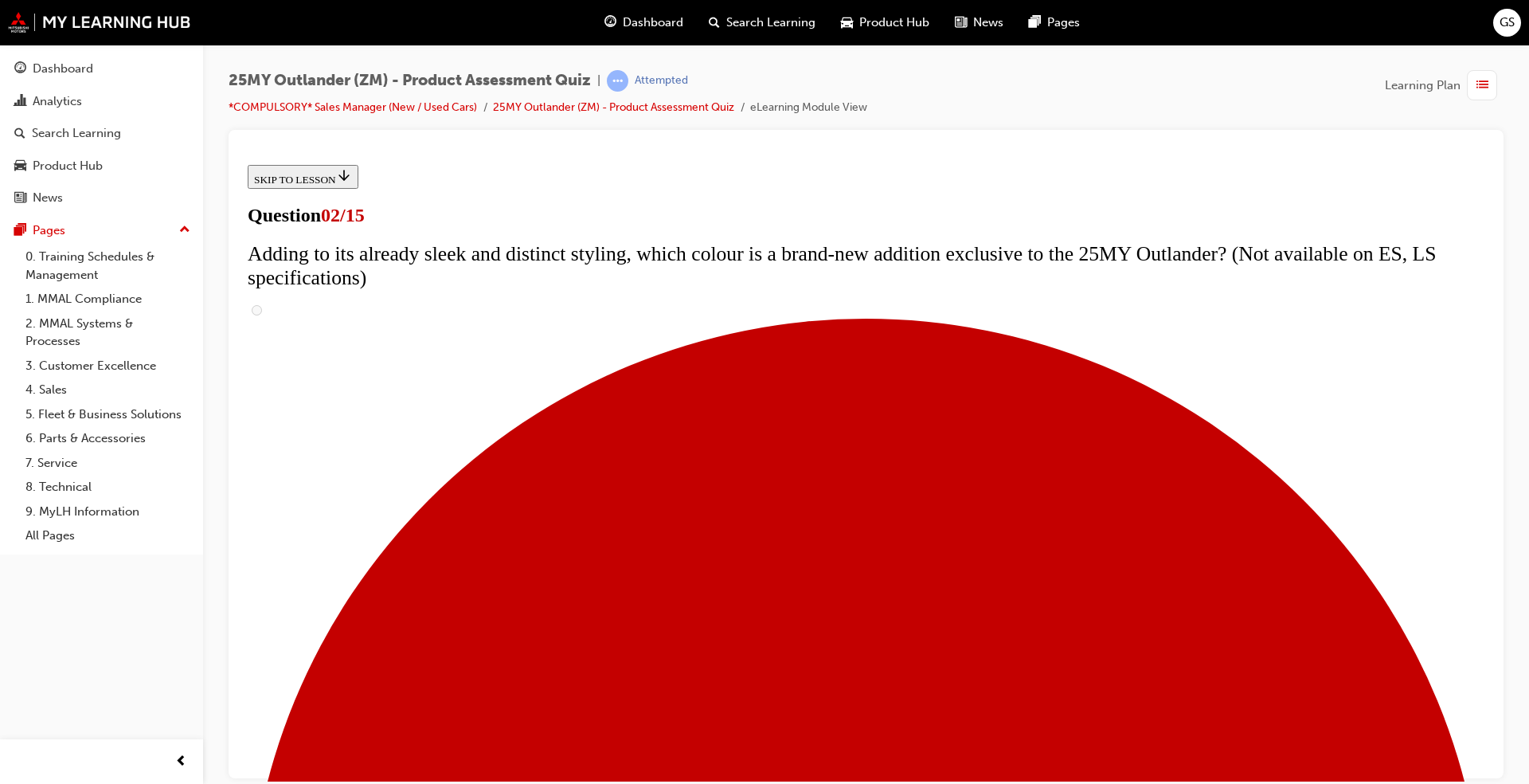
scroll to position [292, 0]
checkbox input "true"
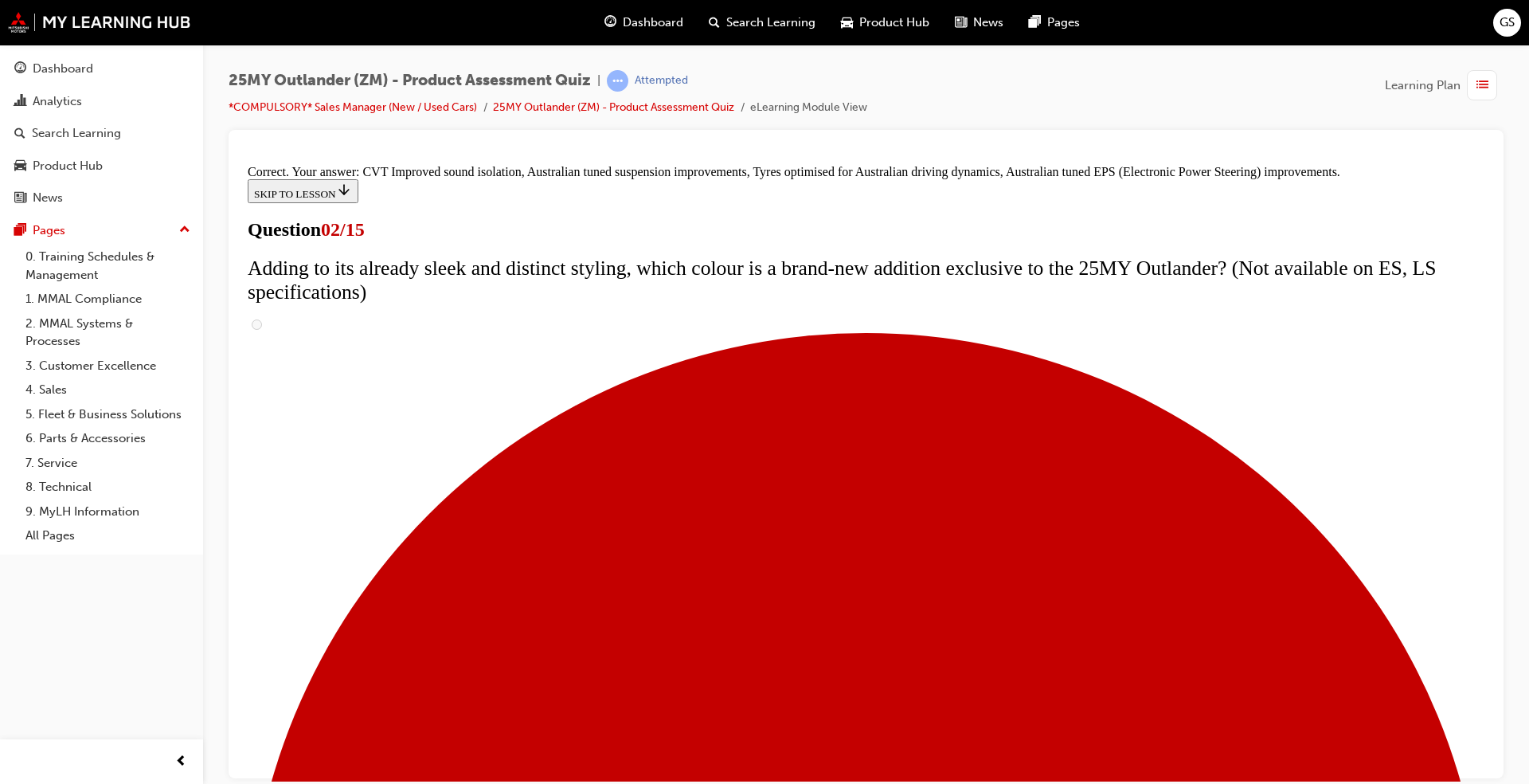
scroll to position [390, 0]
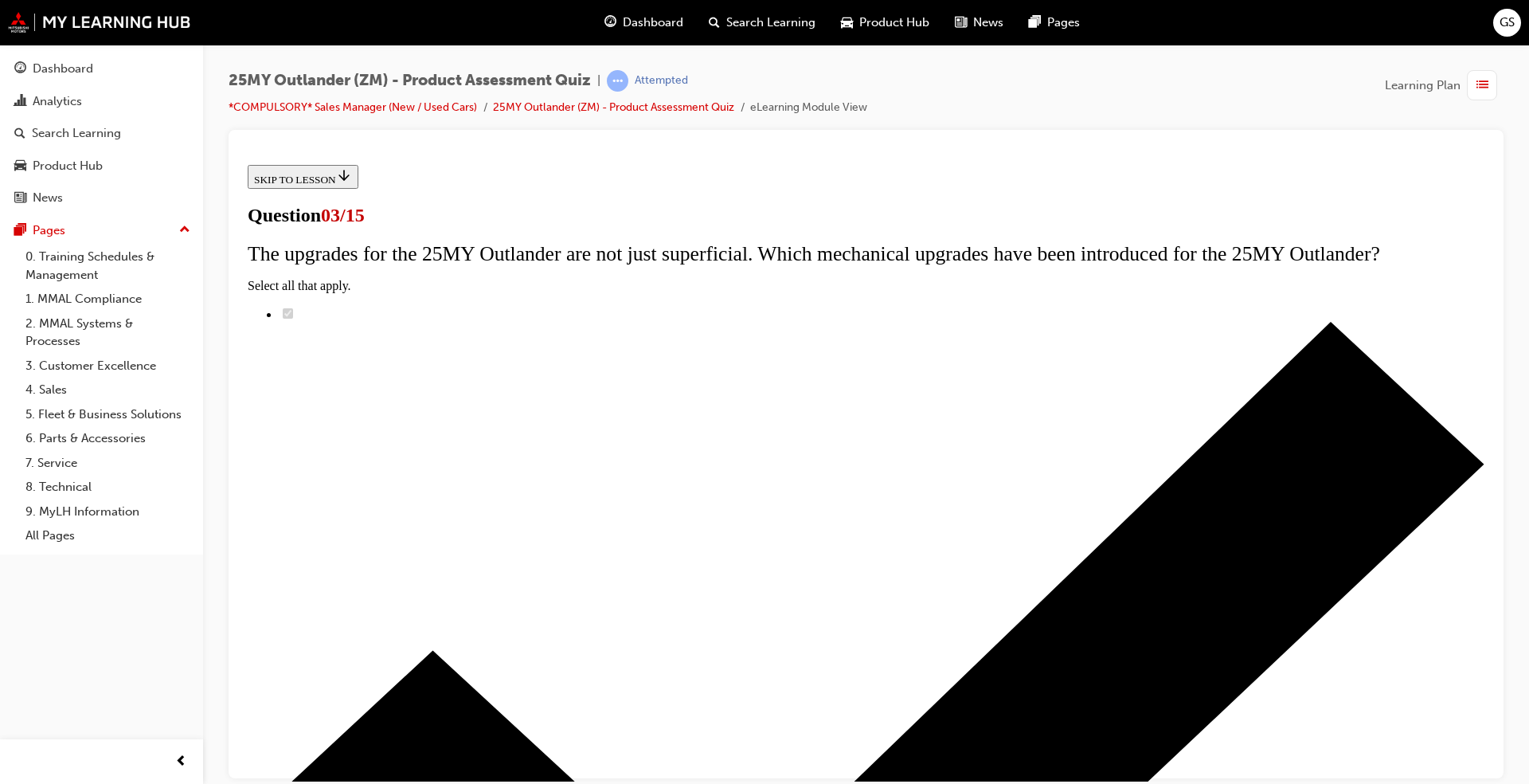
scroll to position [2, 0]
radio input "true"
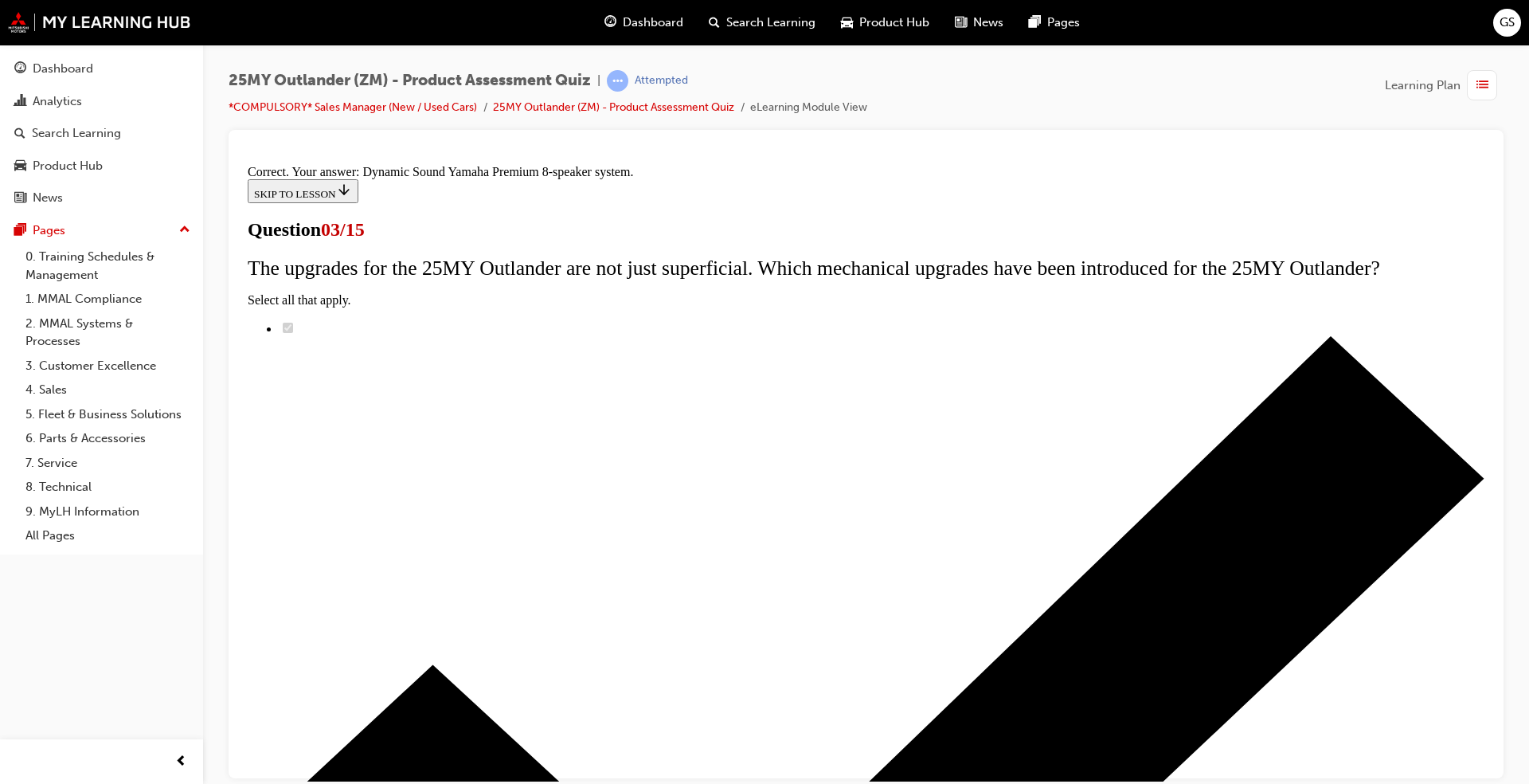
scroll to position [208, 0]
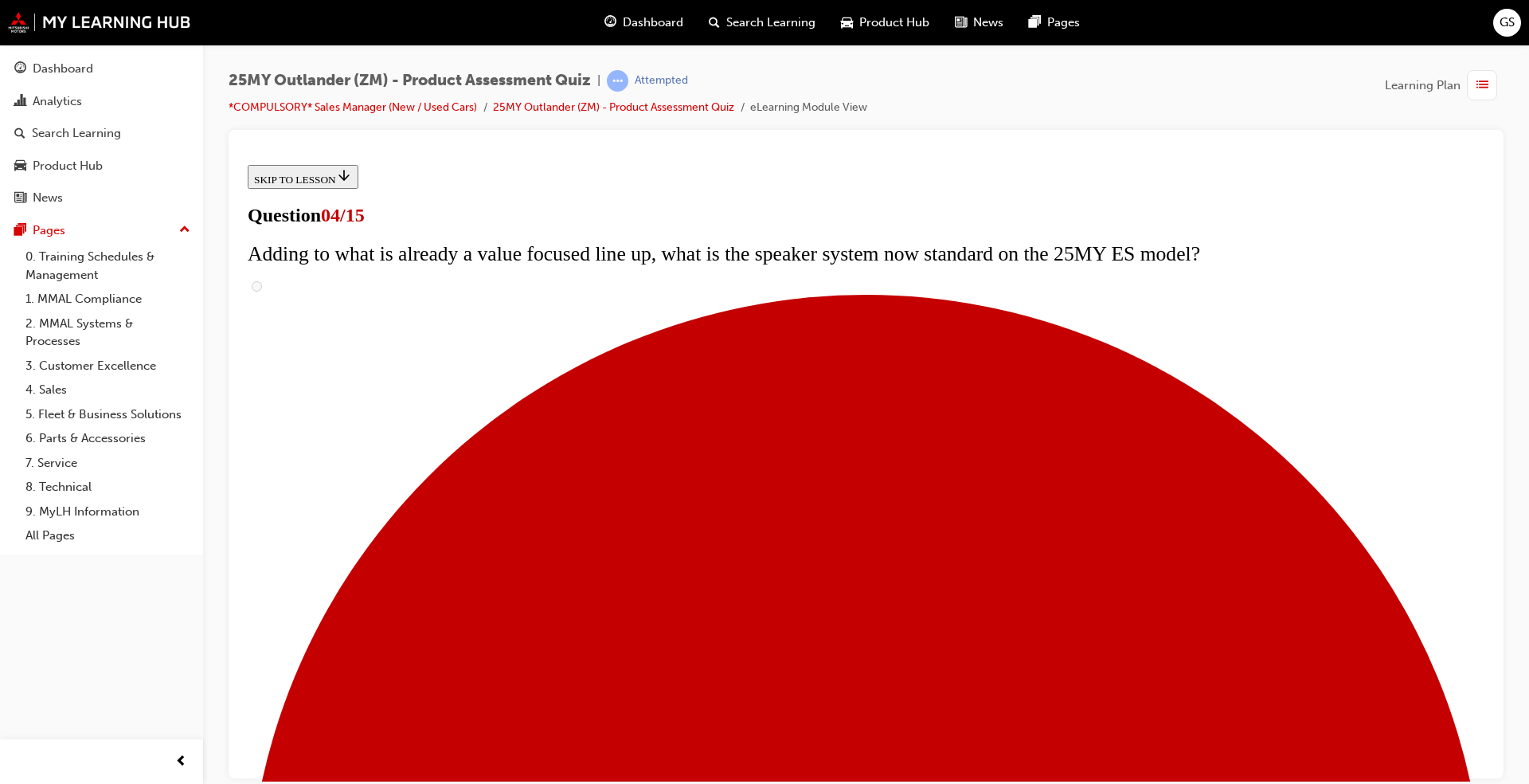
scroll to position [2, 0]
checkbox input "true"
drag, startPoint x: 613, startPoint y: 598, endPoint x: 621, endPoint y: 598, distance: 8.0
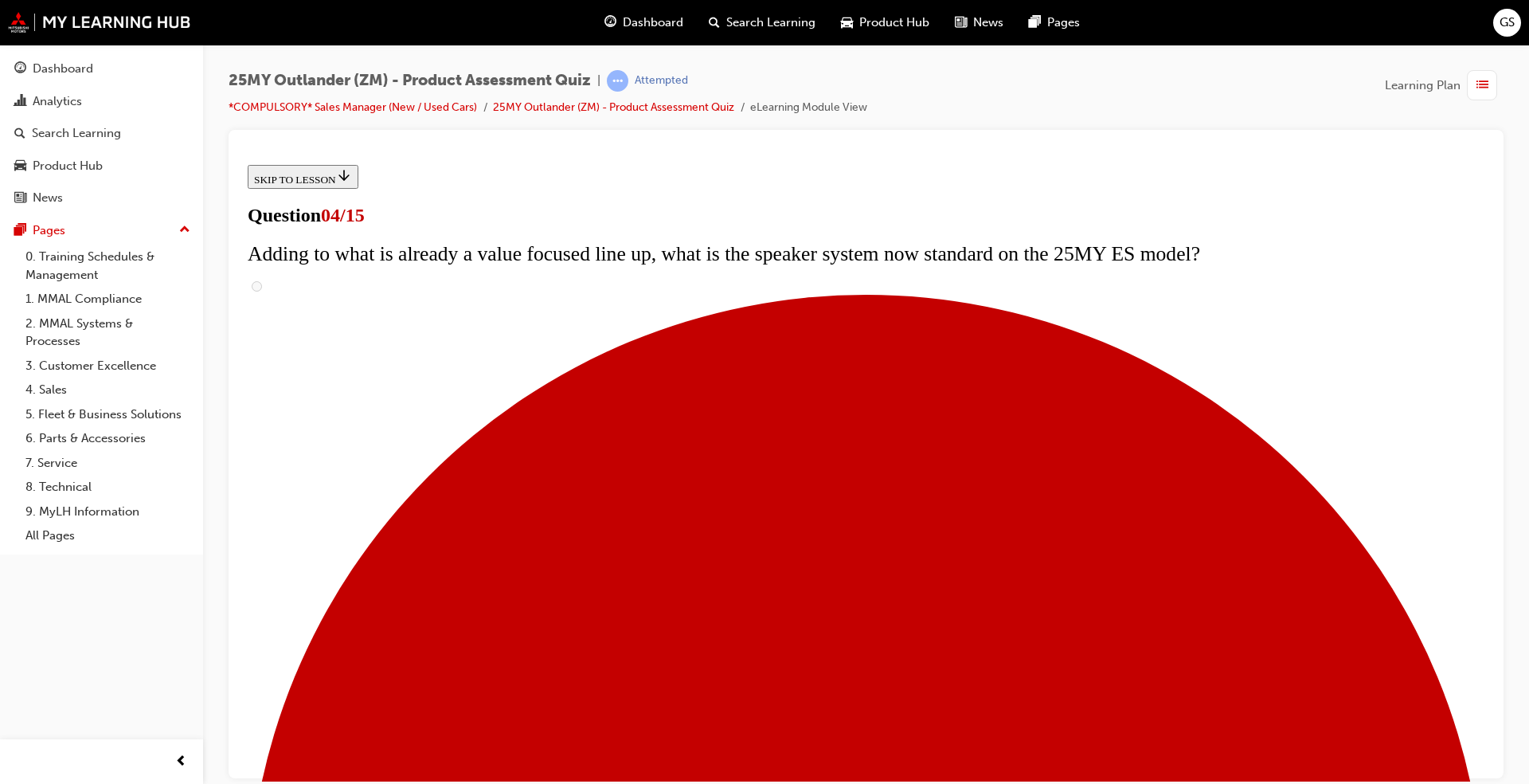
checkbox input "true"
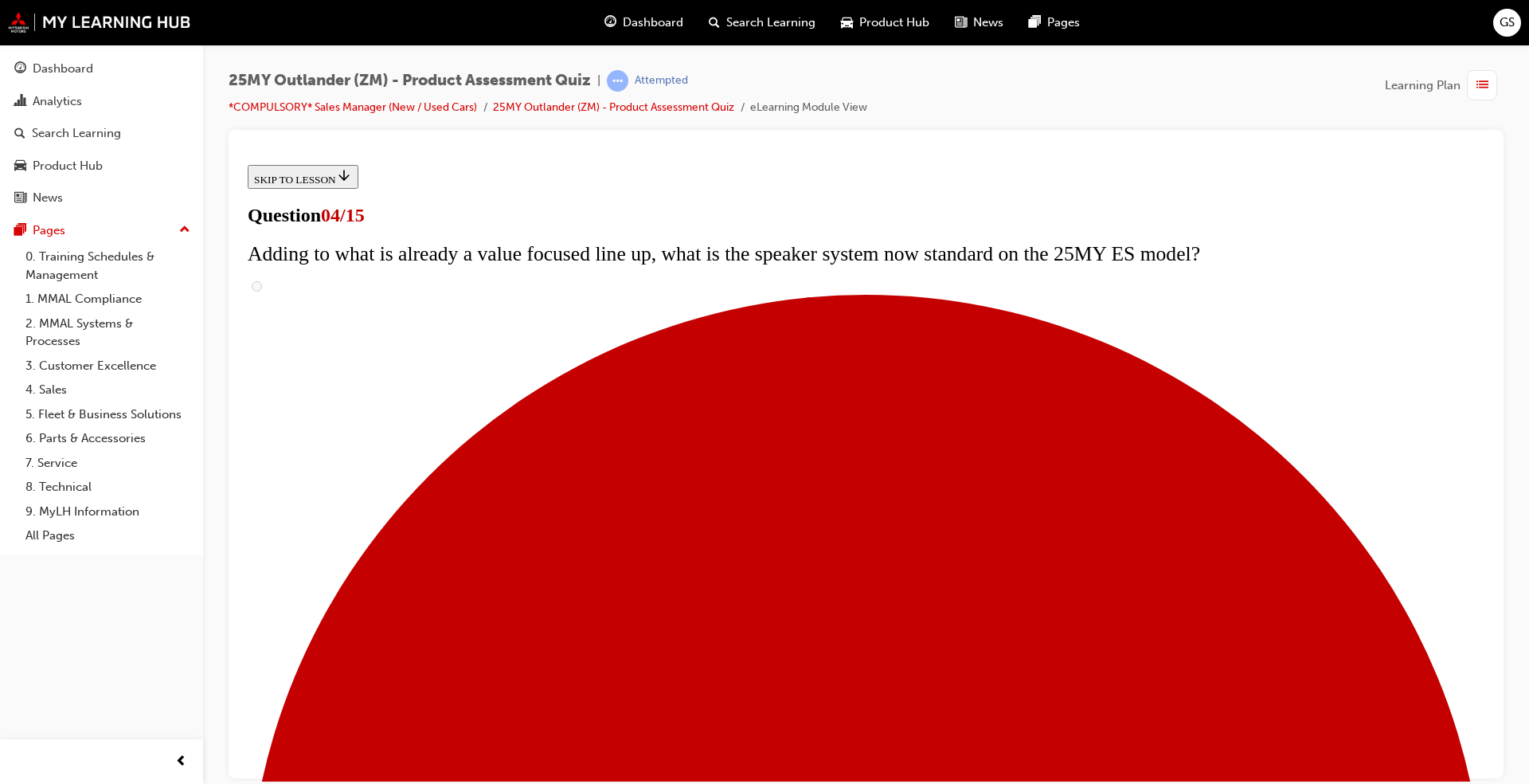
checkbox input "true"
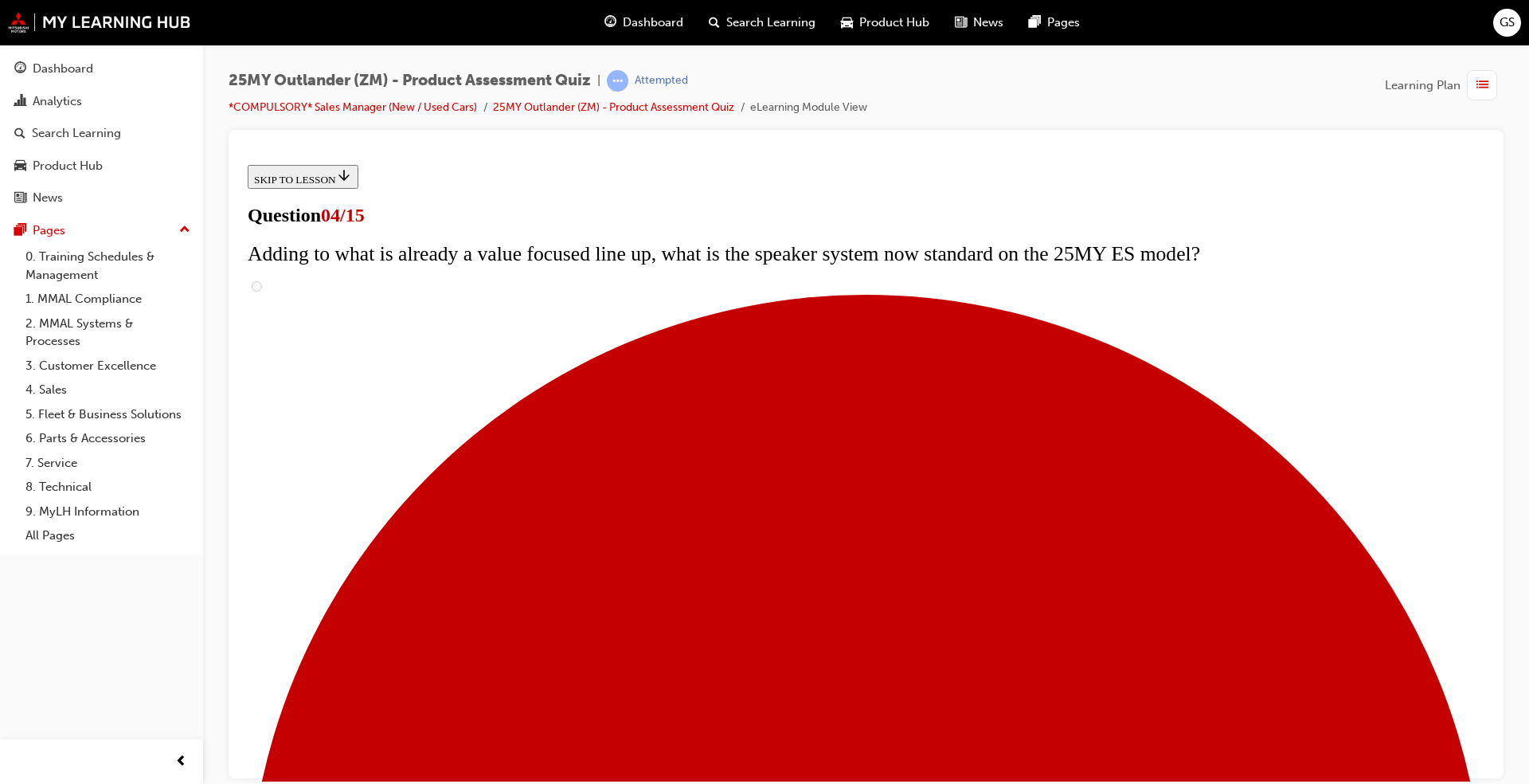
checkbox input "true"
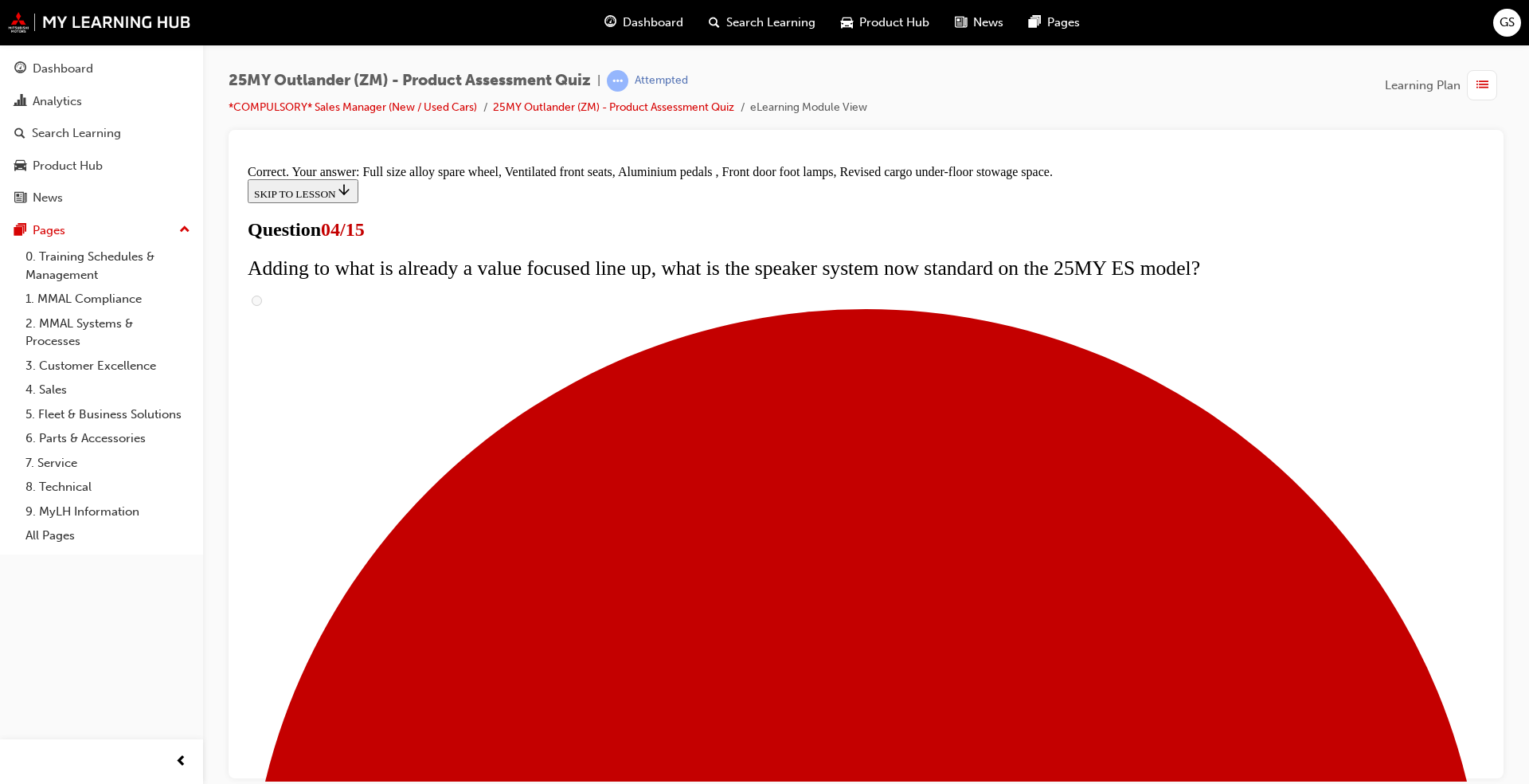
scroll to position [453, 0]
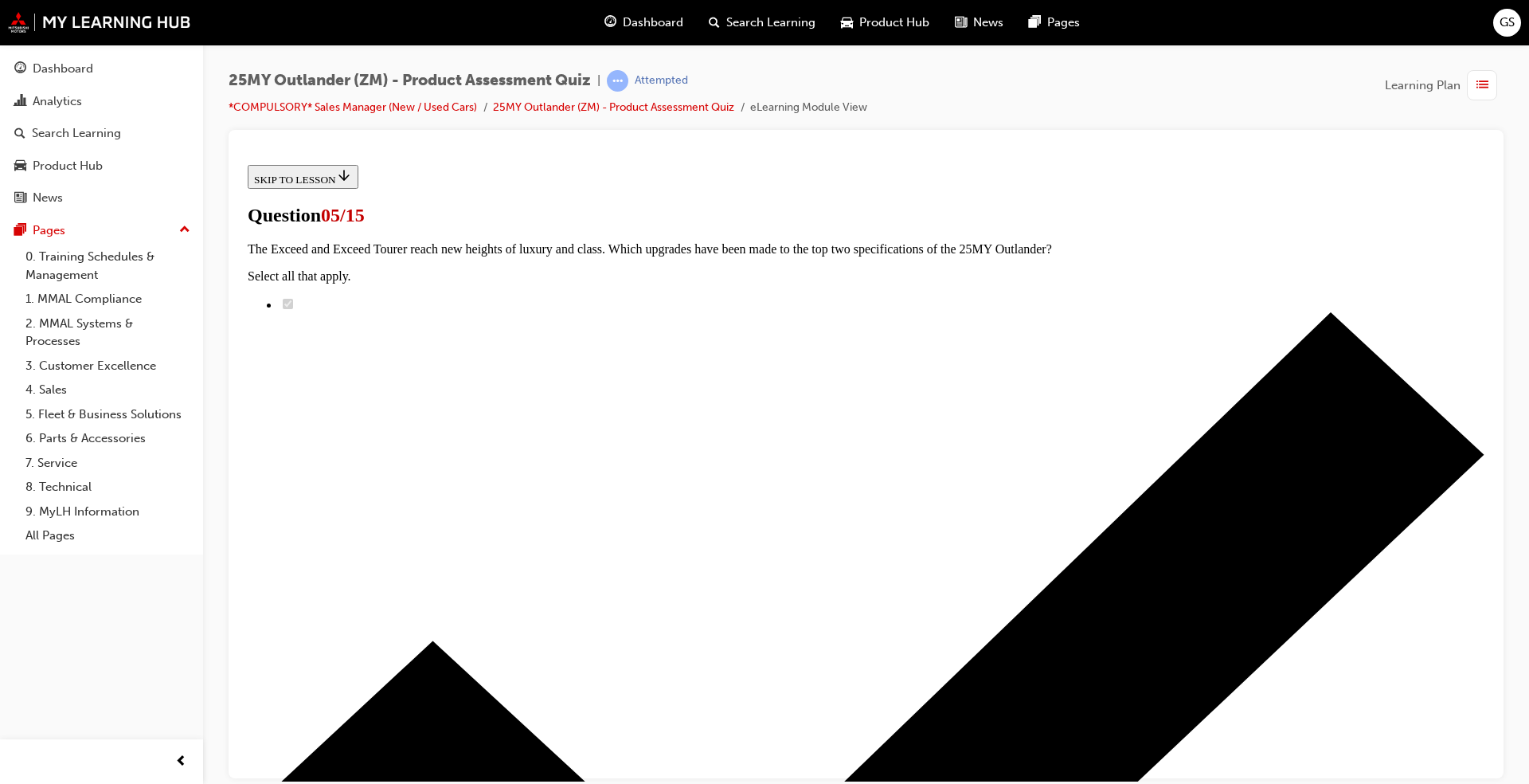
scroll to position [2, 0]
radio input "true"
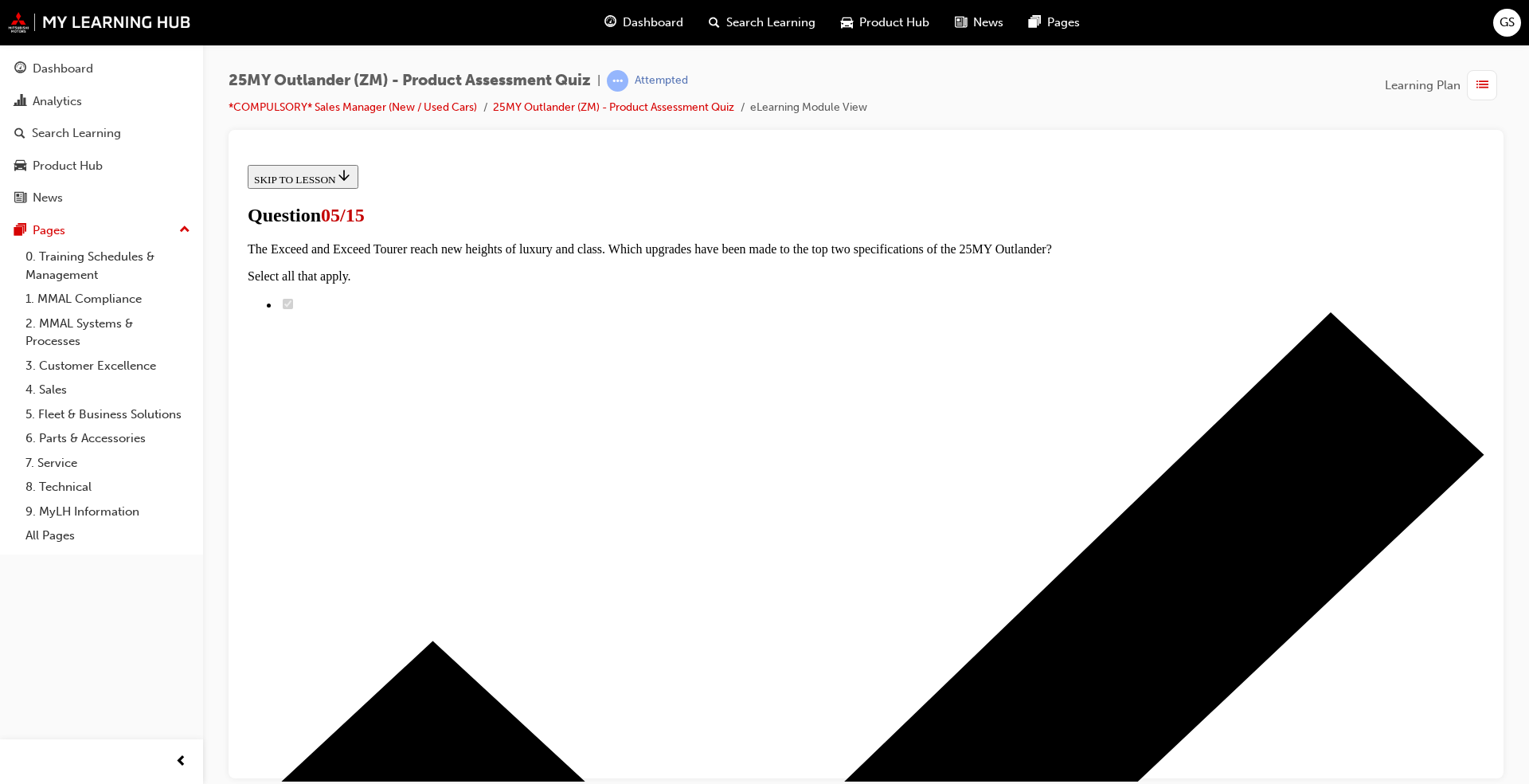
radio input "true"
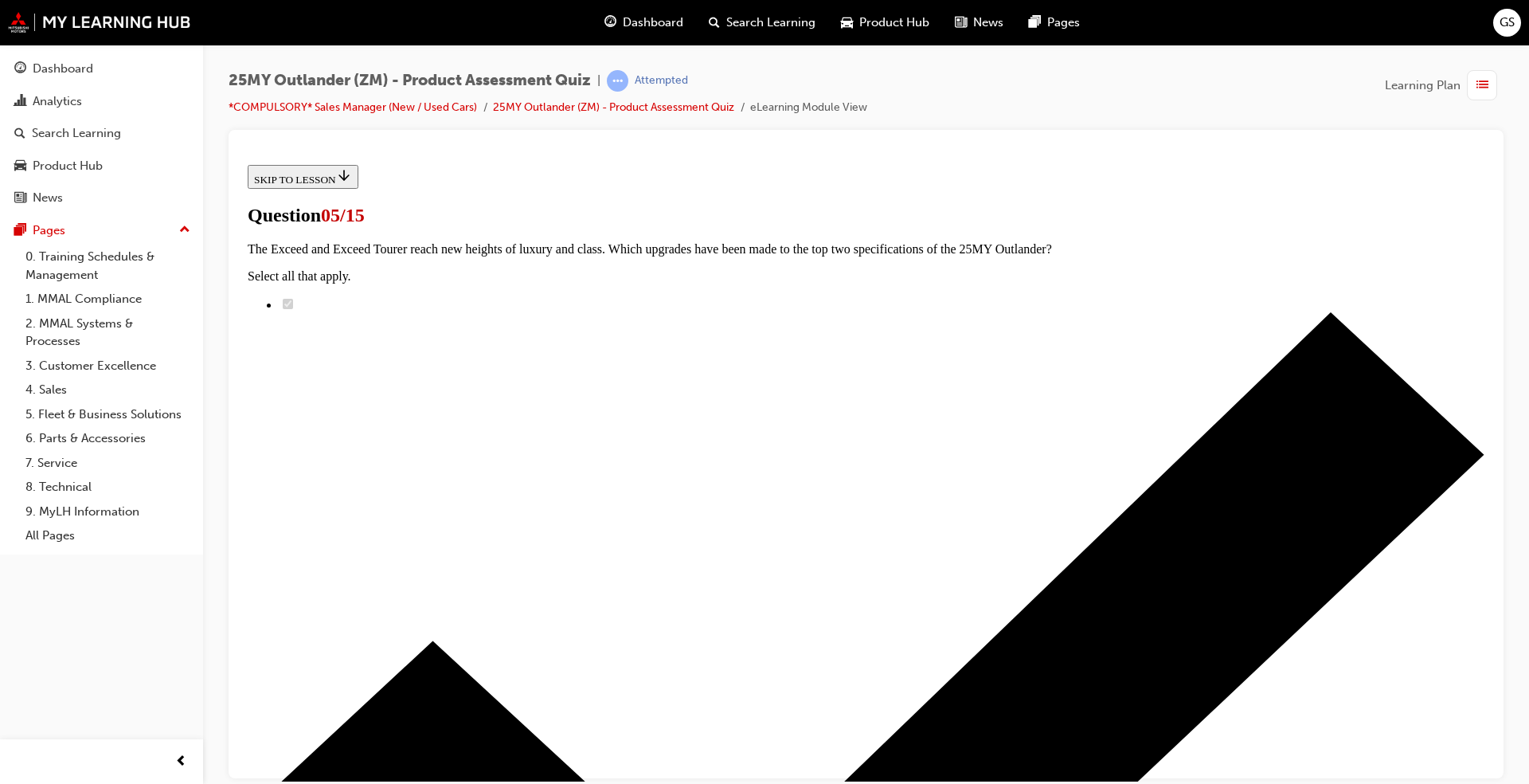
scroll to position [238, 0]
radio input "true"
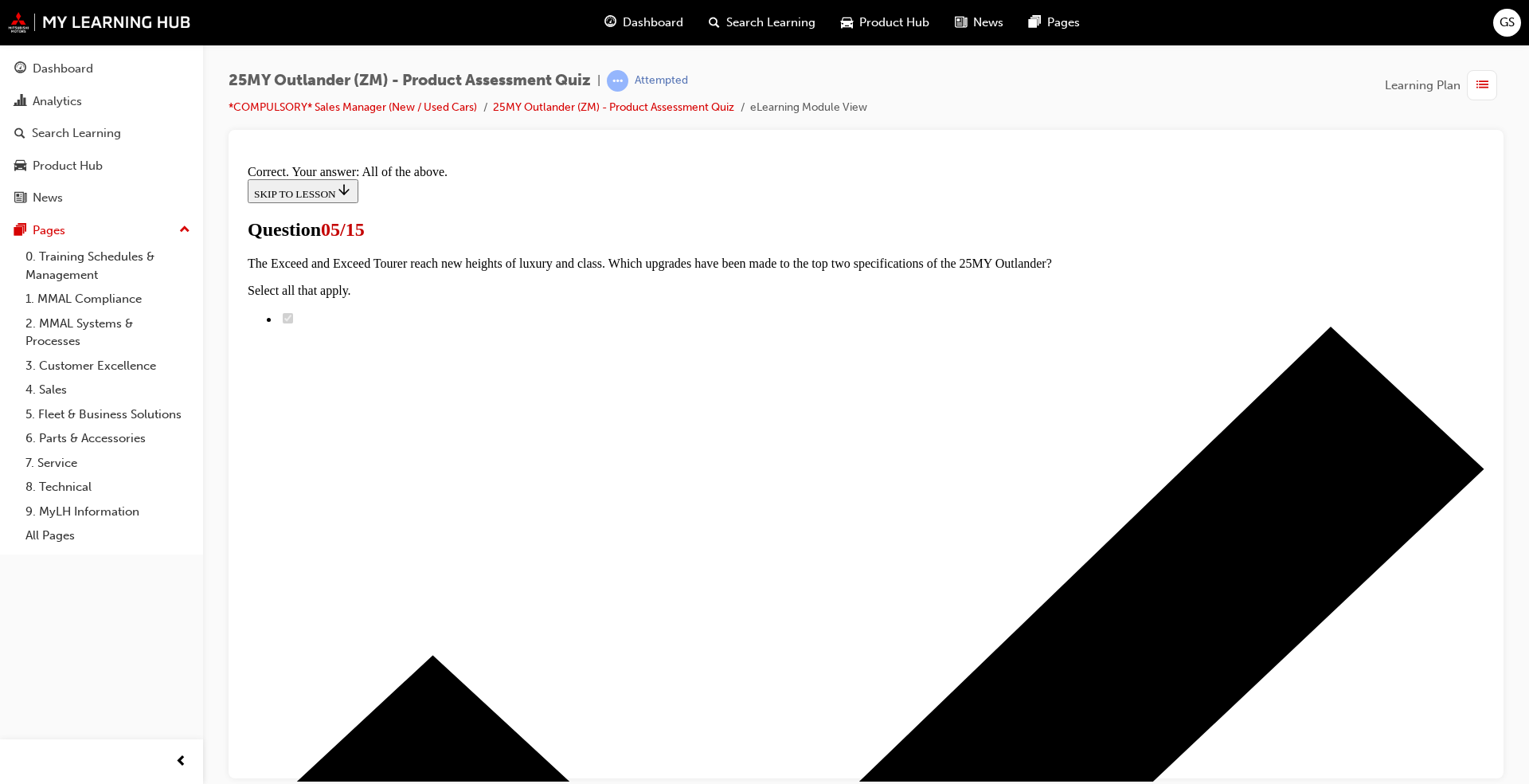
scroll to position [335, 0]
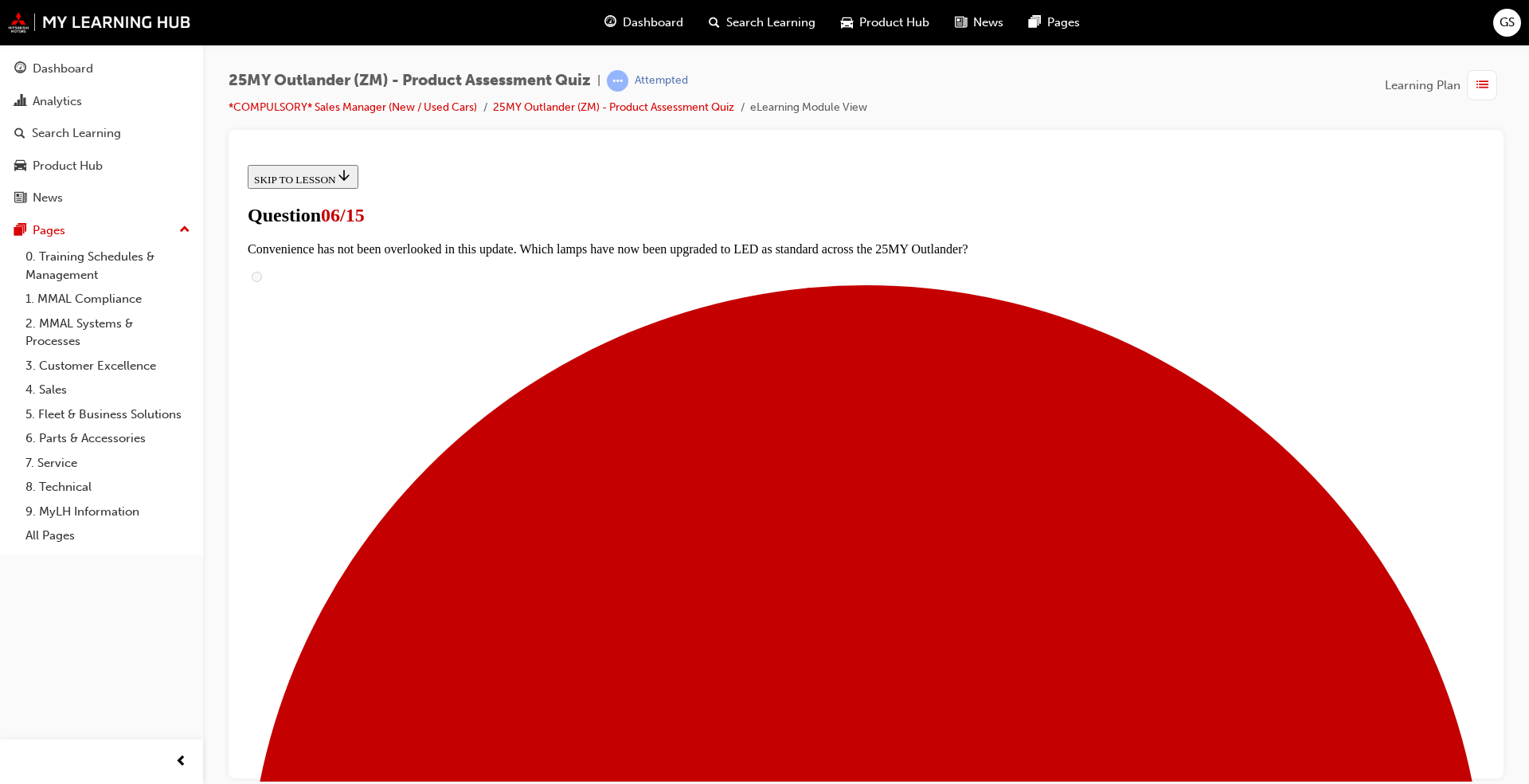
scroll to position [172, 0]
radio input "true"
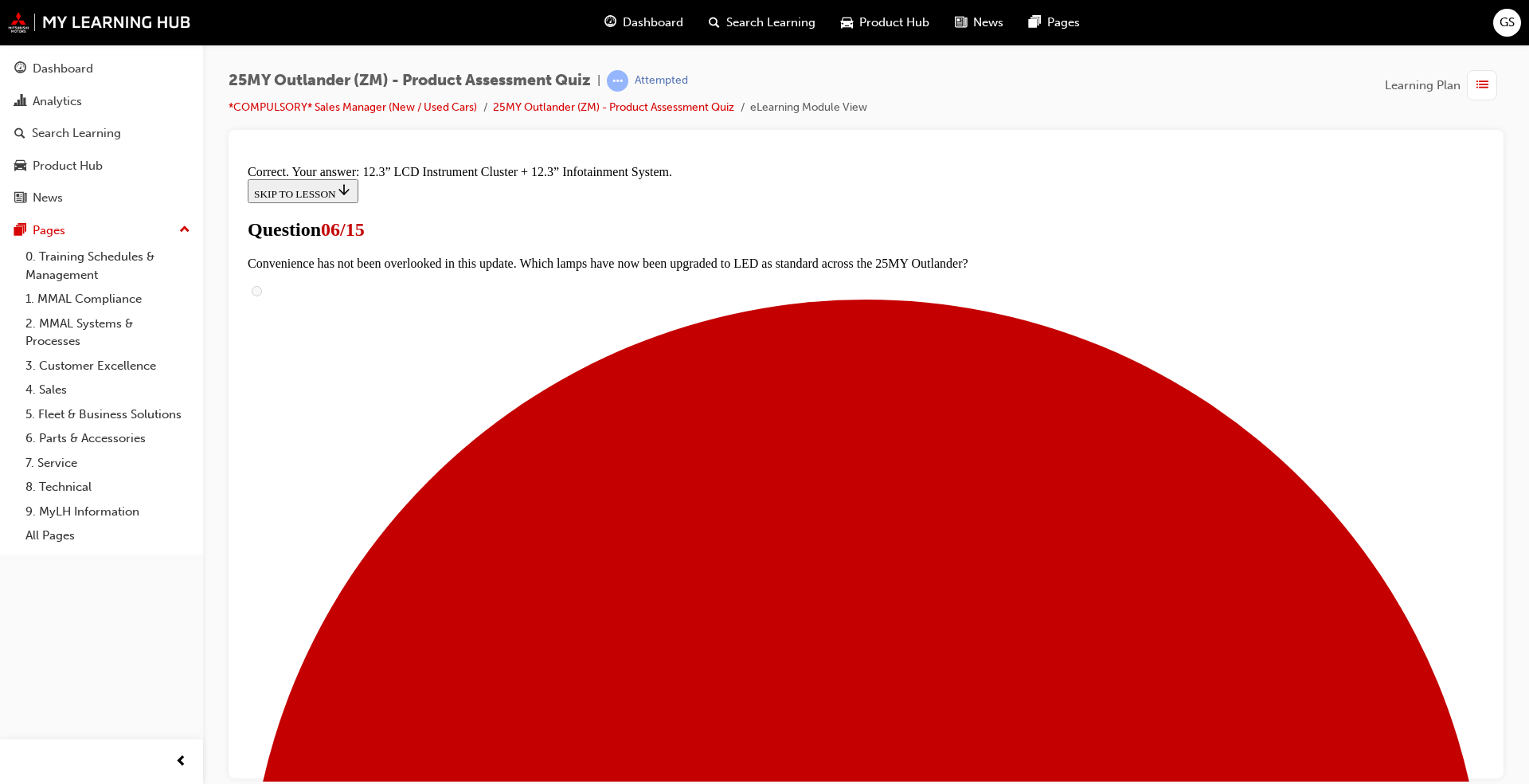
scroll to position [486, 0]
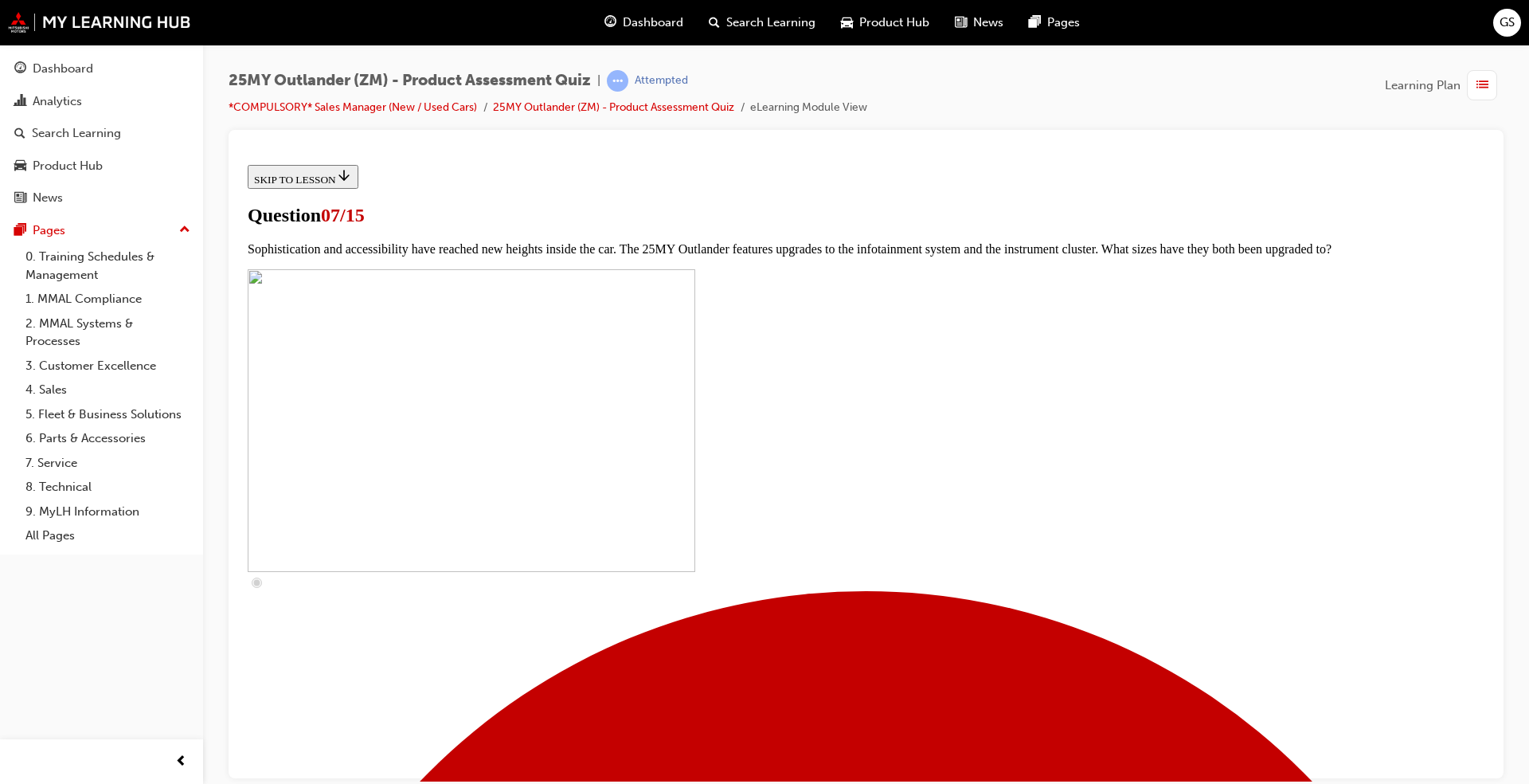
scroll to position [342, 0]
checkbox input "true"
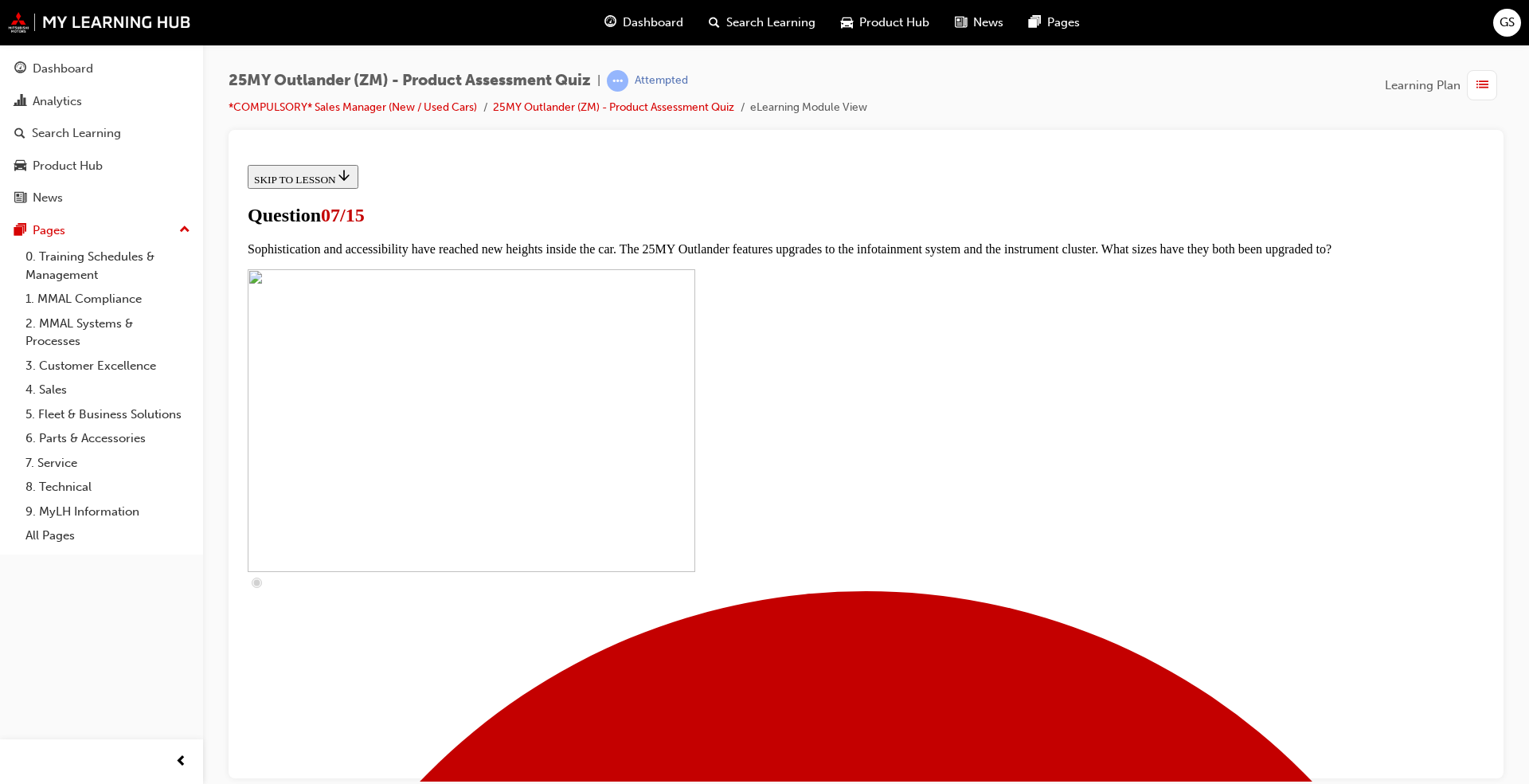
checkbox input "true"
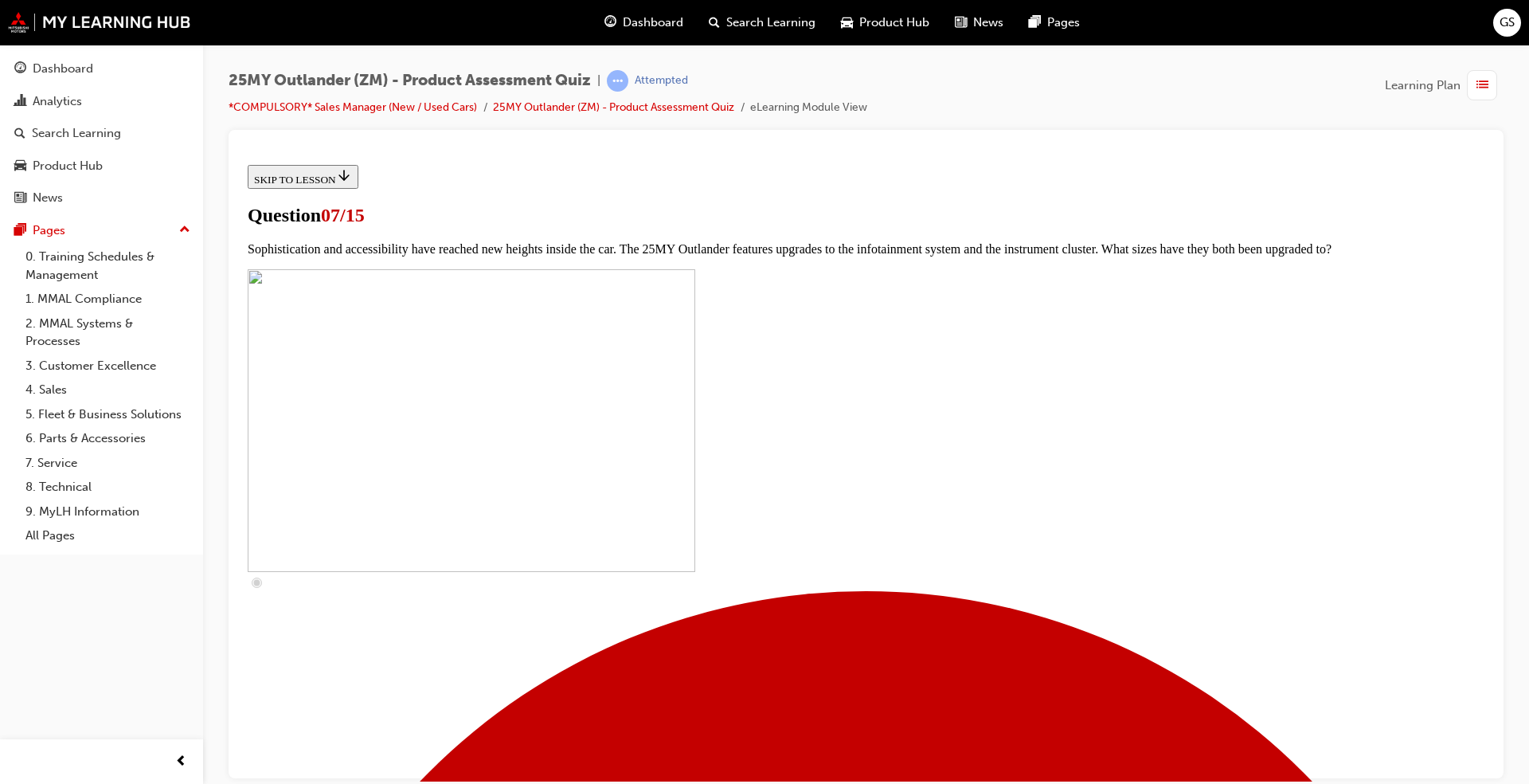
scroll to position [569, 0]
checkbox input "true"
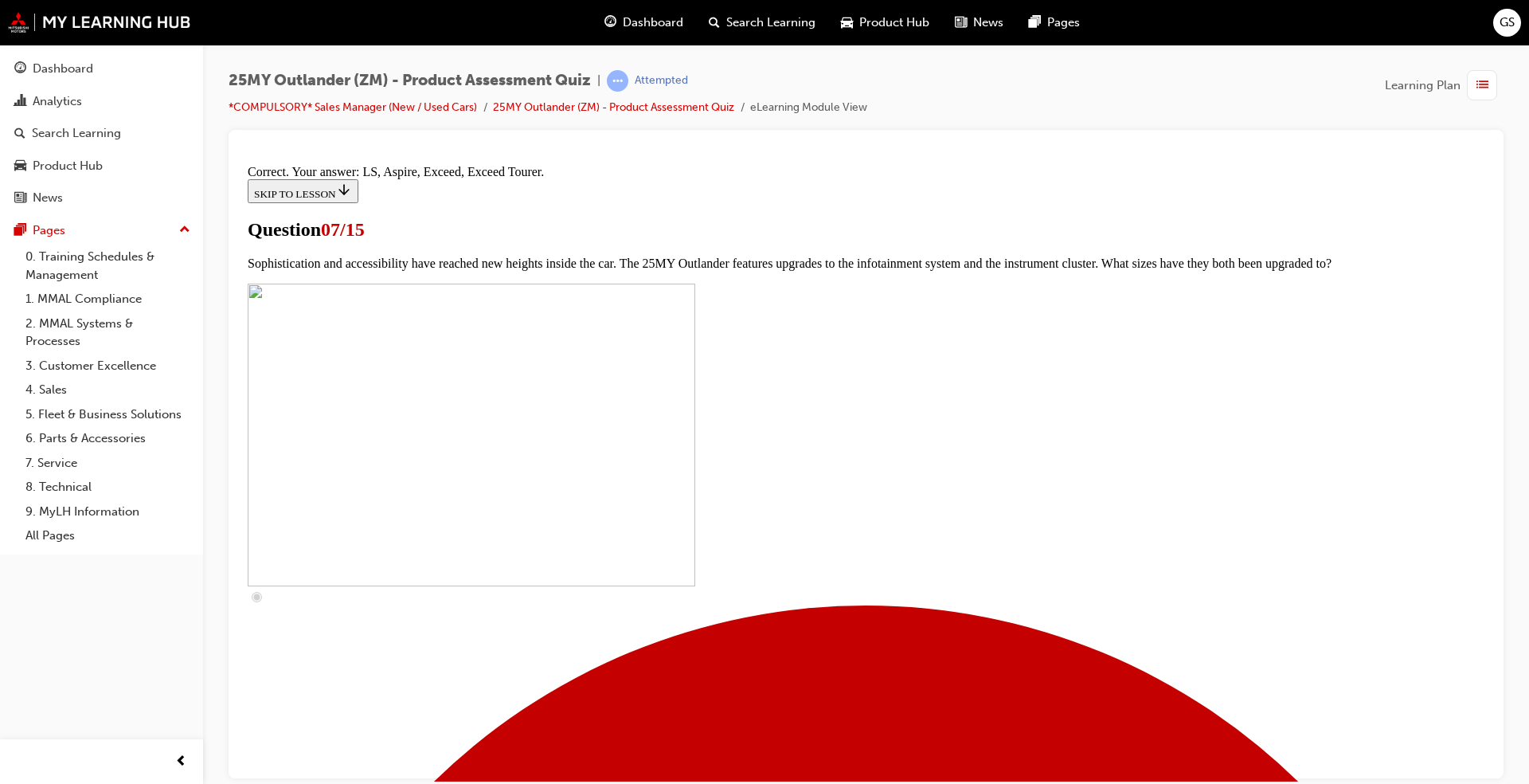
scroll to position [668, 0]
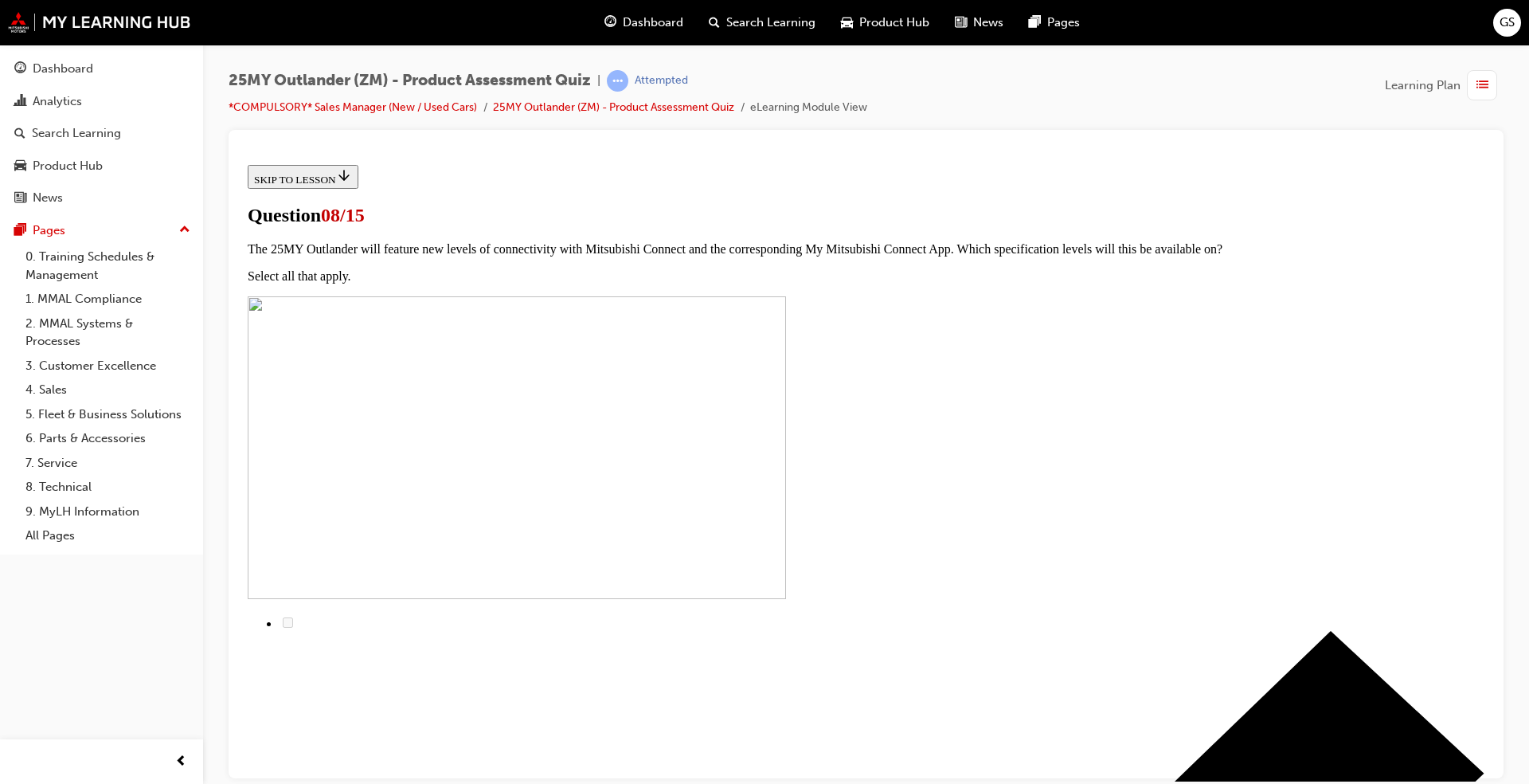
radio input "true"
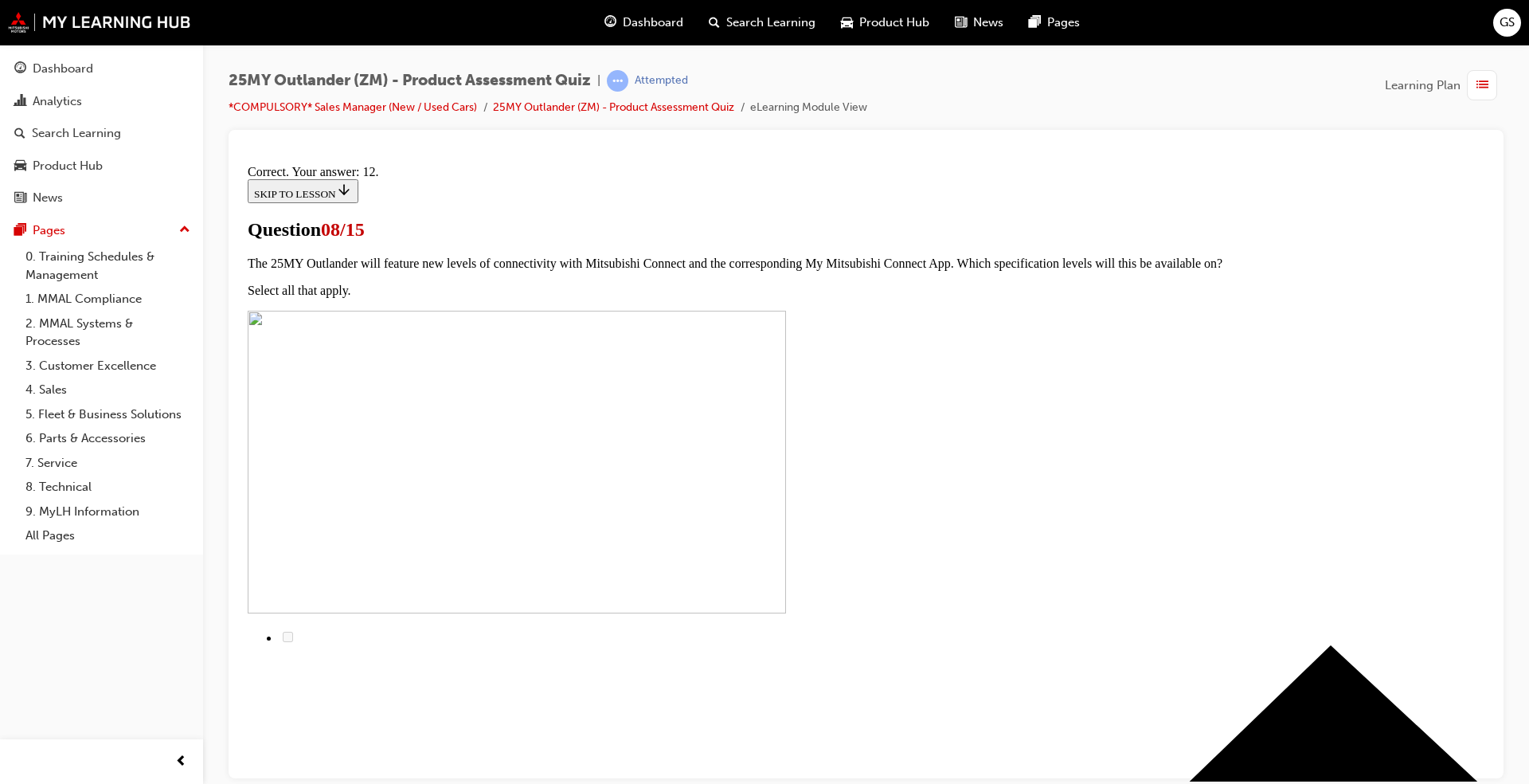
scroll to position [208, 0]
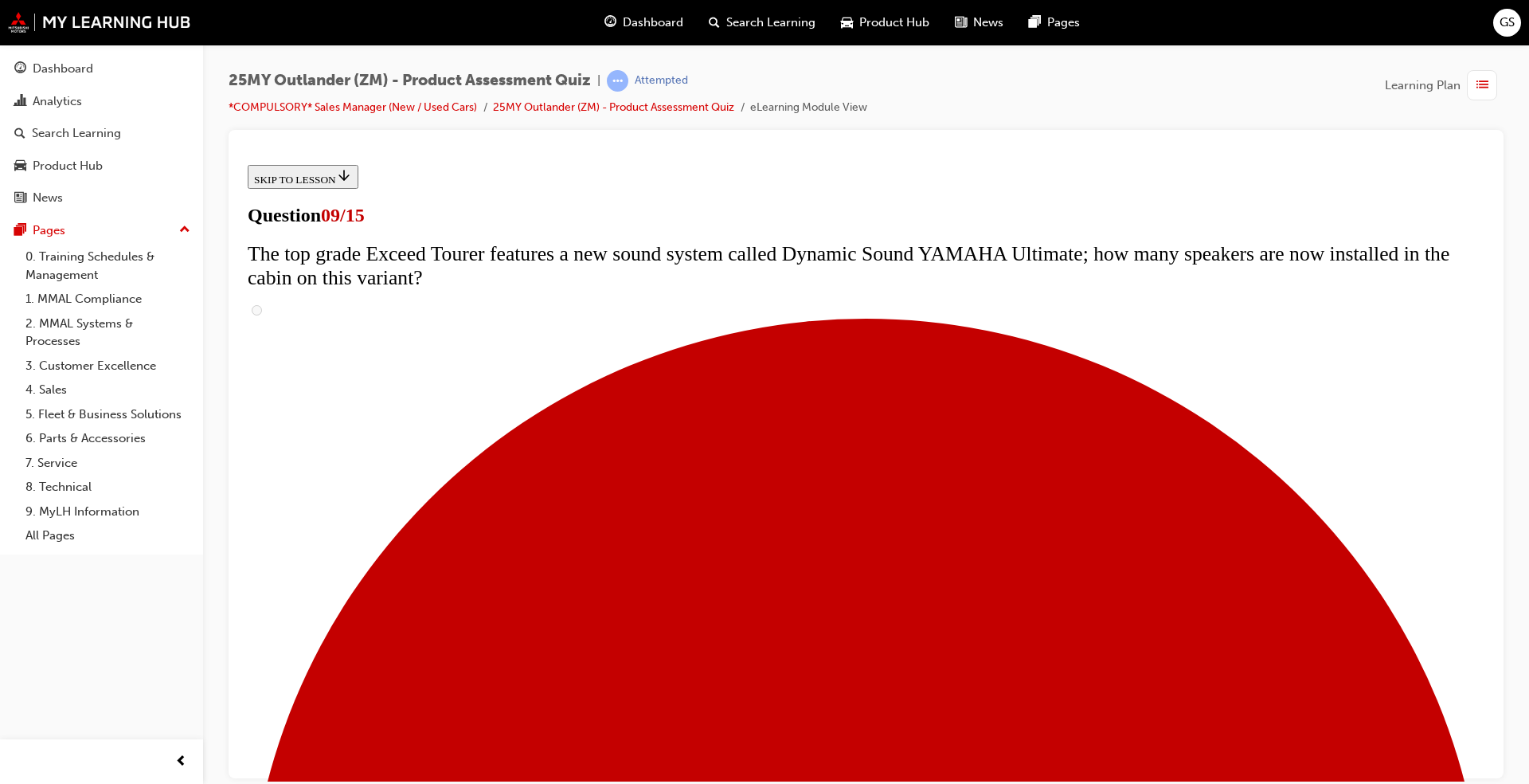
scroll to position [679, 0]
radio input "true"
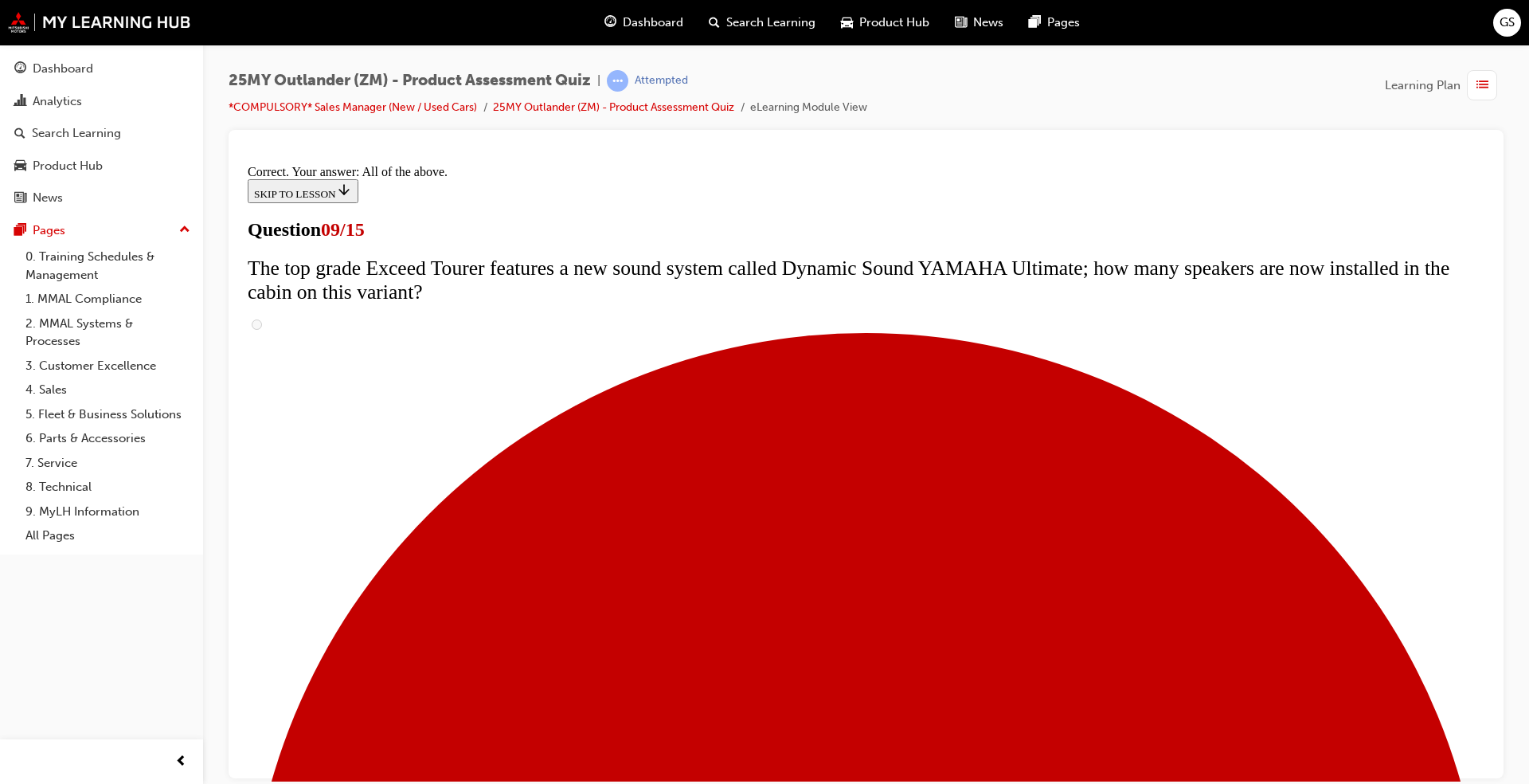
scroll to position [777, 0]
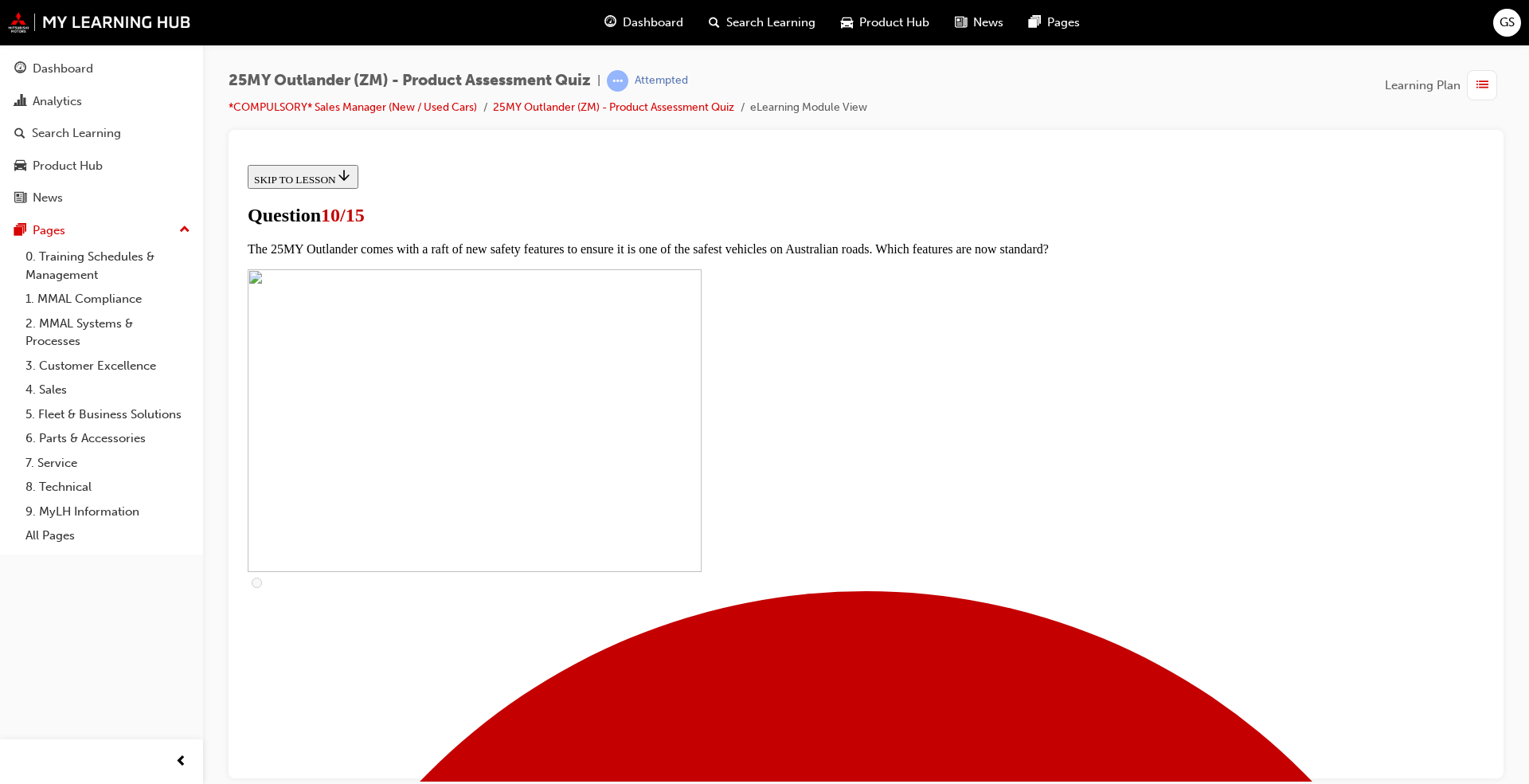
scroll to position [190, 0]
checkbox input "true"
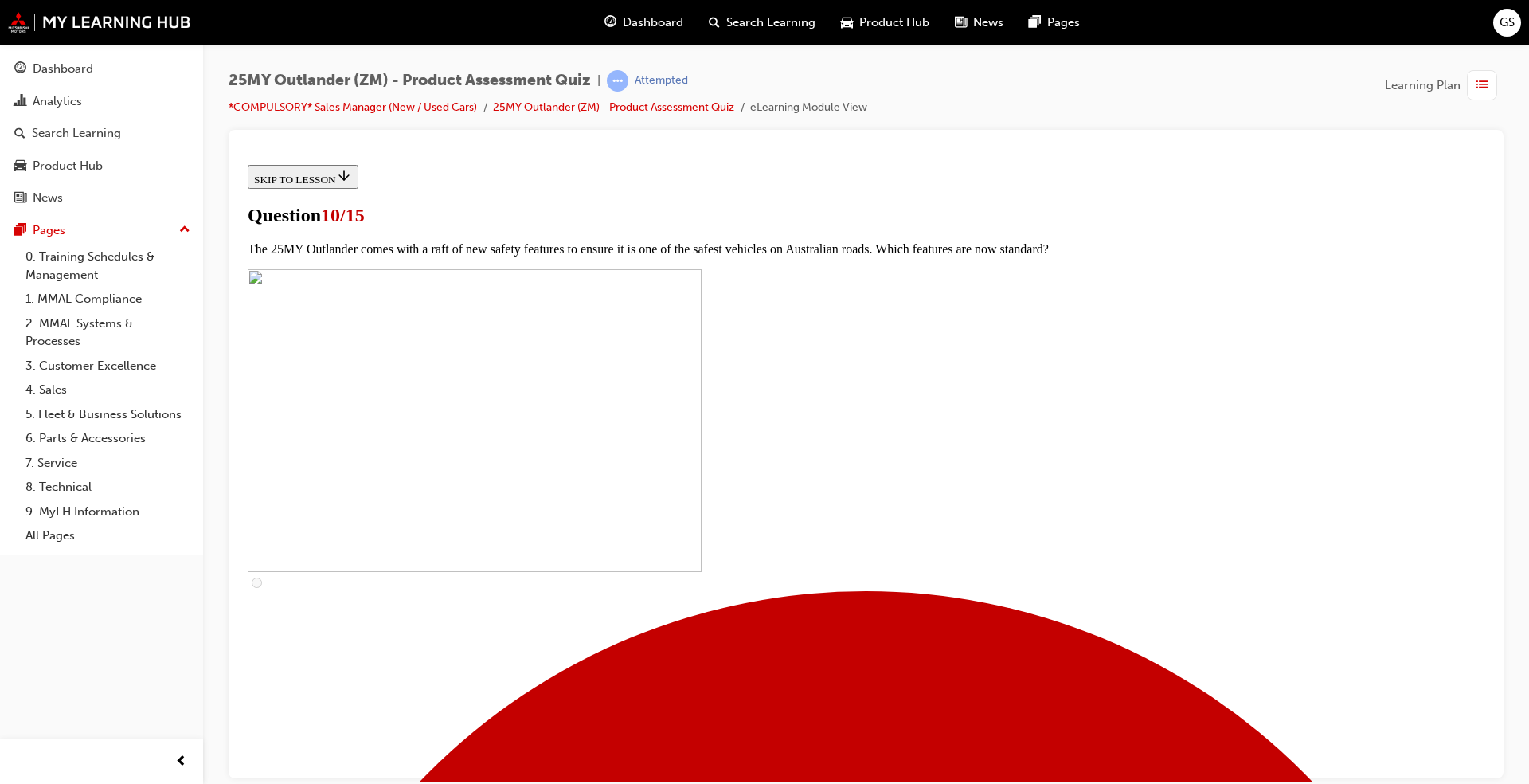
checkbox input "true"
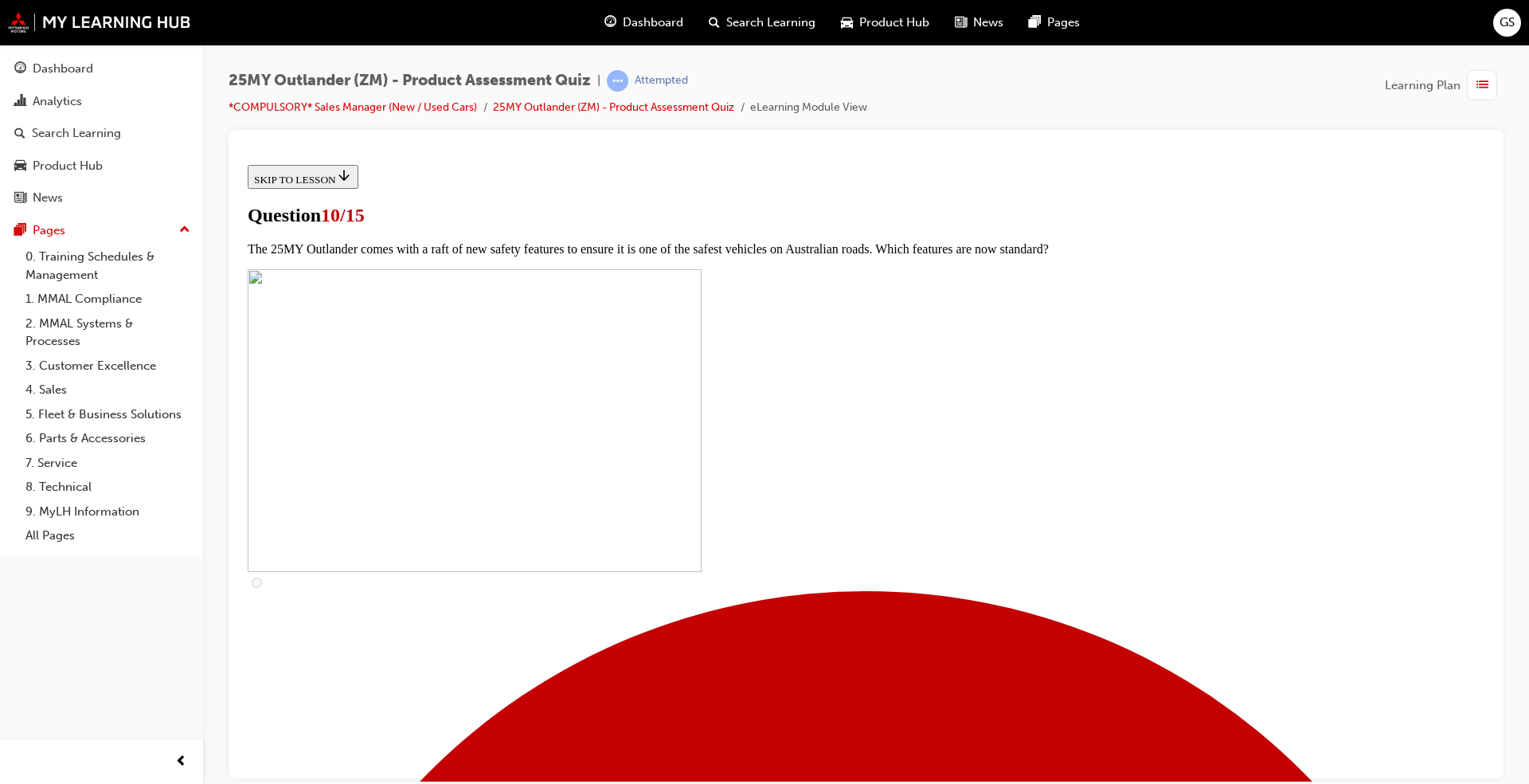
scroll to position [361, 0]
checkbox input "true"
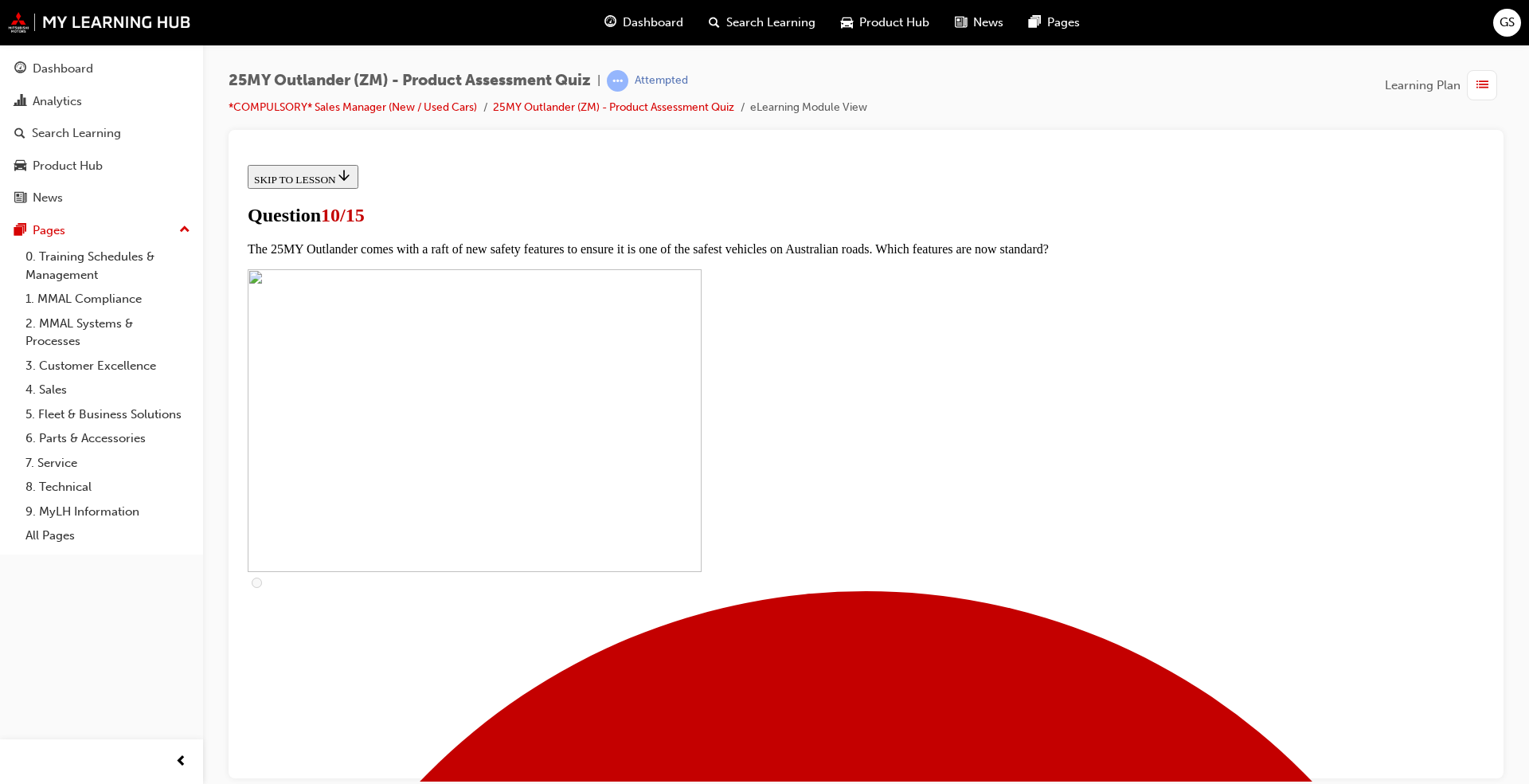
checkbox input "true"
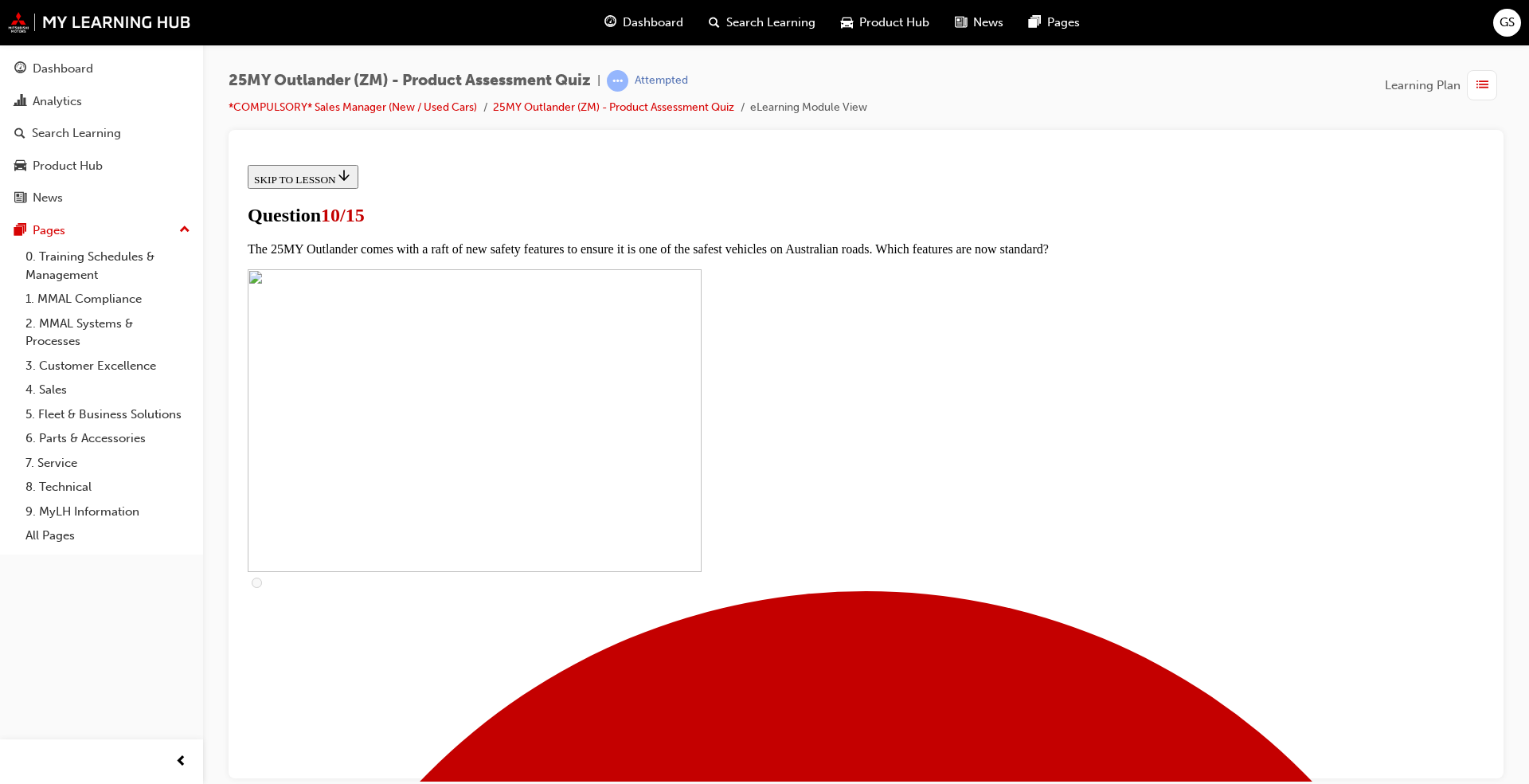
checkbox input "true"
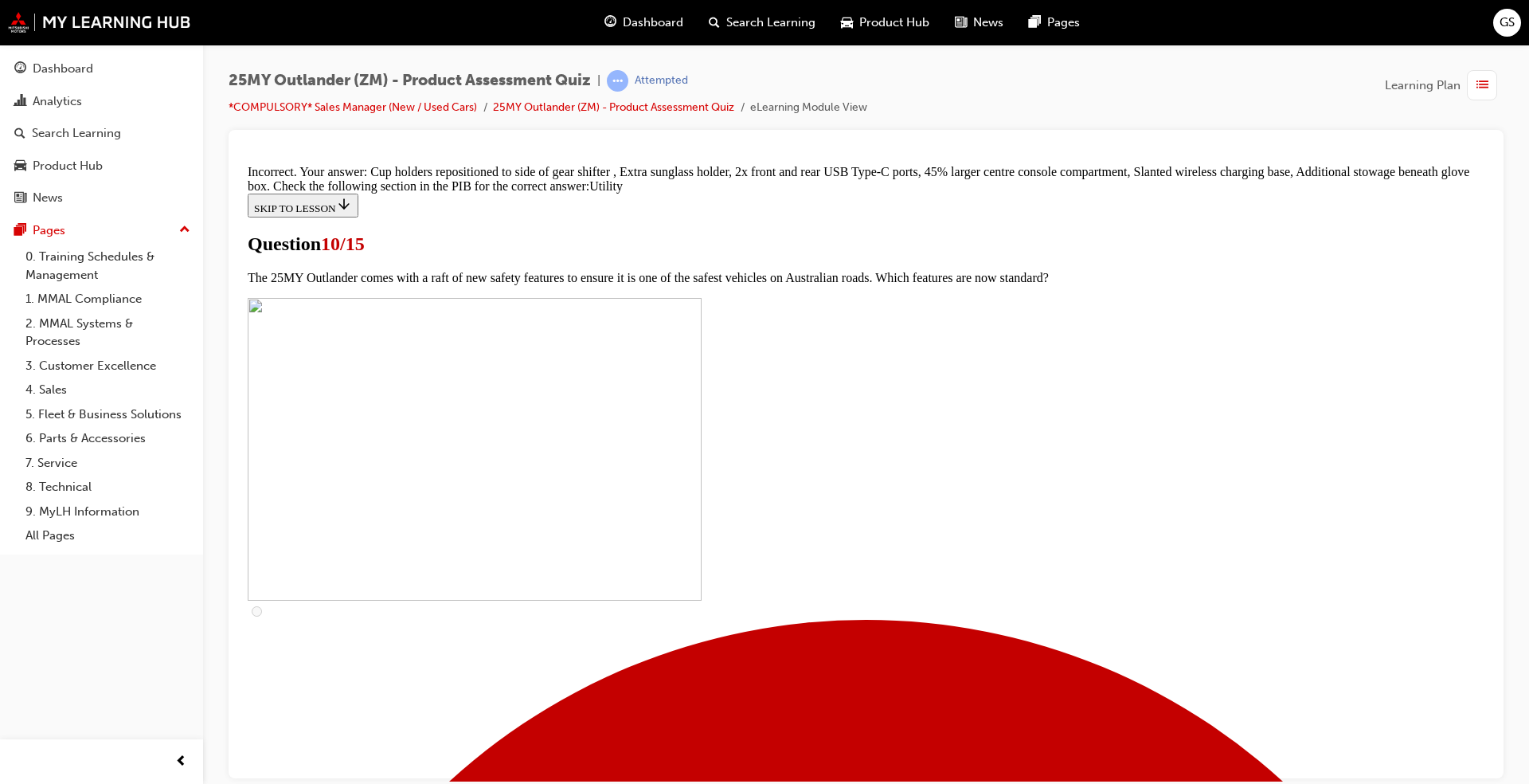
scroll to position [700, 0]
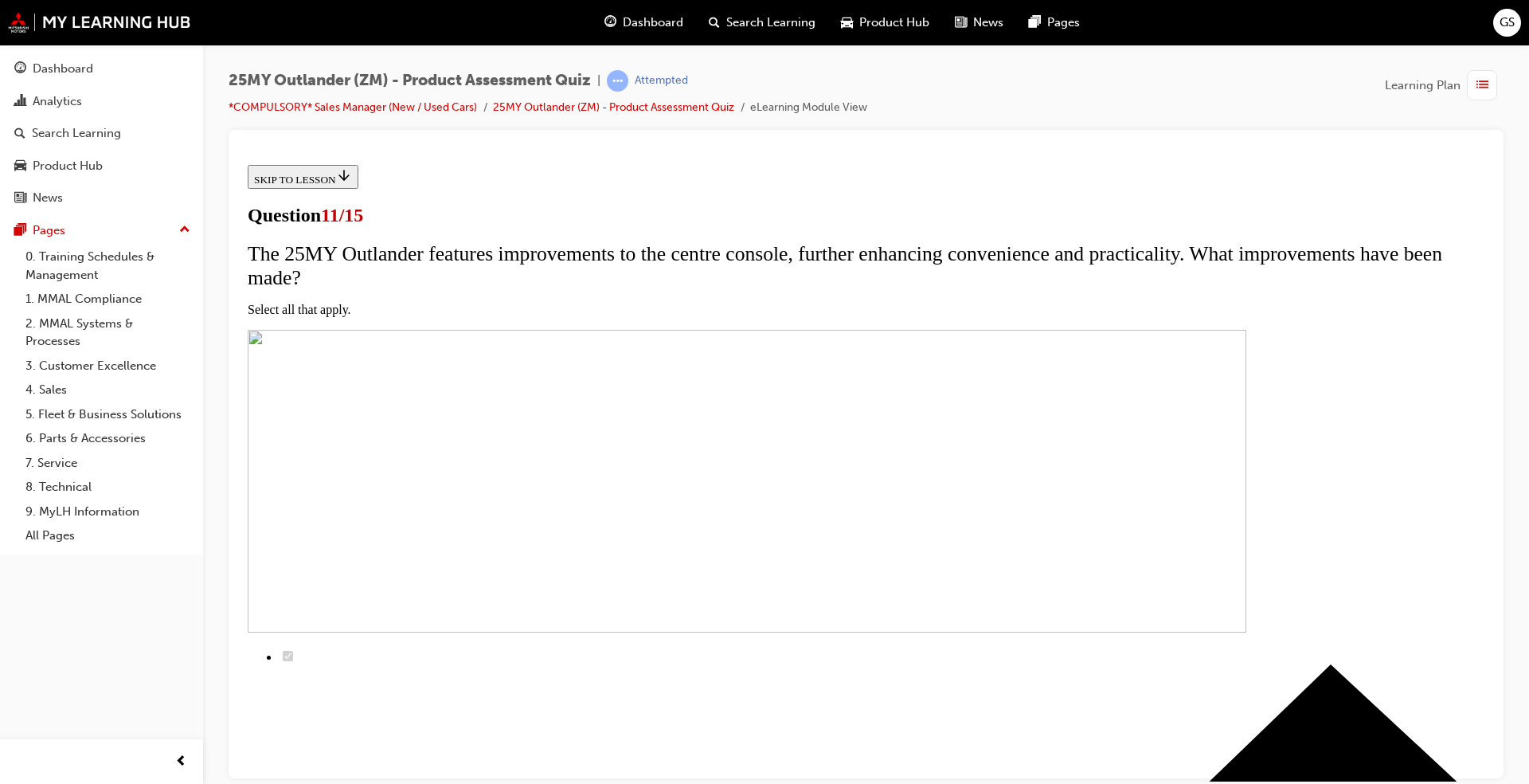
scroll to position [2, 0]
checkbox input "true"
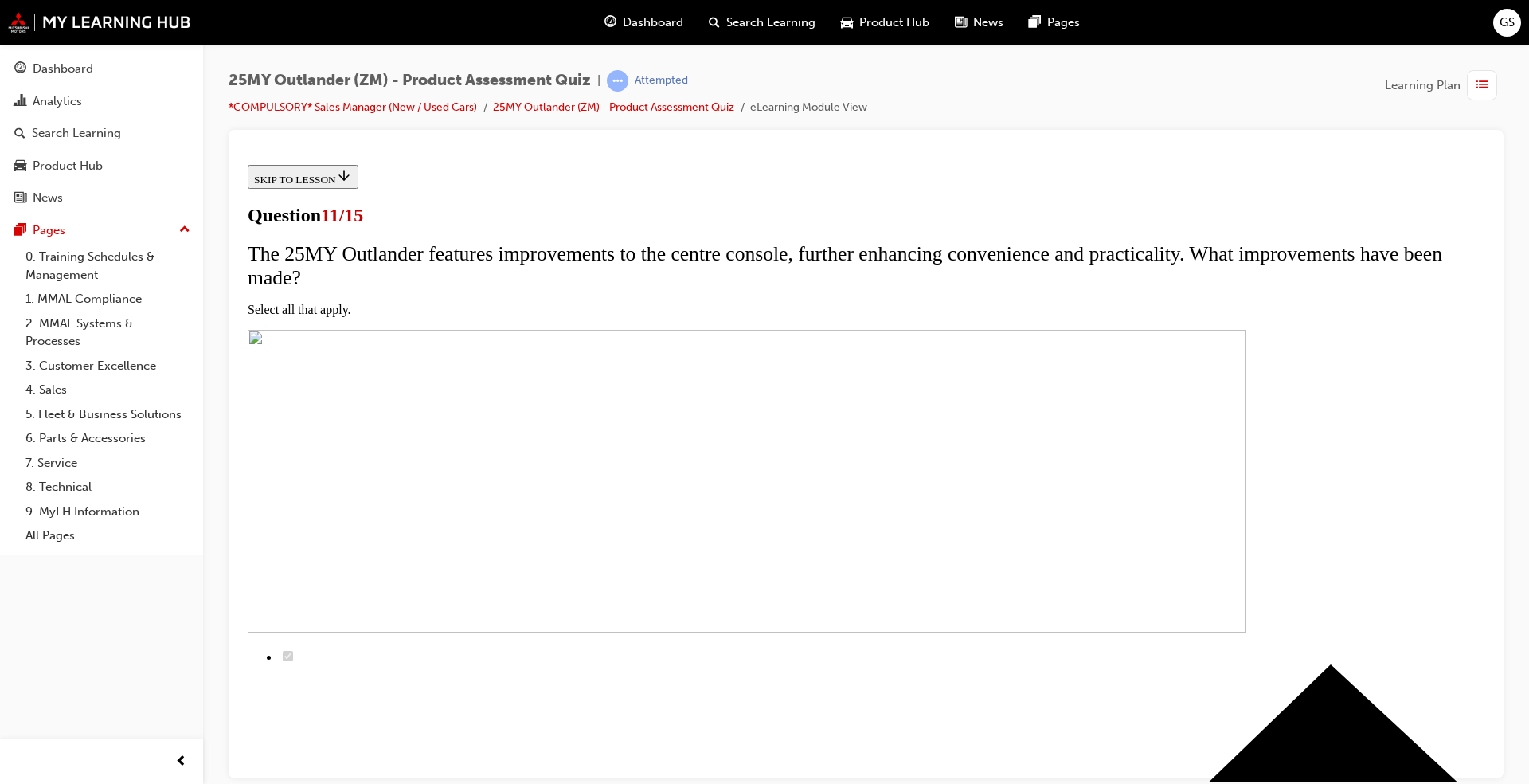
checkbox input "true"
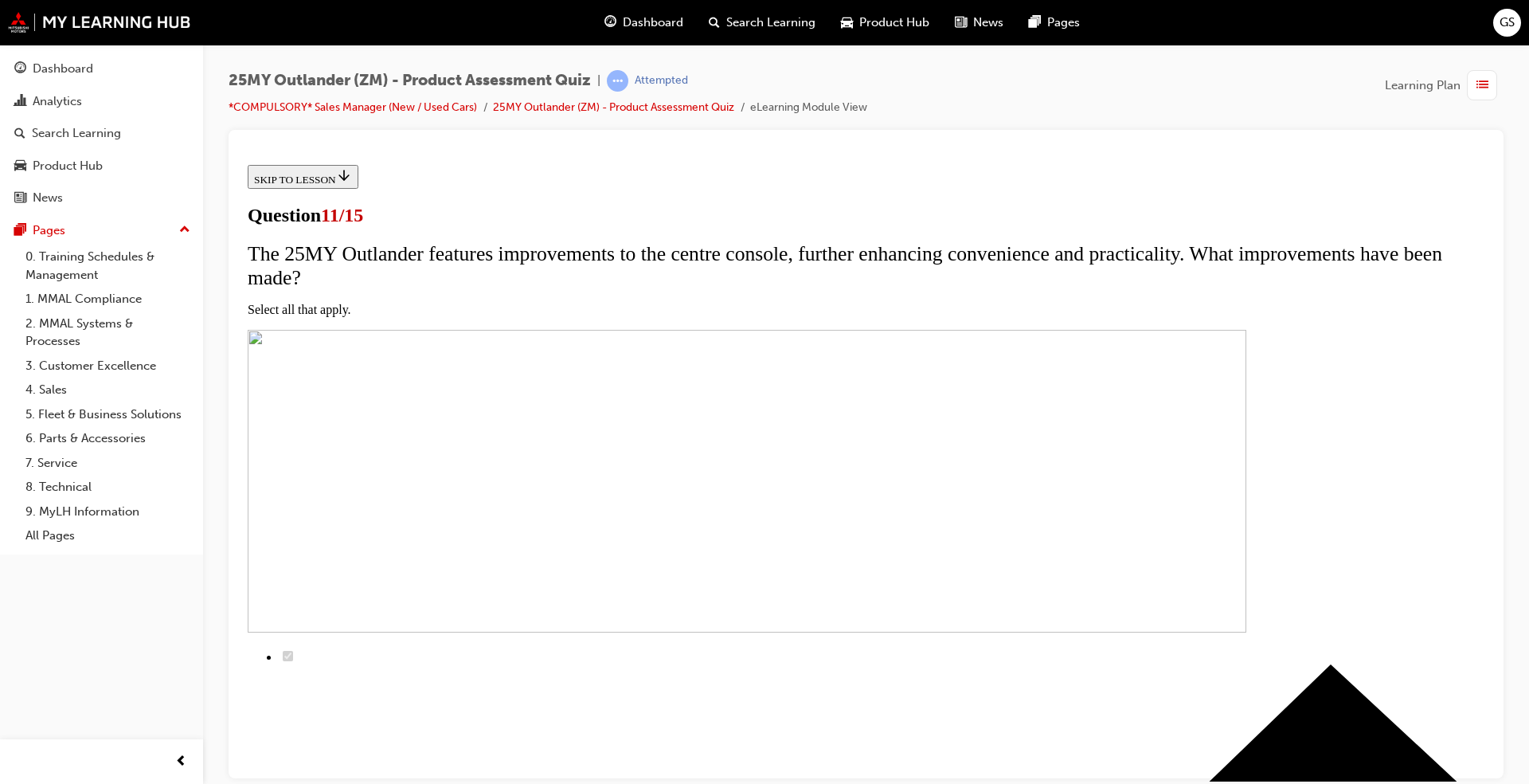
checkbox input "true"
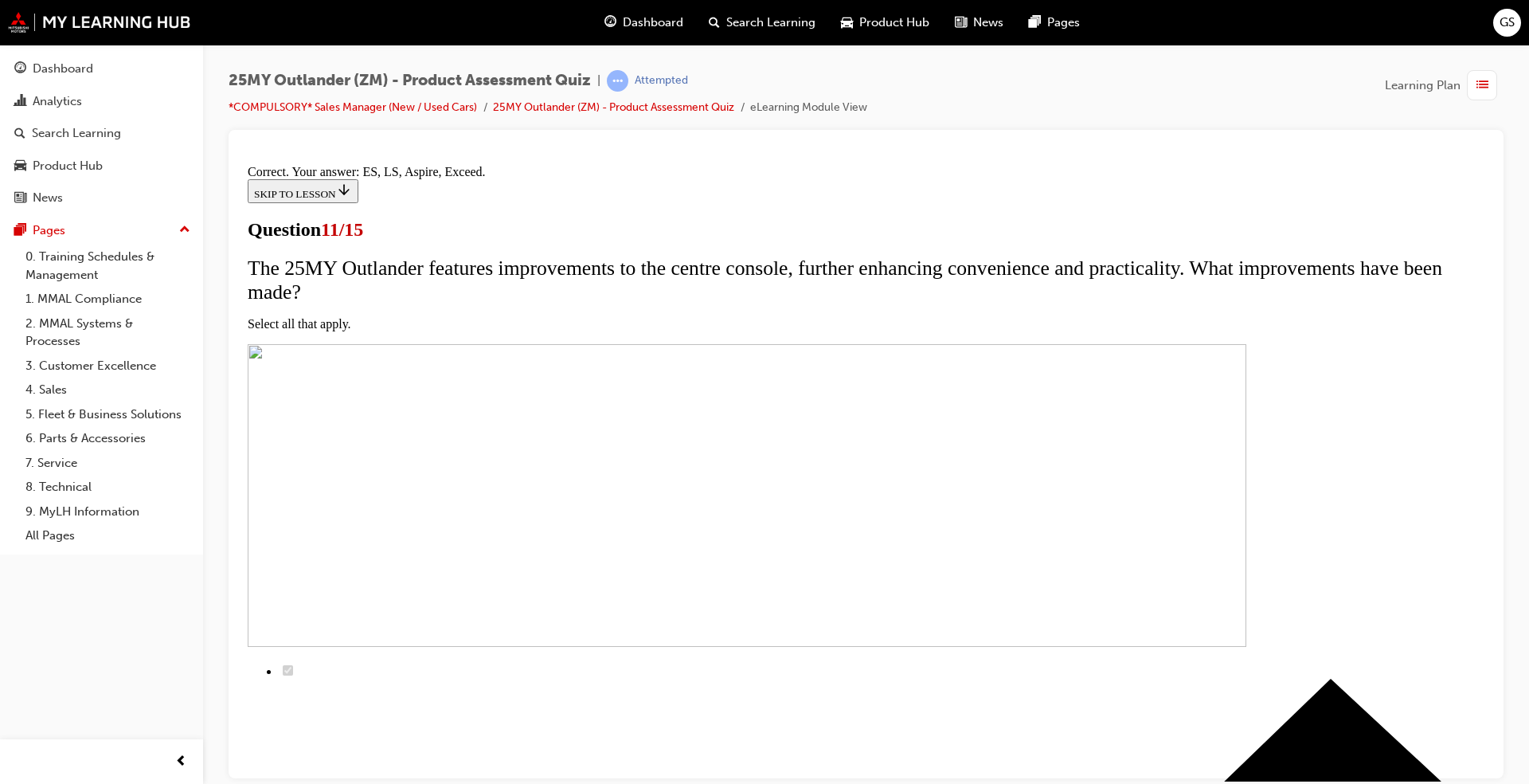
scroll to position [325, 0]
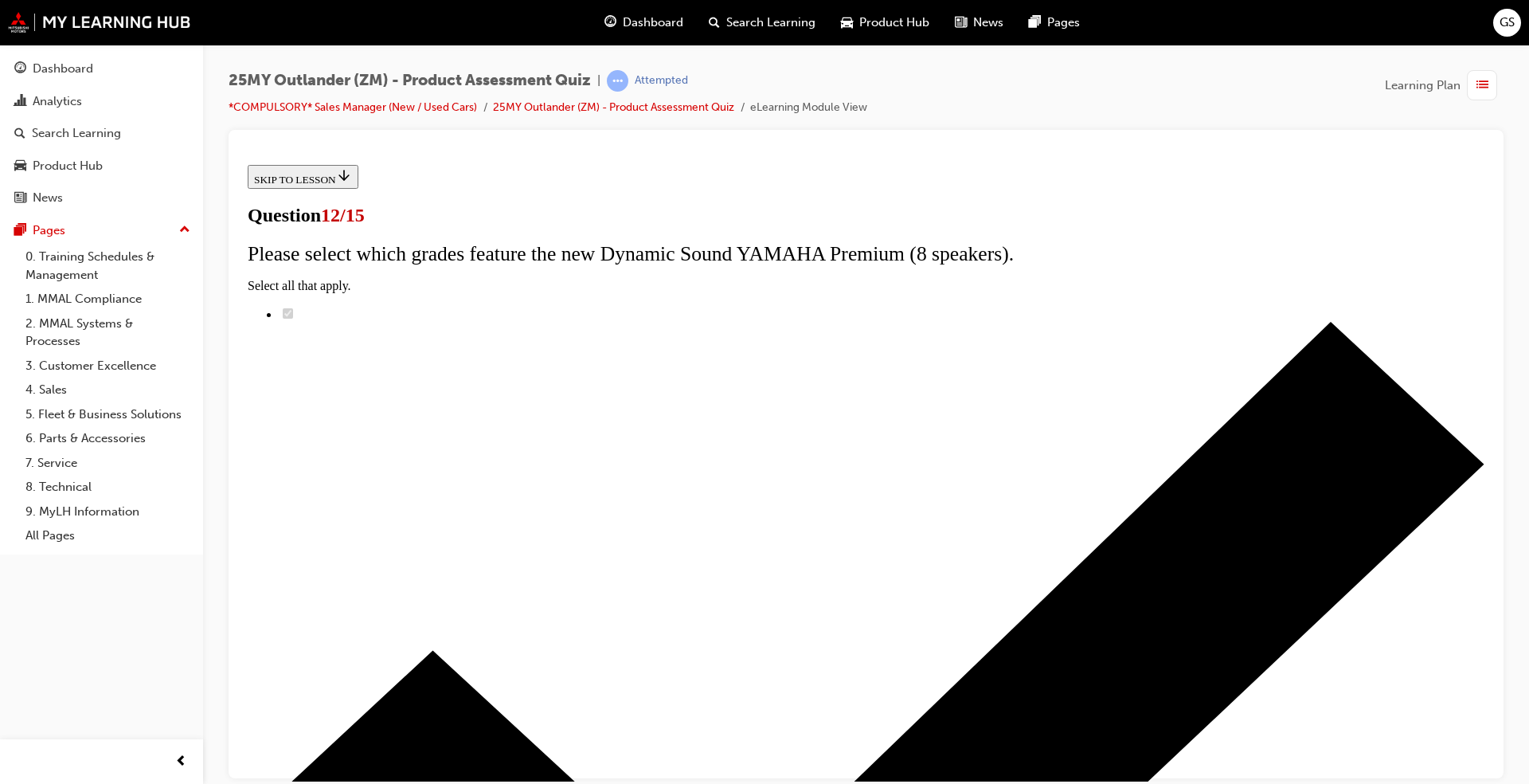
radio input "true"
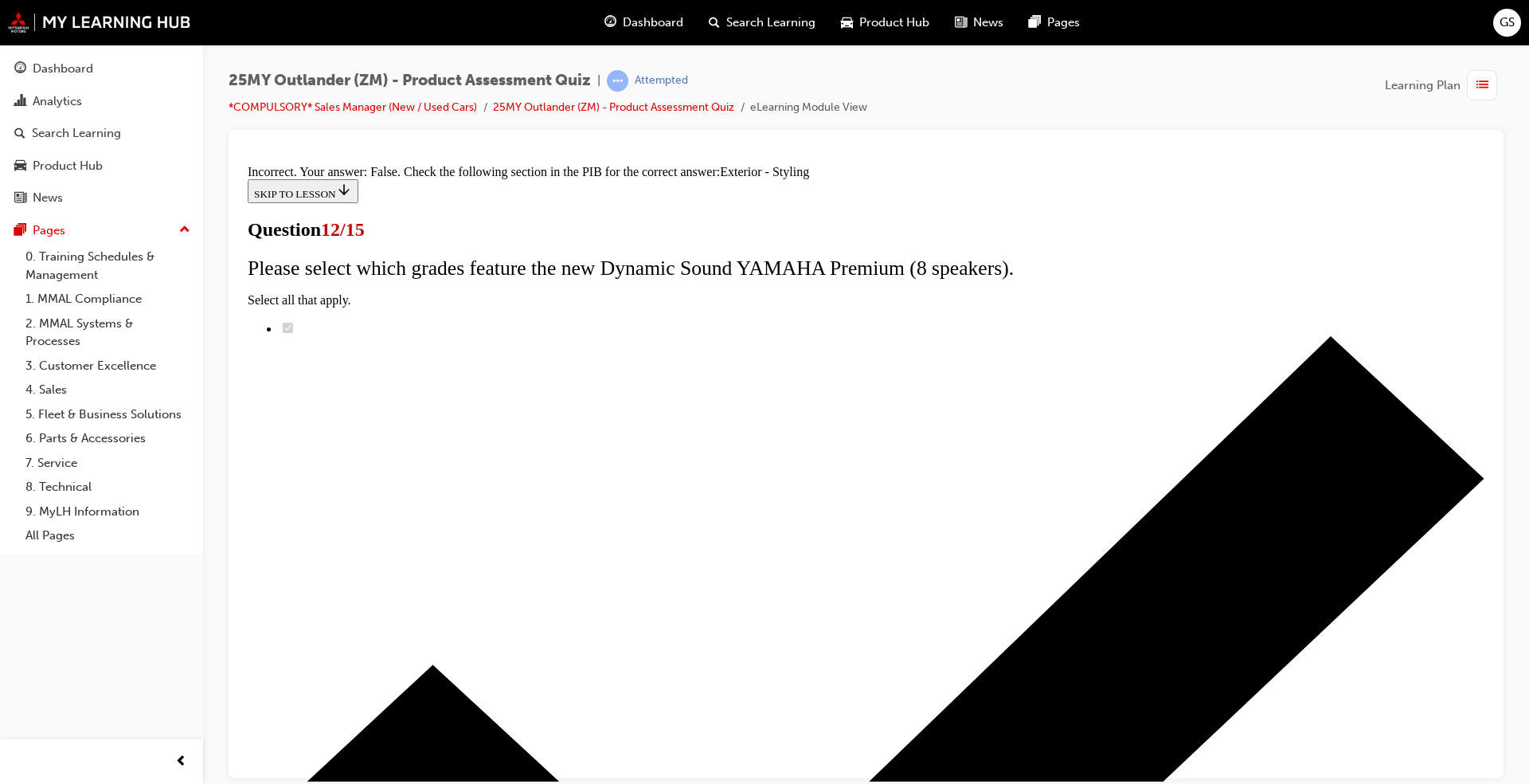
scroll to position [233, 0]
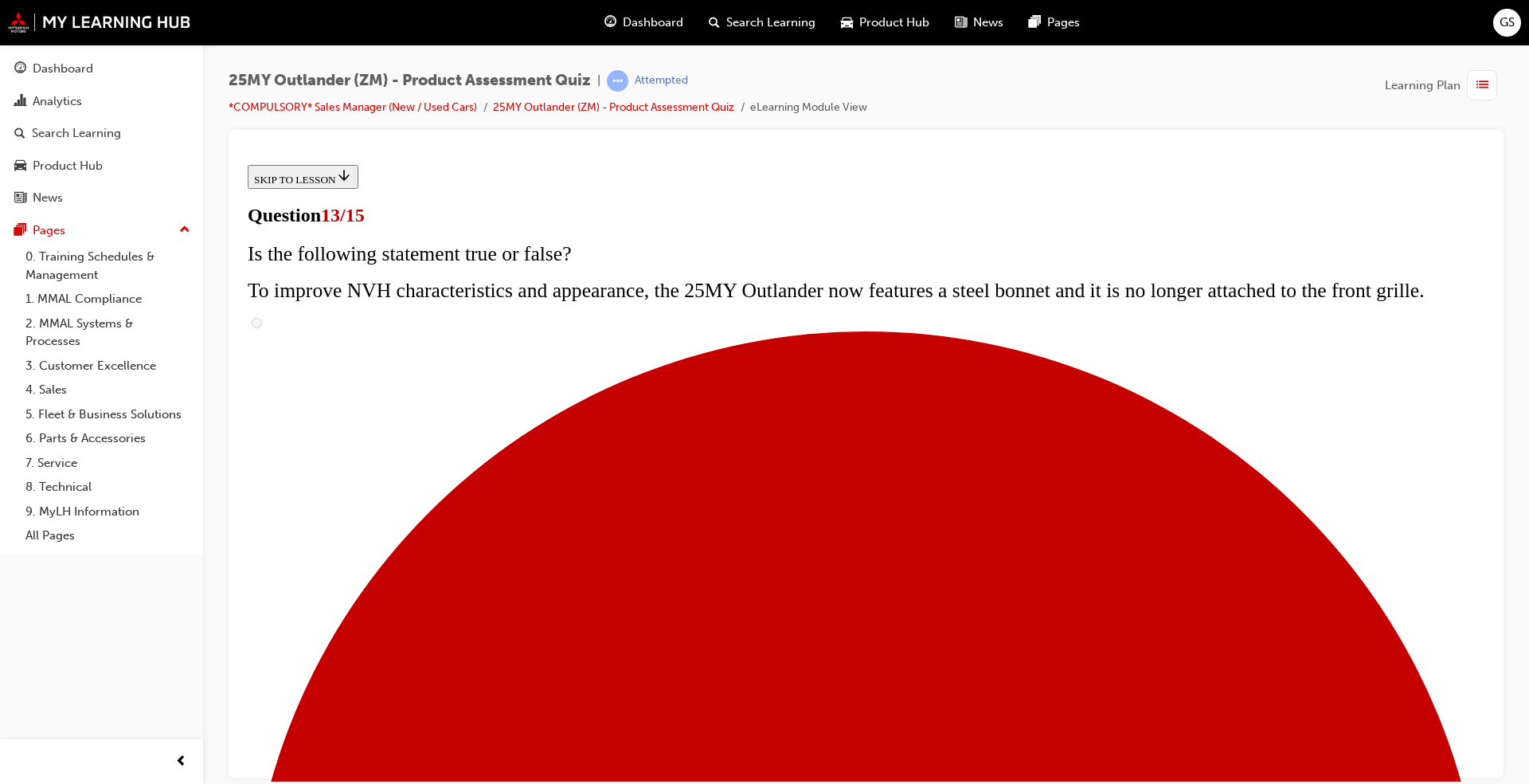
scroll to position [172, 0]
radio input "true"
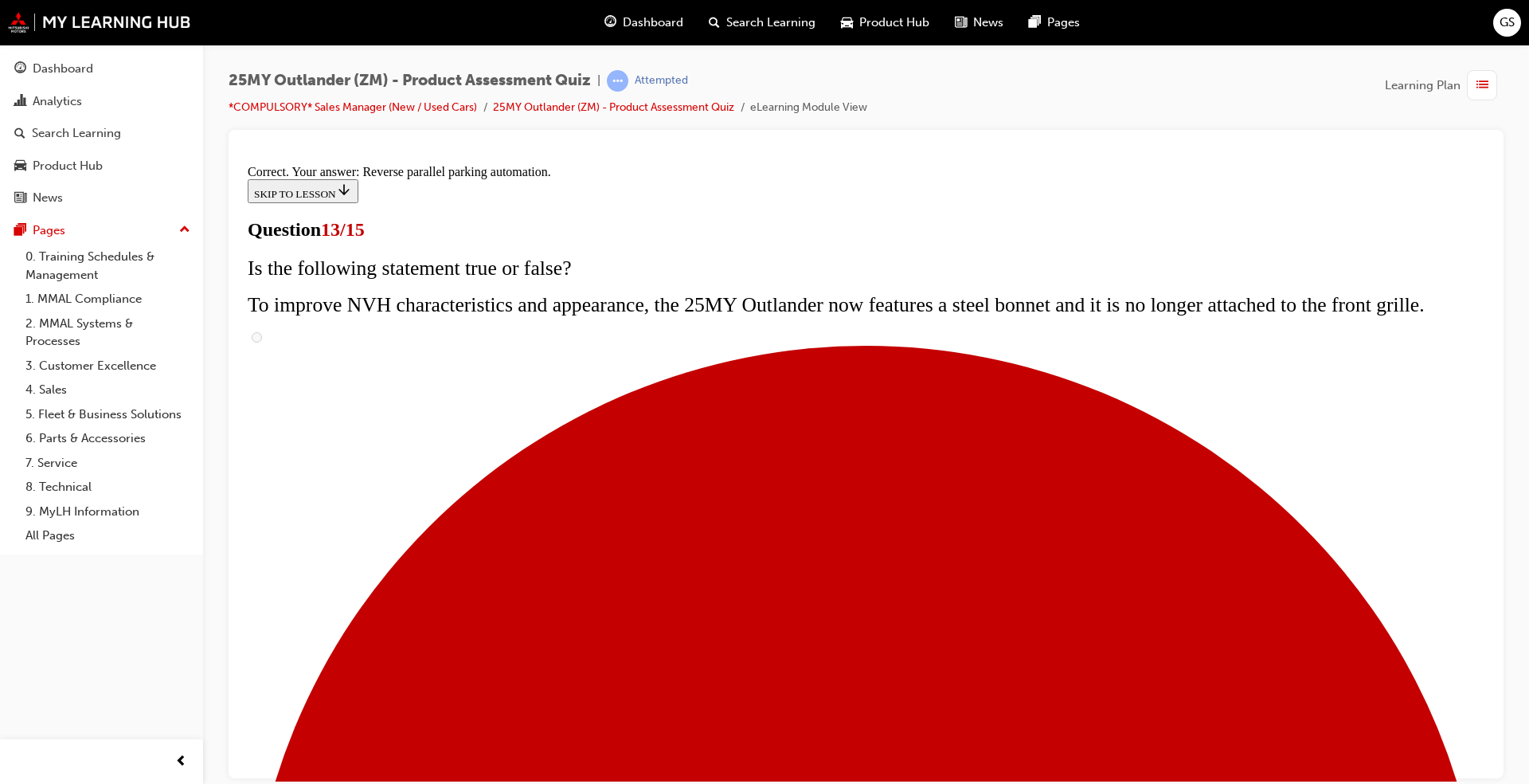
scroll to position [362, 0]
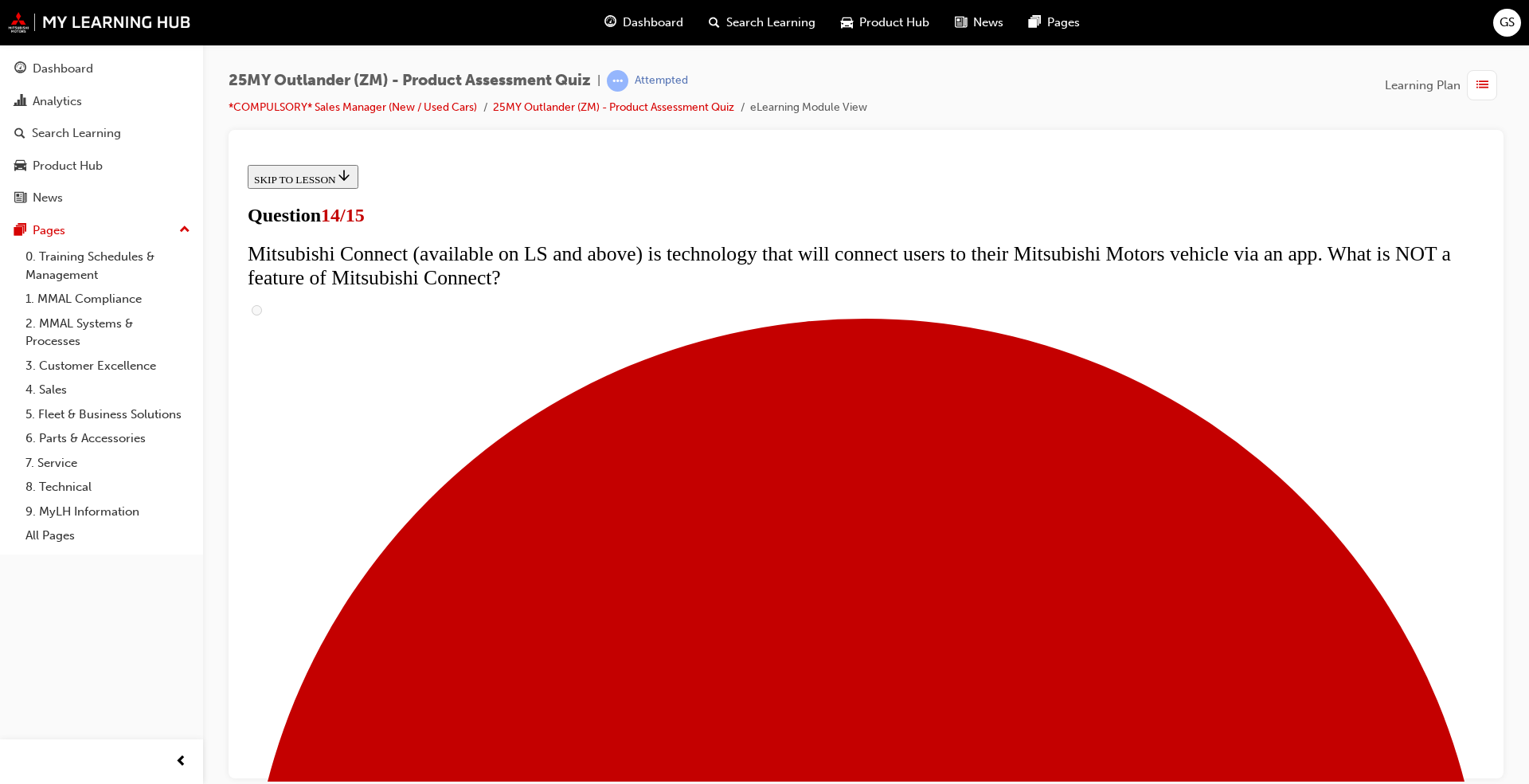
scroll to position [512, 0]
radio input "true"
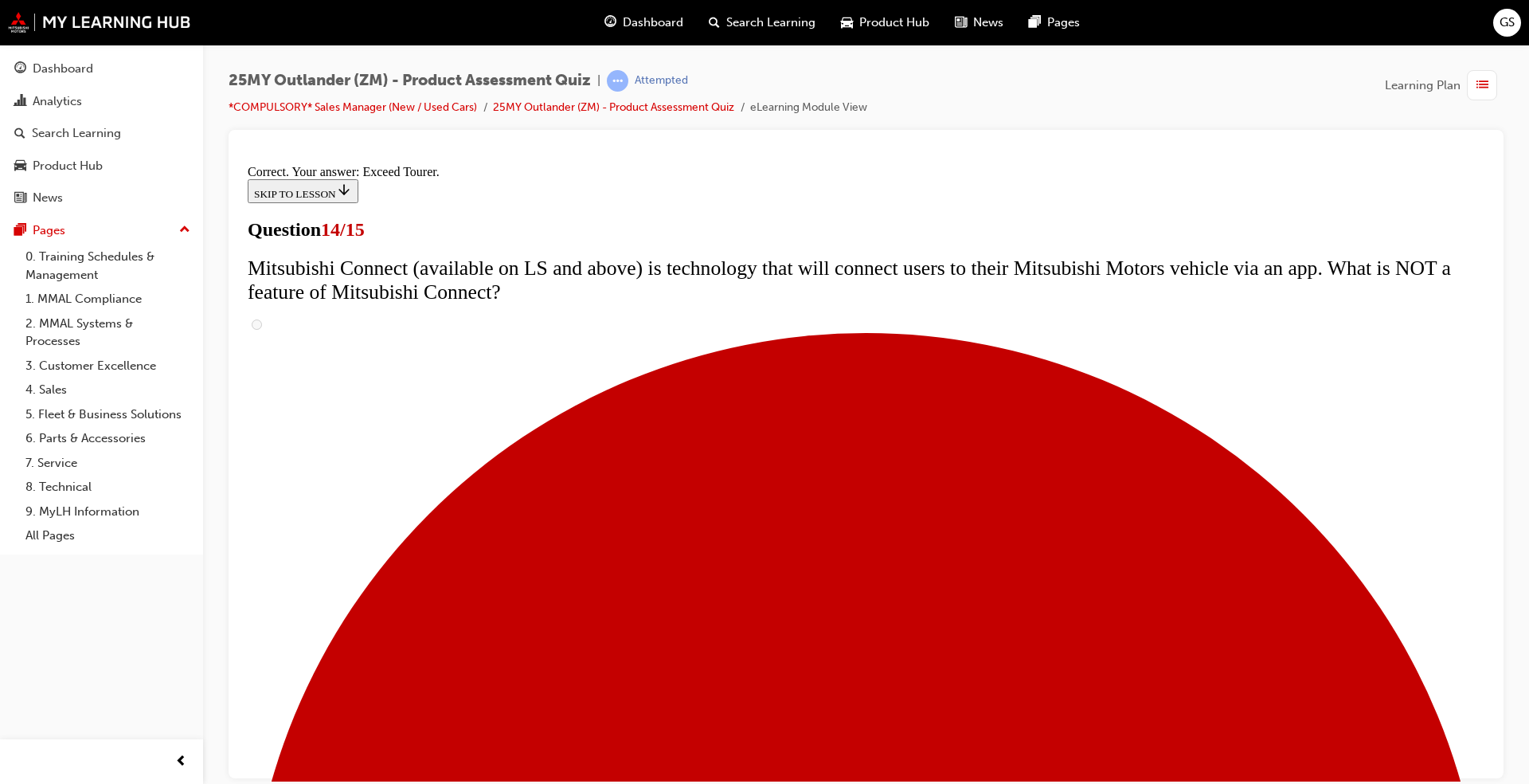
scroll to position [613, 0]
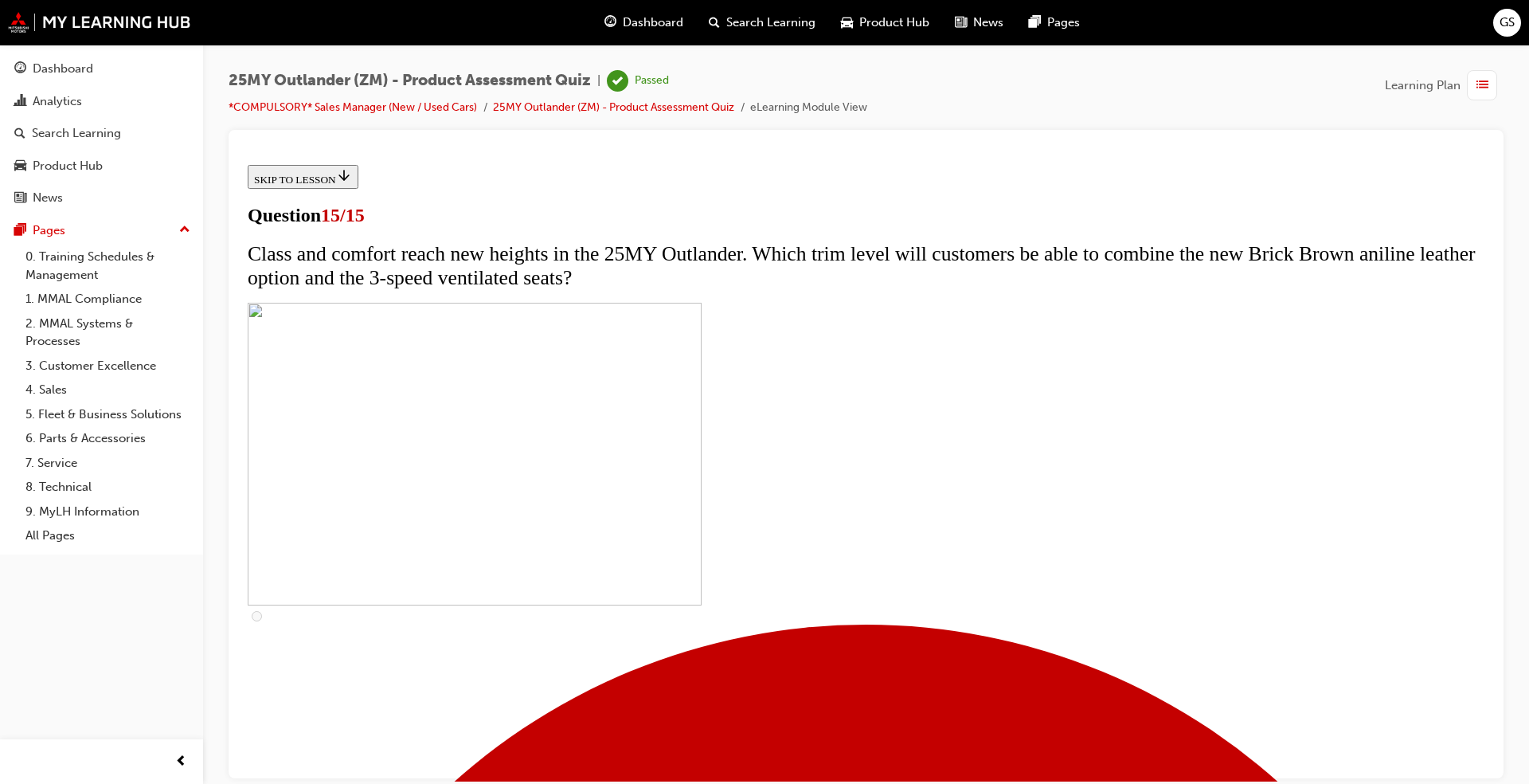
scroll to position [188, 0]
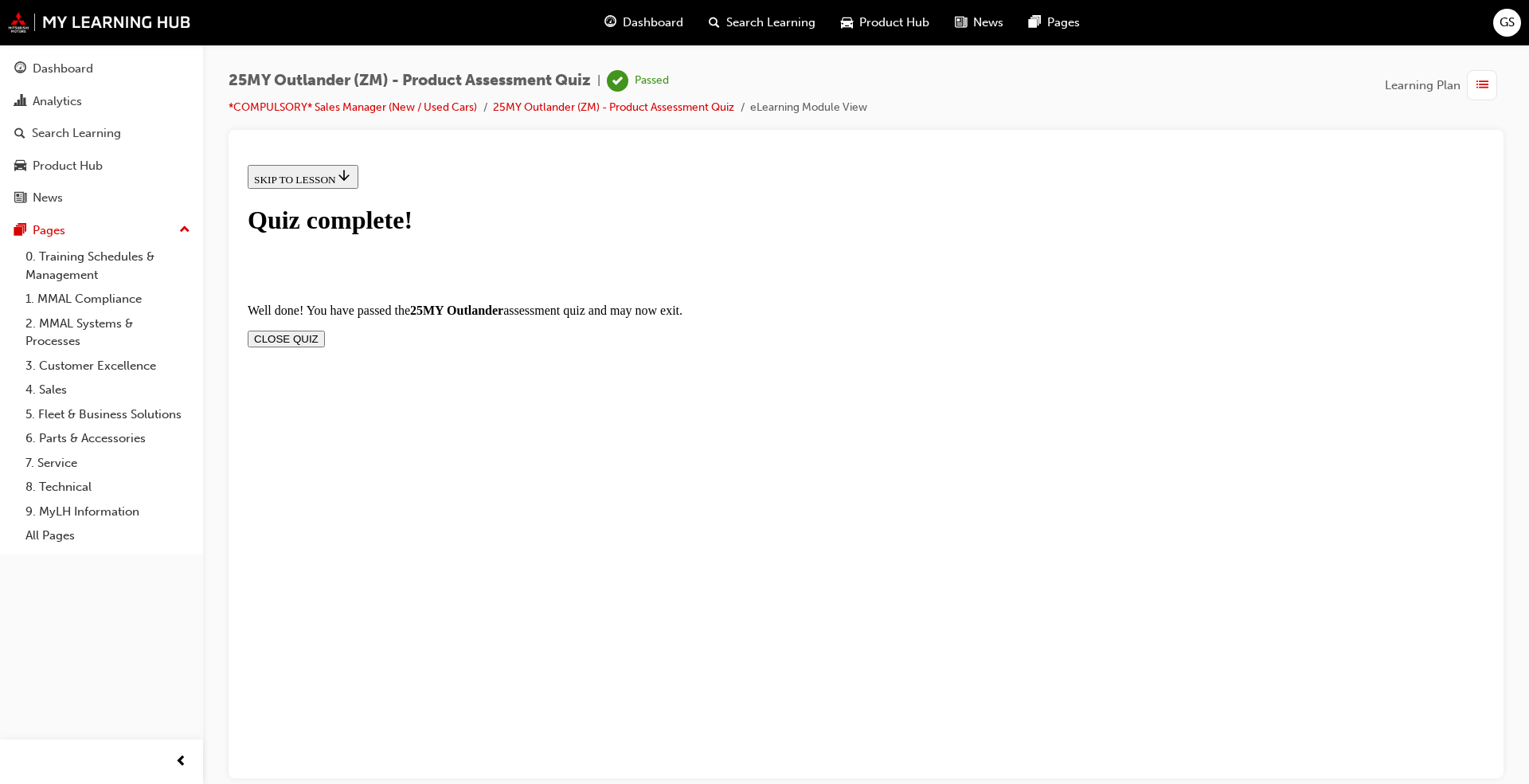
click at [325, 329] on button "CLOSE QUIZ" at bounding box center [286, 337] width 77 height 17
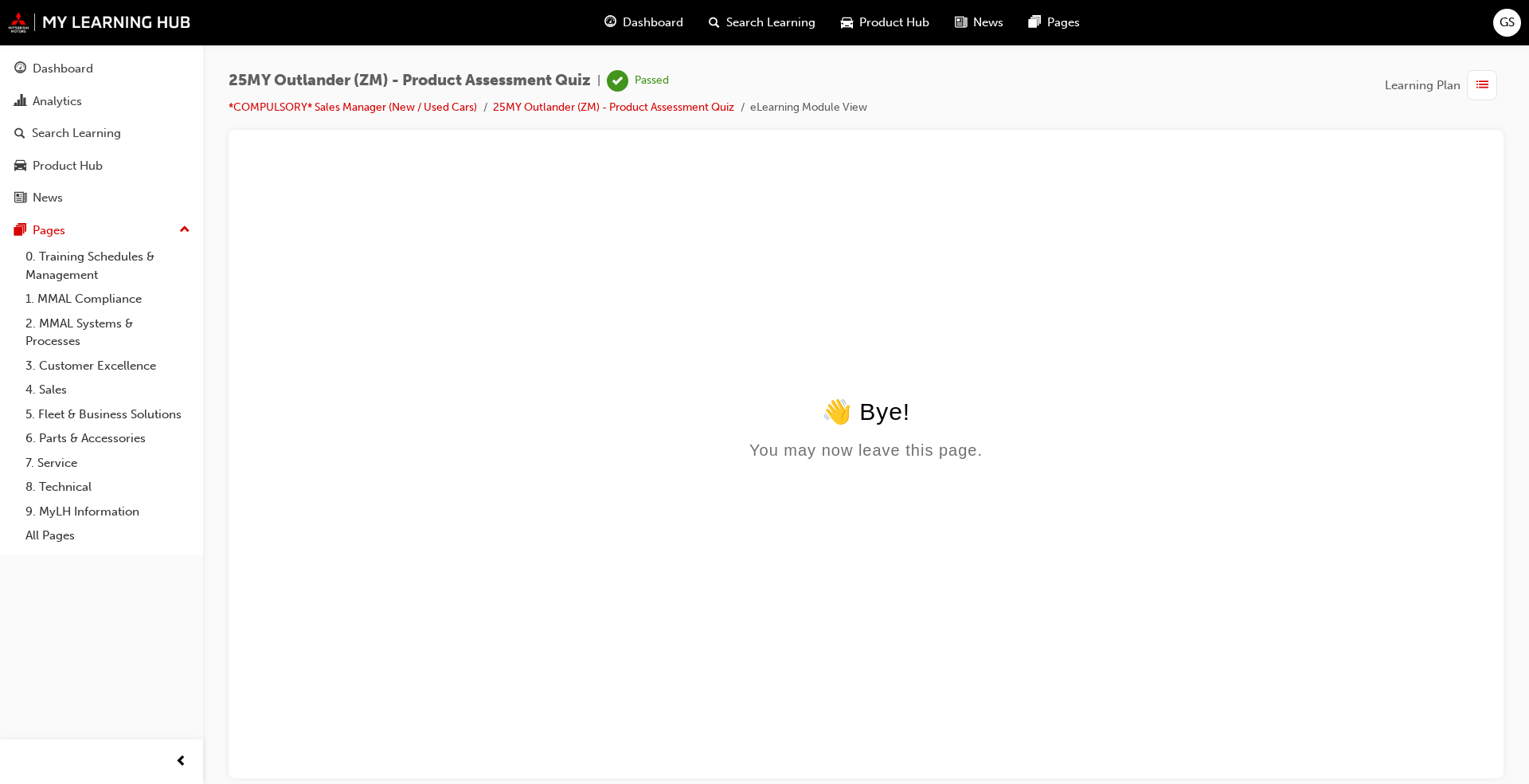
scroll to position [0, 0]
